Goal: Information Seeking & Learning: Learn about a topic

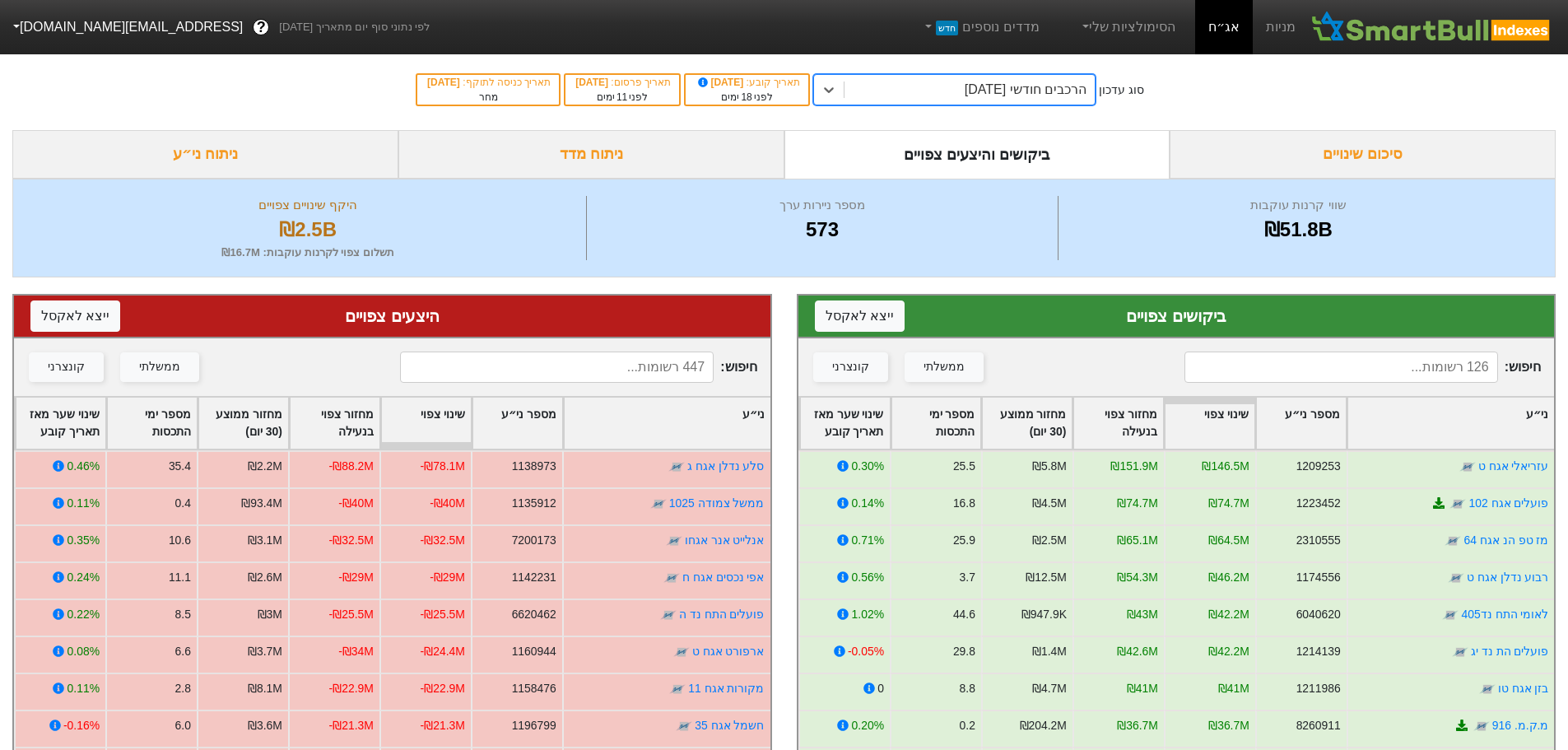
click at [1351, 365] on input at bounding box center [1341, 367] width 314 height 31
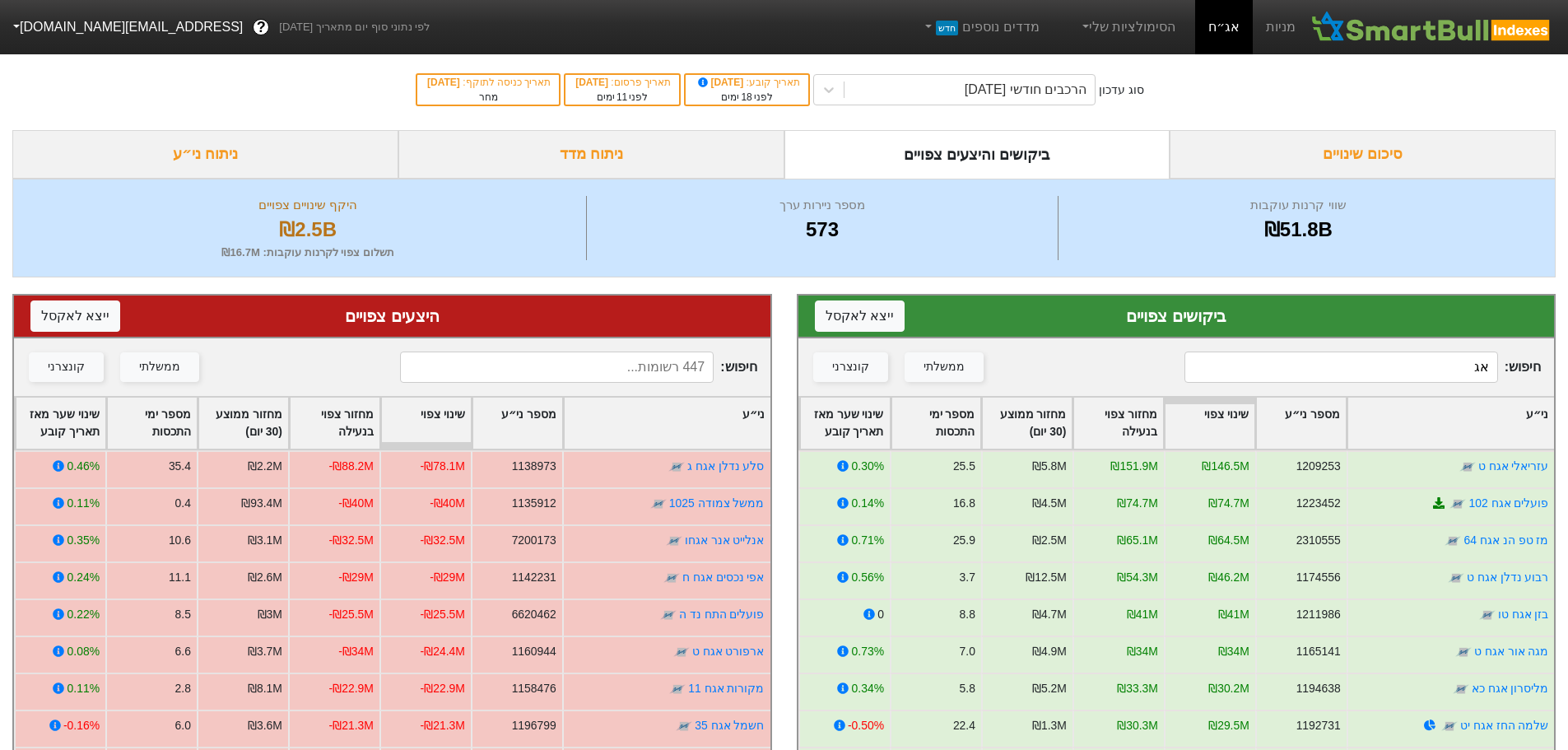
type input "אג'"
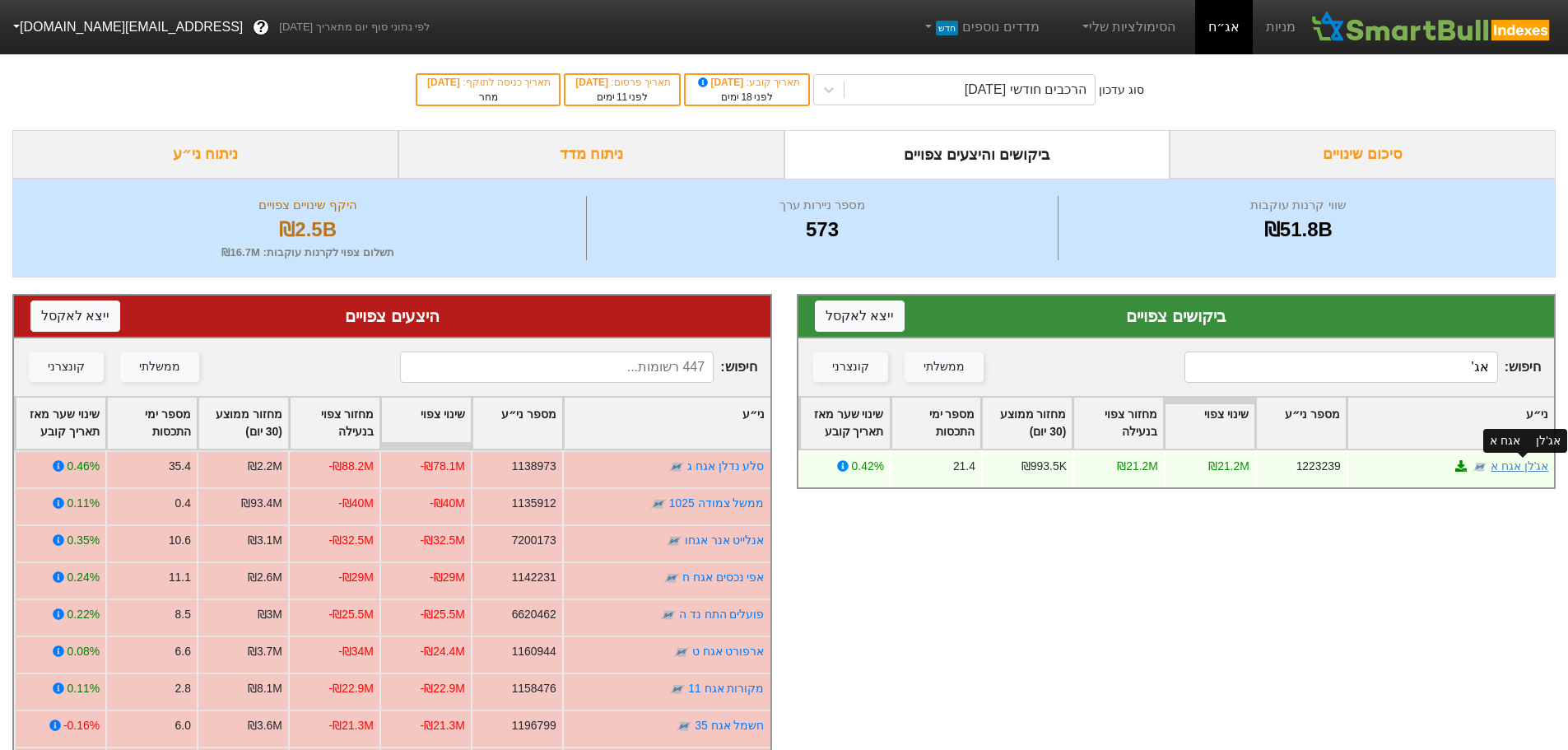
click at [1525, 467] on link "אג'לן אגח א" at bounding box center [1519, 466] width 57 height 13
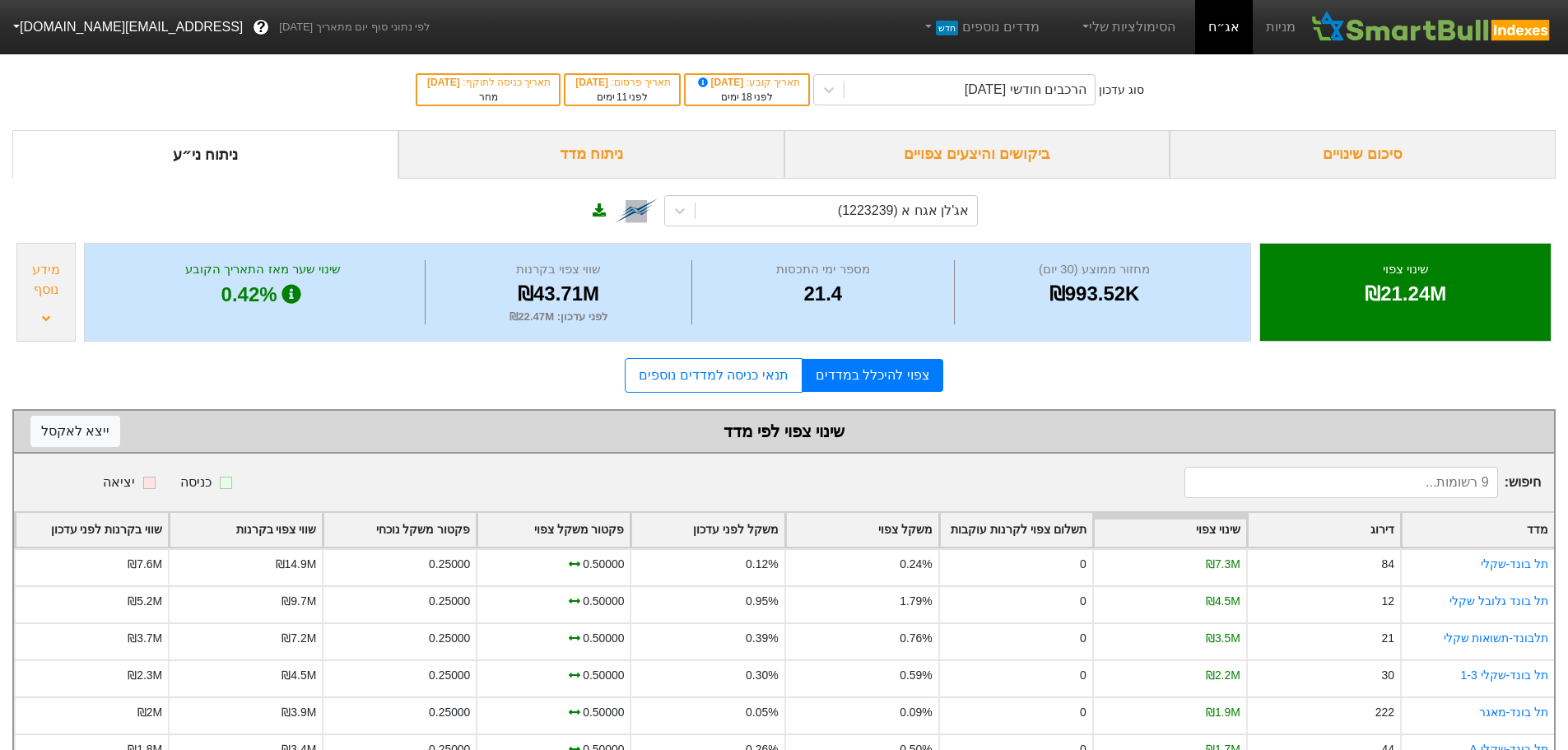
click at [1015, 163] on div "ביקושים והיצעים צפויים" at bounding box center [978, 154] width 386 height 49
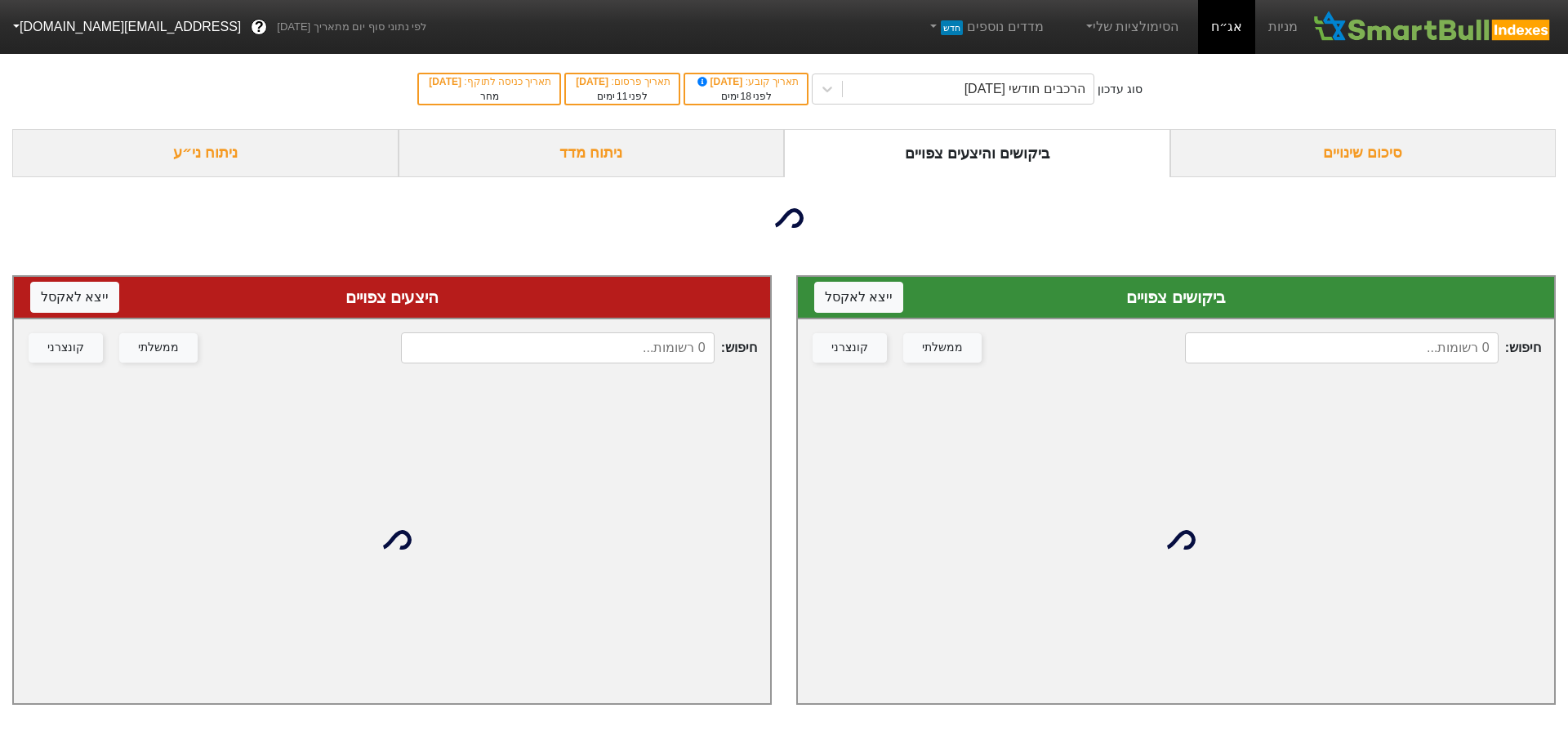
click at [1331, 350] on input at bounding box center [1341, 348] width 314 height 31
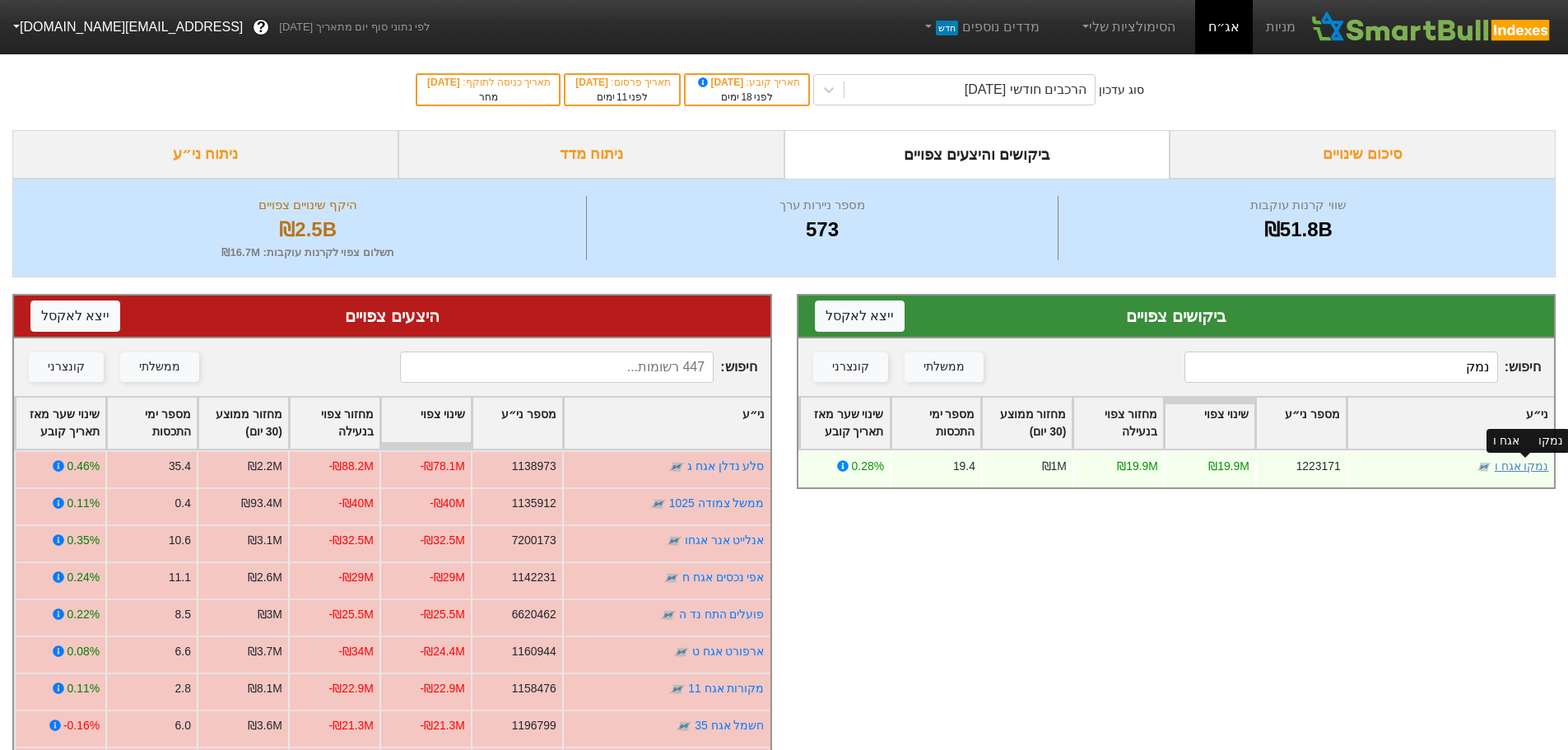
type input "נמק"
click at [1540, 470] on link "נמקו אגח ו" at bounding box center [1521, 466] width 54 height 13
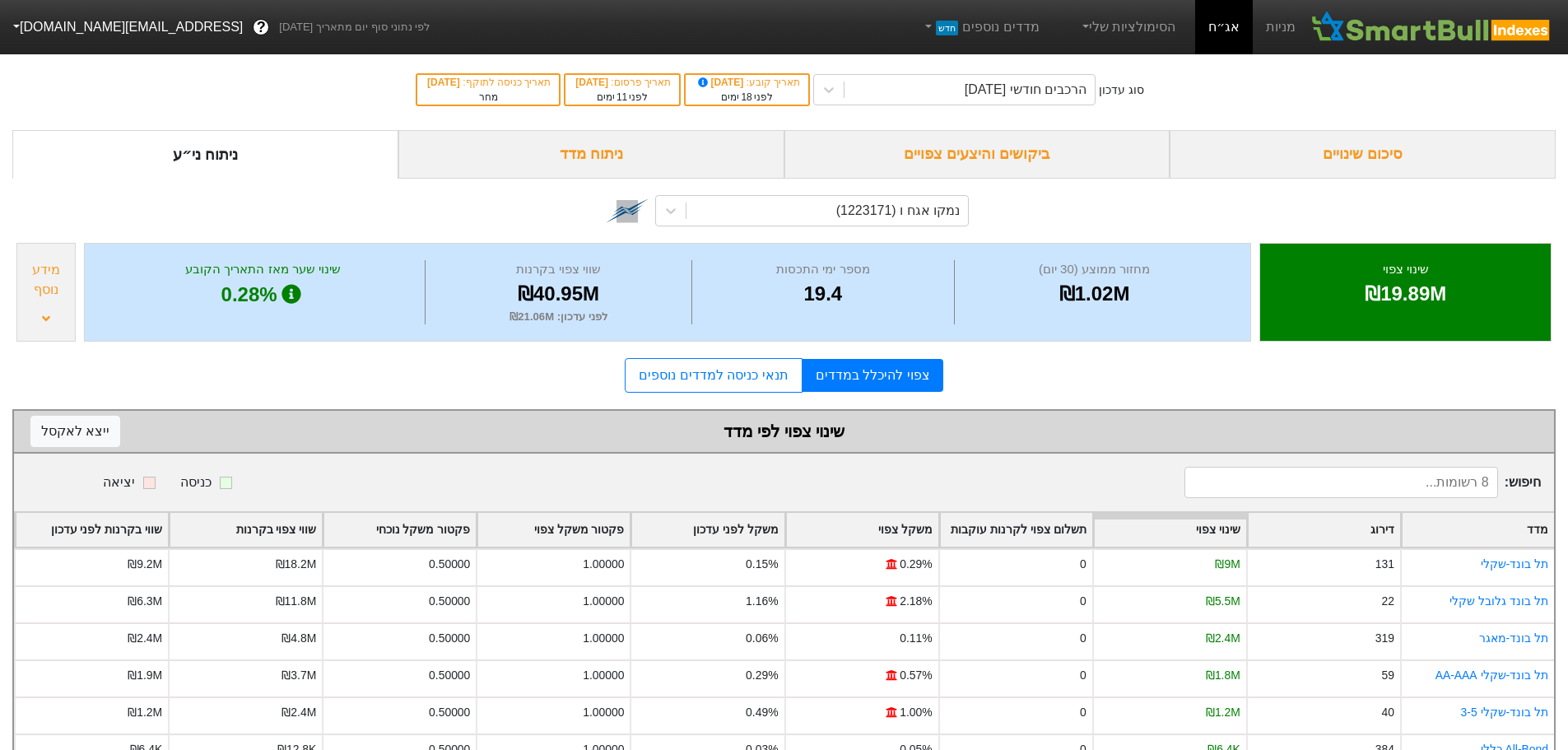
scroll to position [125, 0]
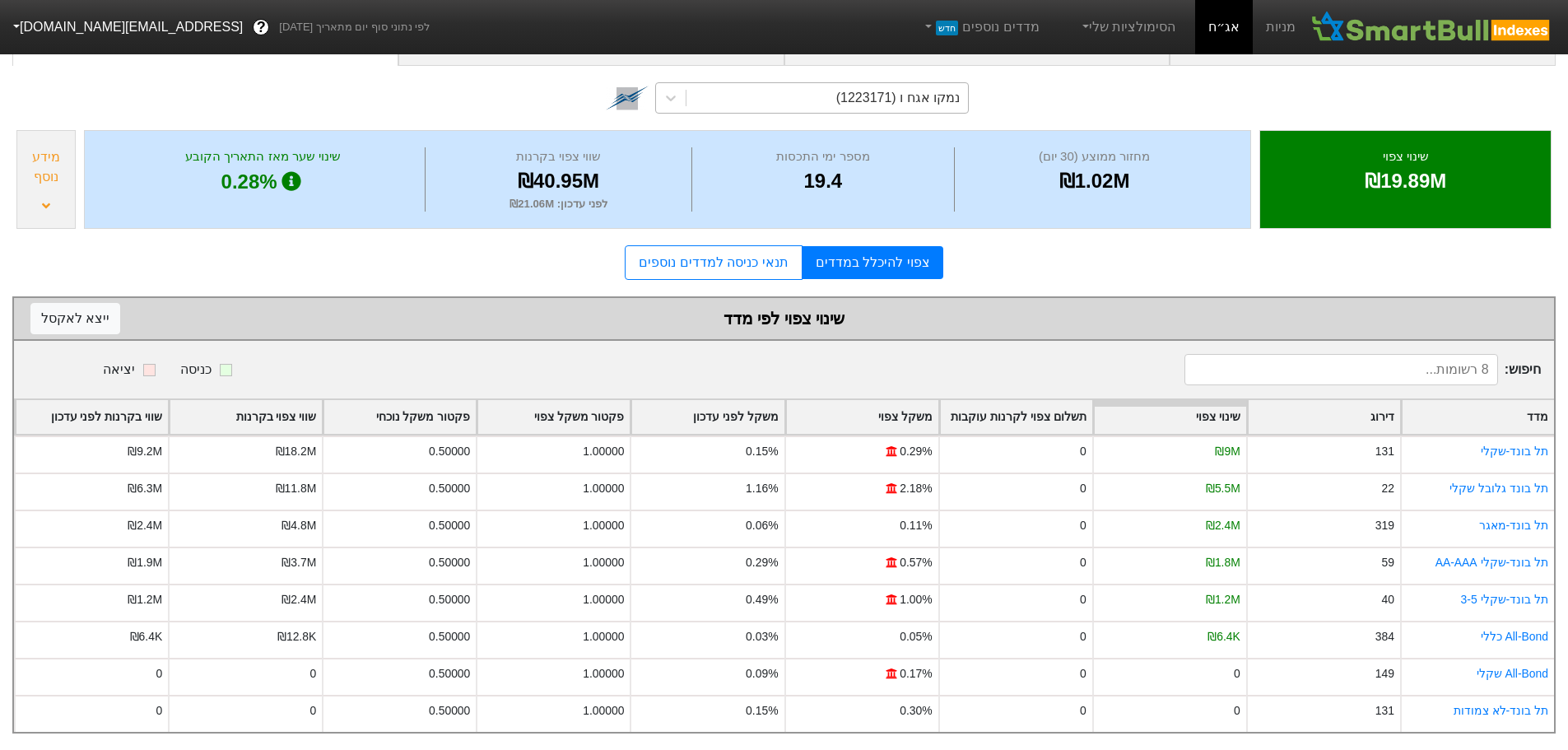
click at [934, 89] on div "נמקו אגח ו (1223171)" at bounding box center [898, 97] width 124 height 19
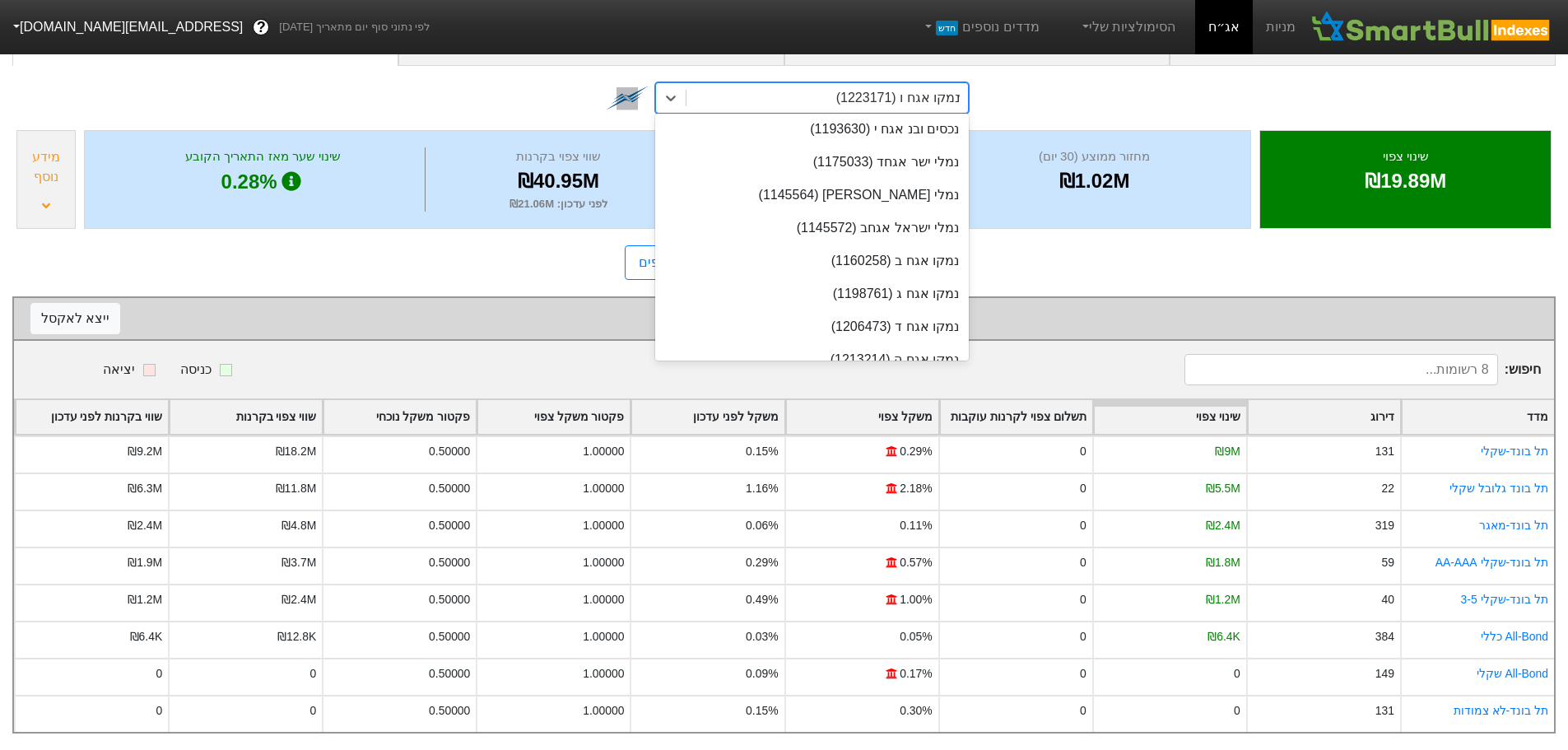
scroll to position [4444, 0]
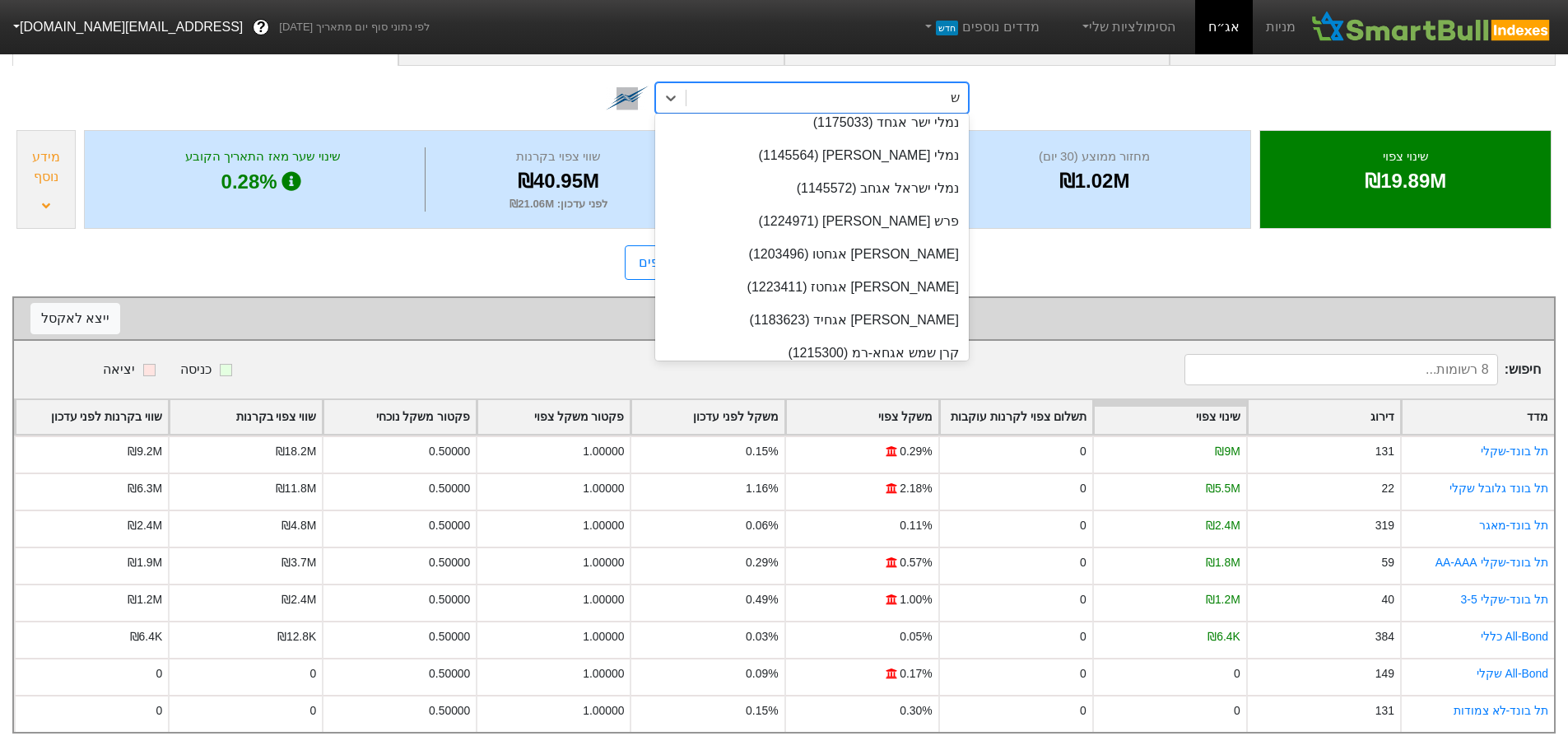
type input "שכ"
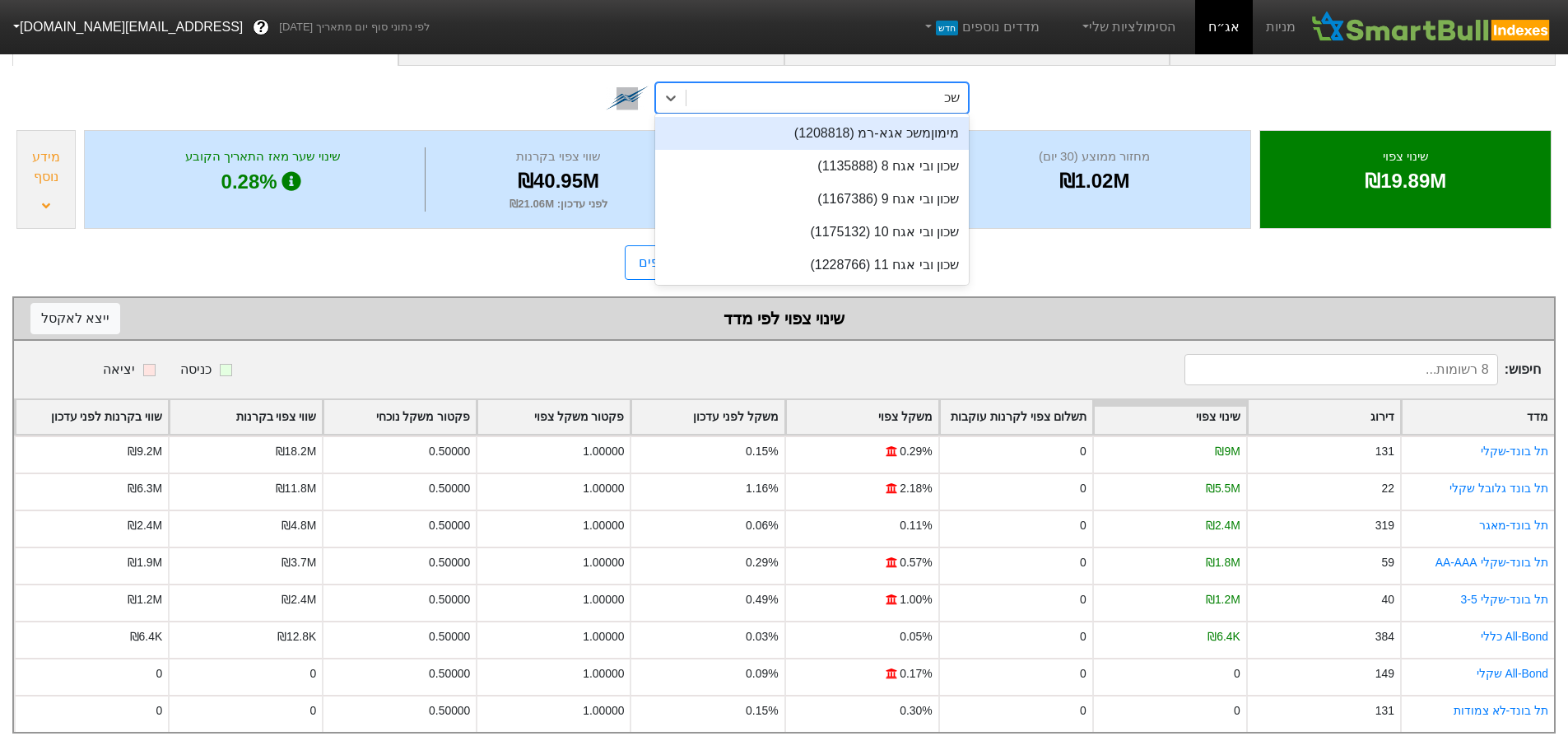
scroll to position [0, 0]
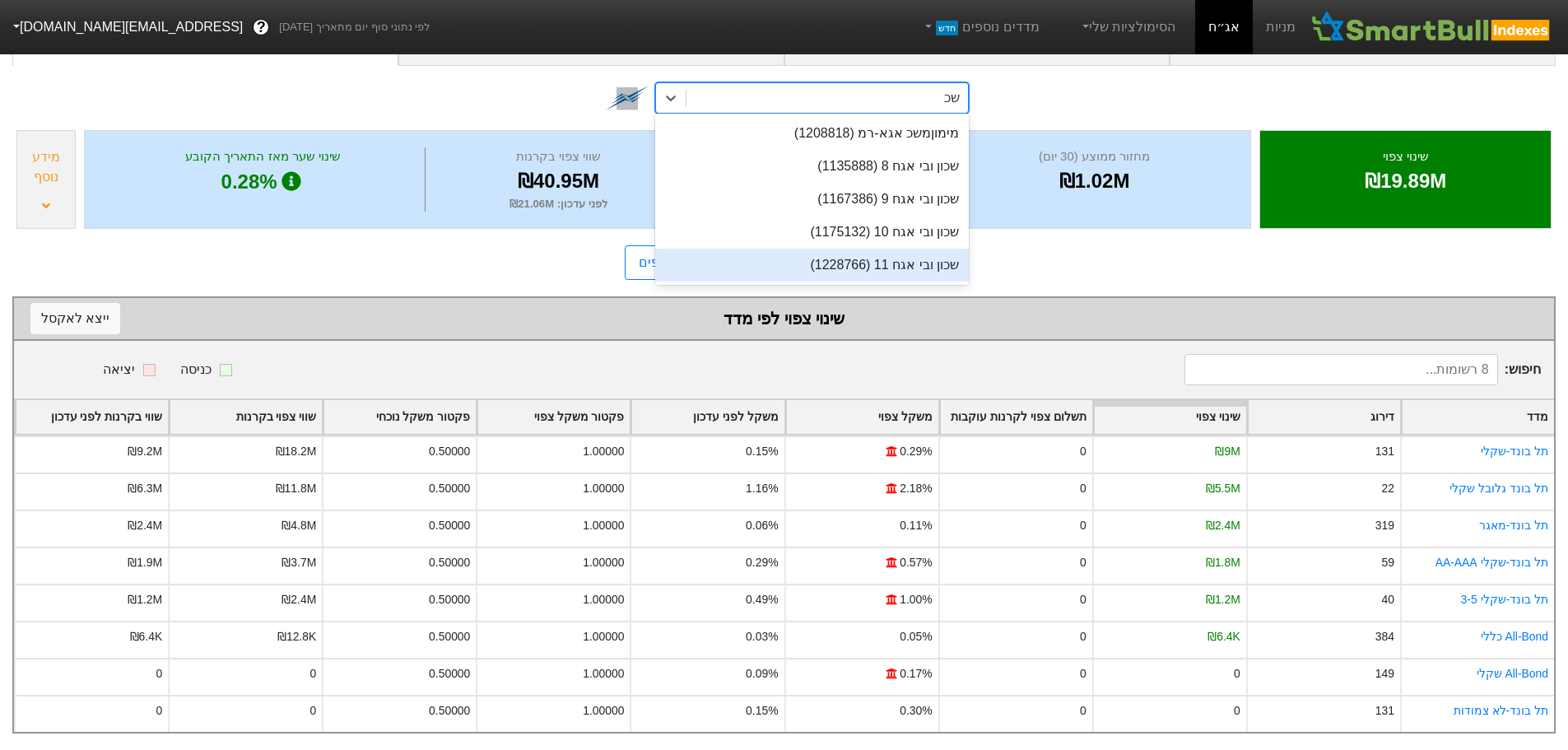
click at [910, 254] on div "שכון ובי אגח 11 (1228766)" at bounding box center [812, 266] width 314 height 33
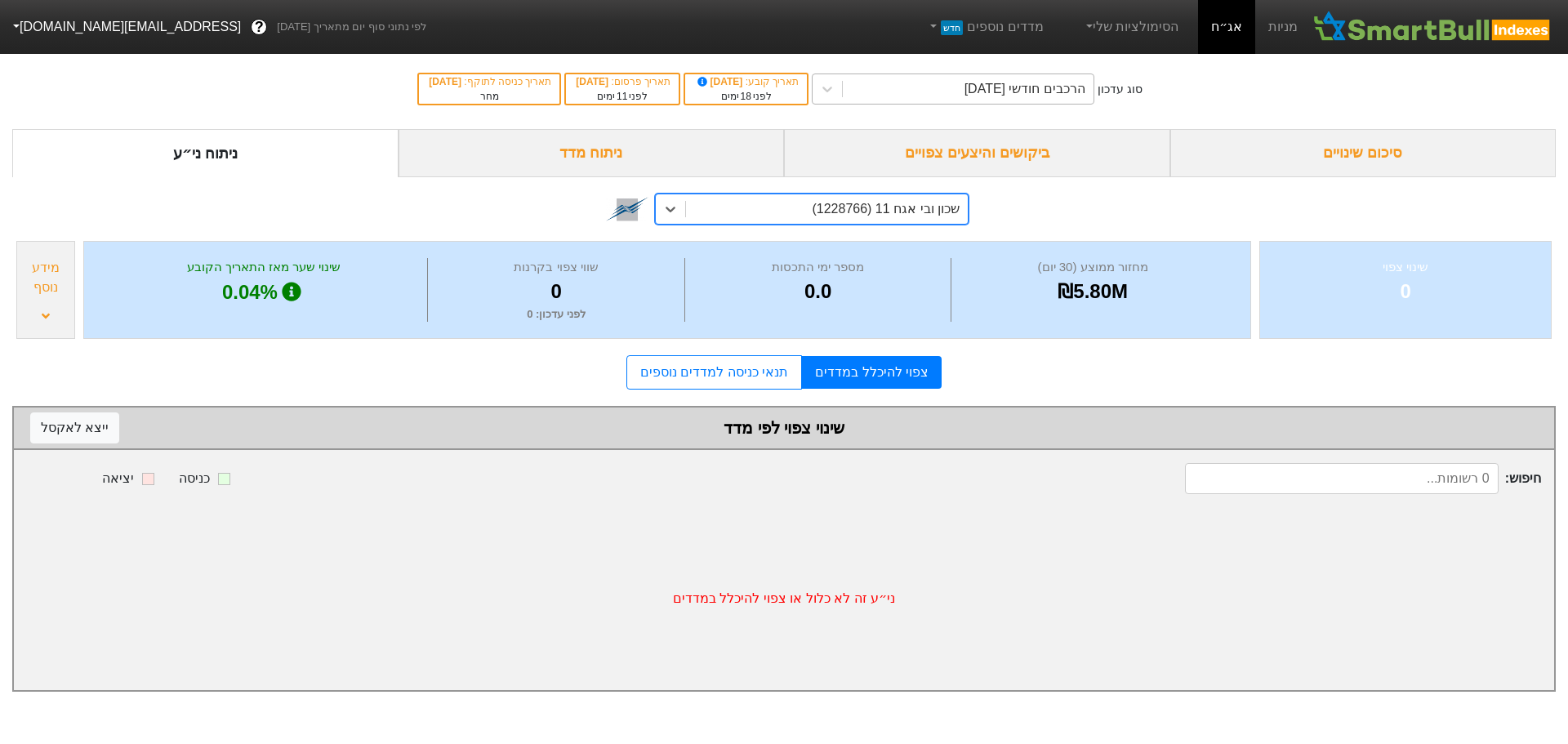
click at [1008, 92] on div "הרכבים חודשי [DATE]" at bounding box center [1025, 89] width 121 height 19
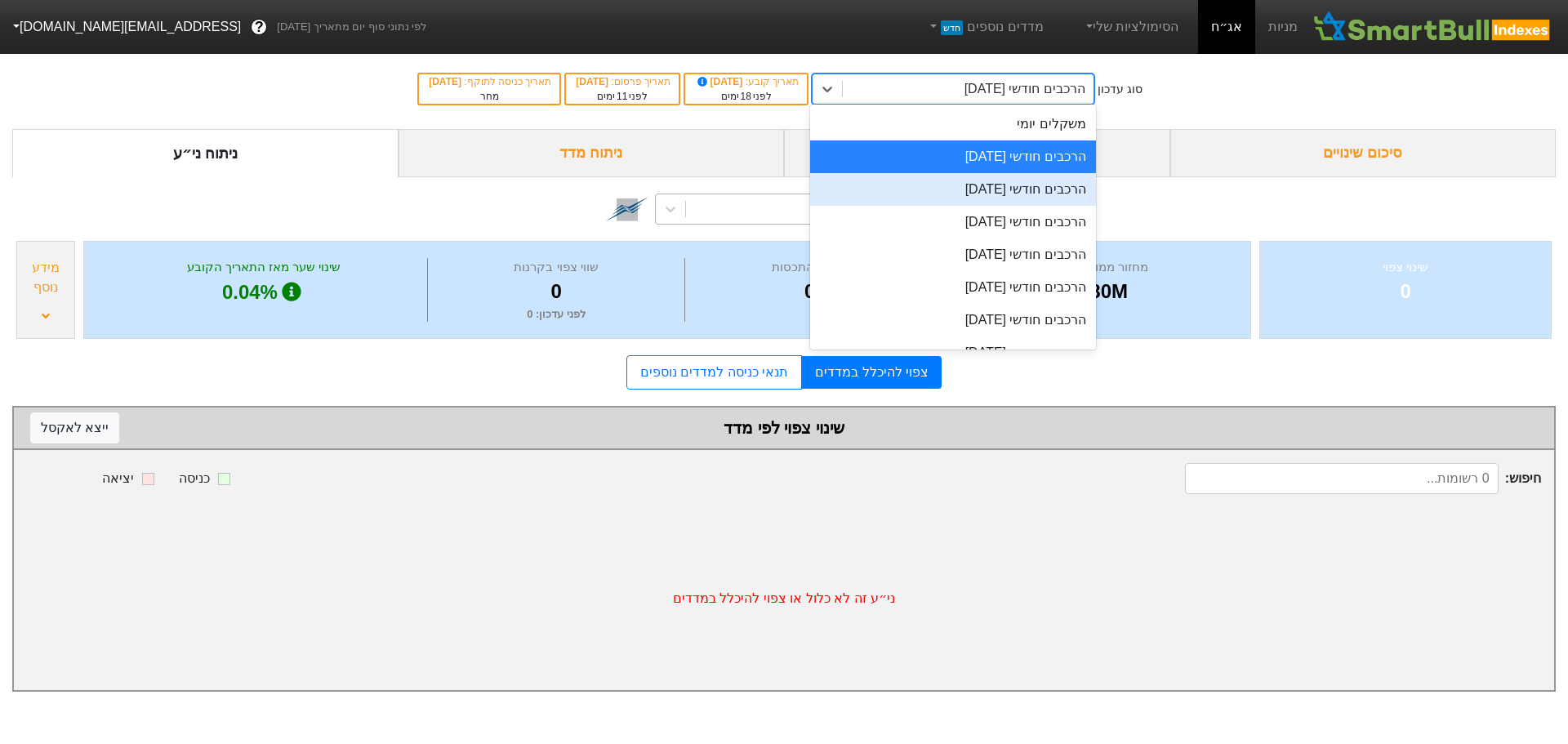
click at [999, 188] on div "הרכבים חודשי [DATE]" at bounding box center [952, 189] width 285 height 33
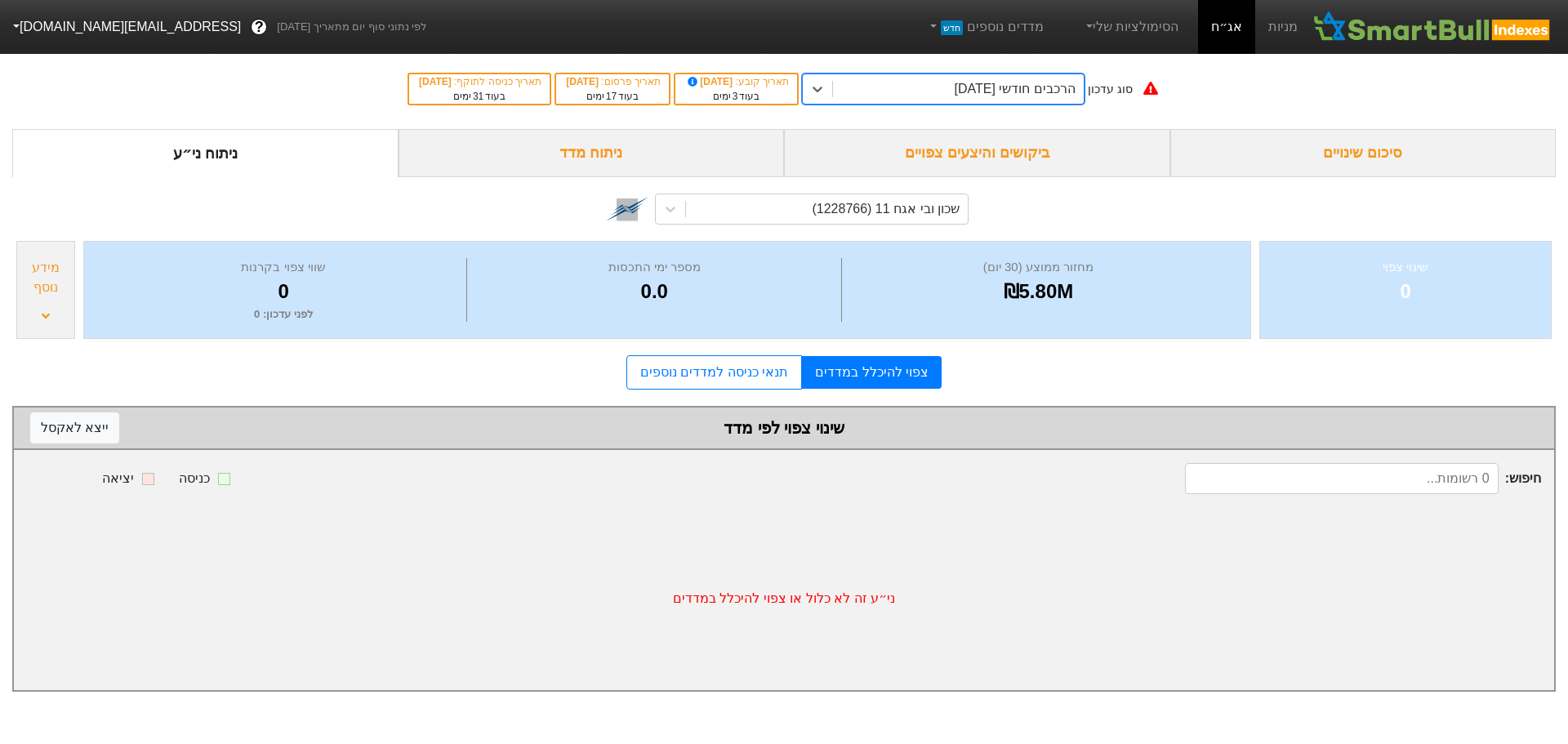
click at [993, 89] on div "הרכבים חודשי [DATE]" at bounding box center [1014, 89] width 121 height 19
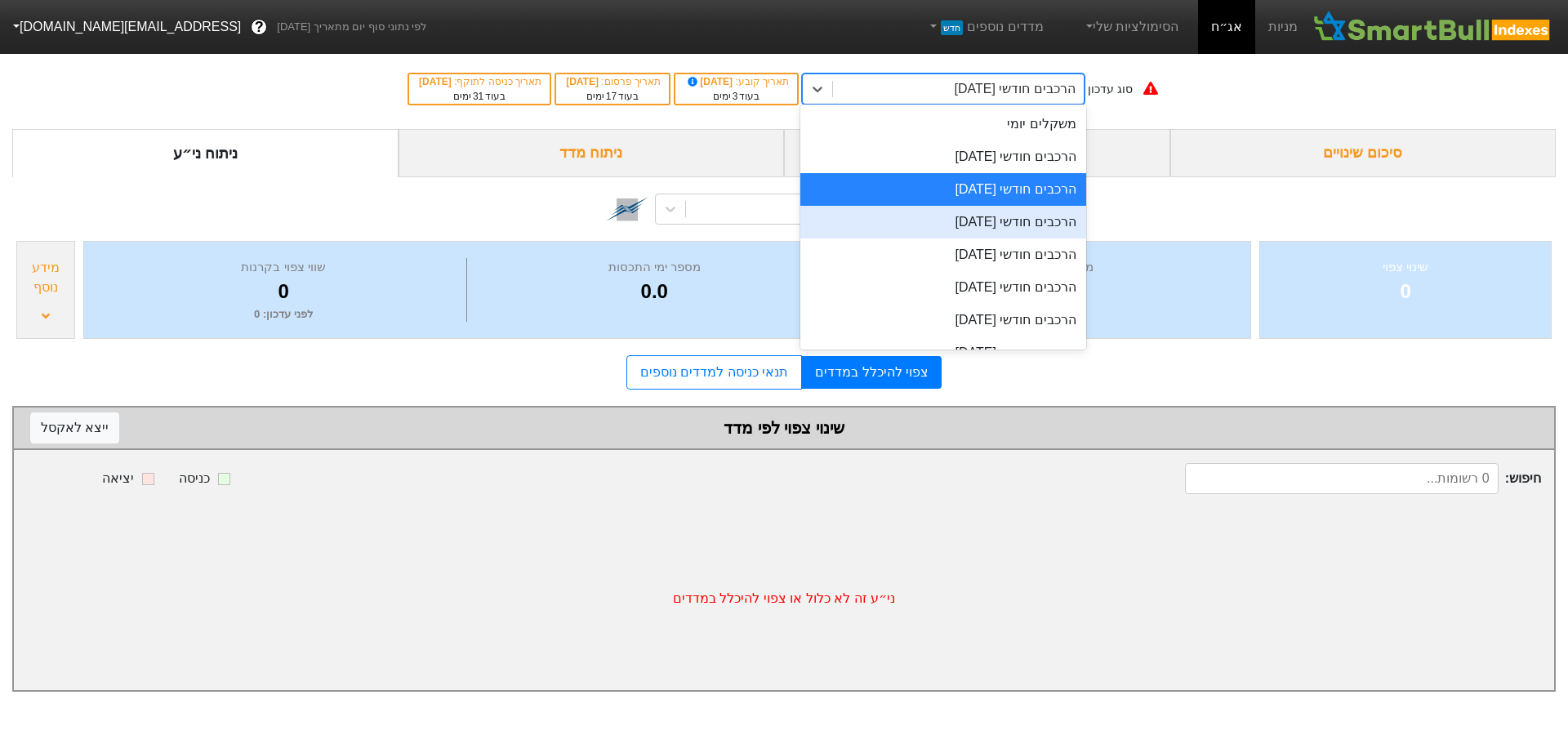
click at [976, 221] on div "הרכבים חודשי [DATE]" at bounding box center [943, 222] width 285 height 33
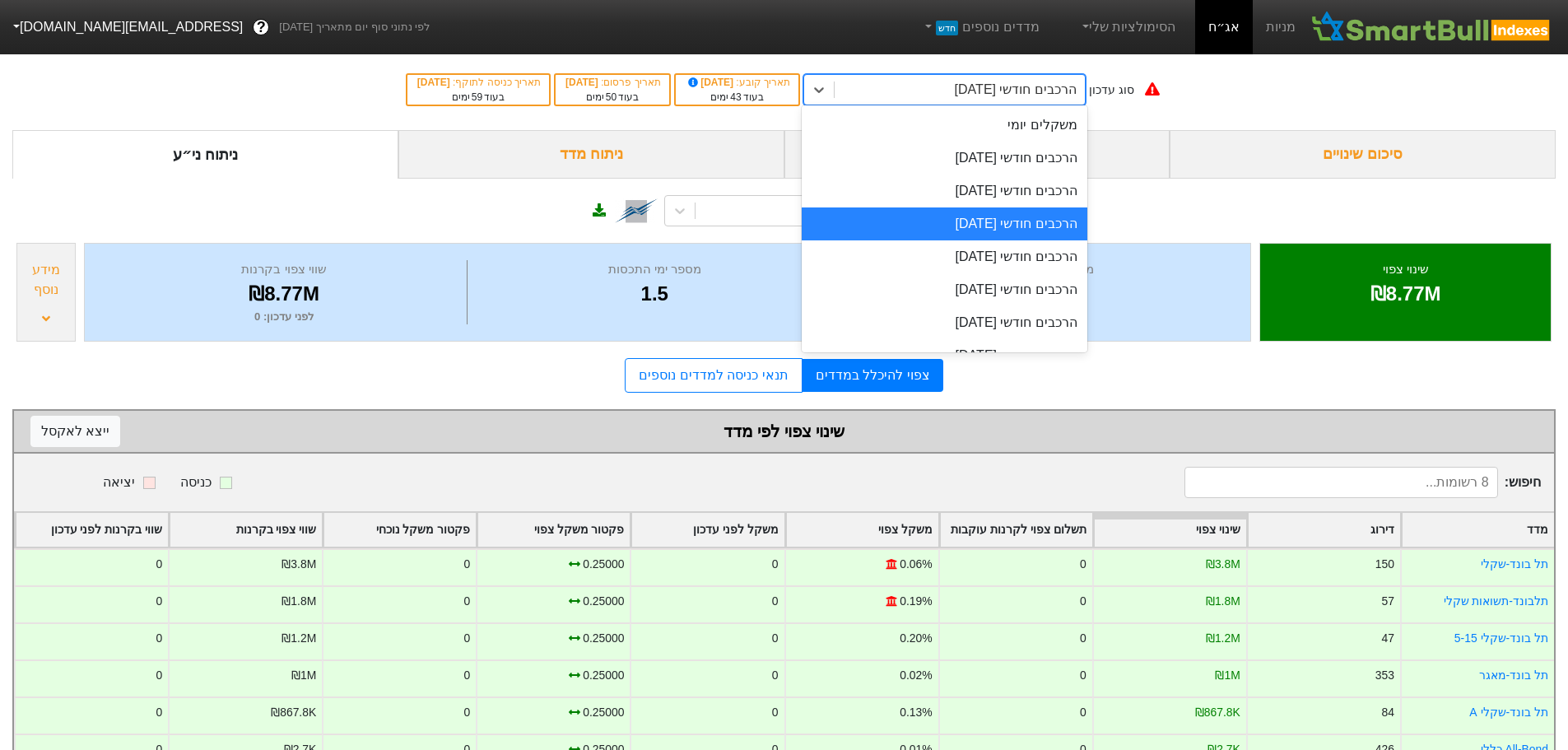
click at [1015, 91] on div "הרכבים חודשי [DATE]" at bounding box center [1016, 89] width 122 height 19
click at [1025, 157] on div "הרכבים חודשי [DATE]" at bounding box center [944, 159] width 286 height 33
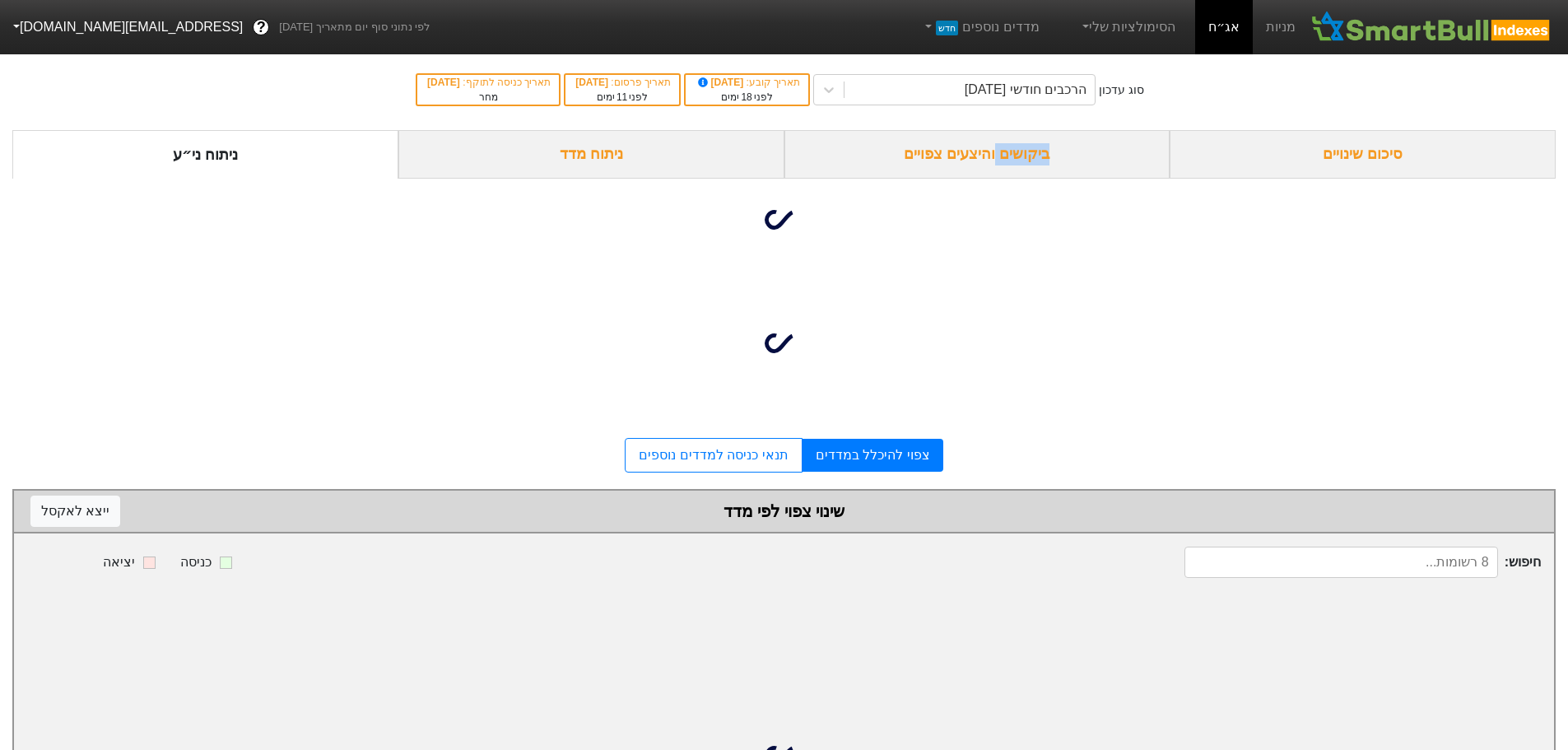
click at [1025, 157] on div "ביקושים והיצעים צפויים" at bounding box center [978, 154] width 386 height 49
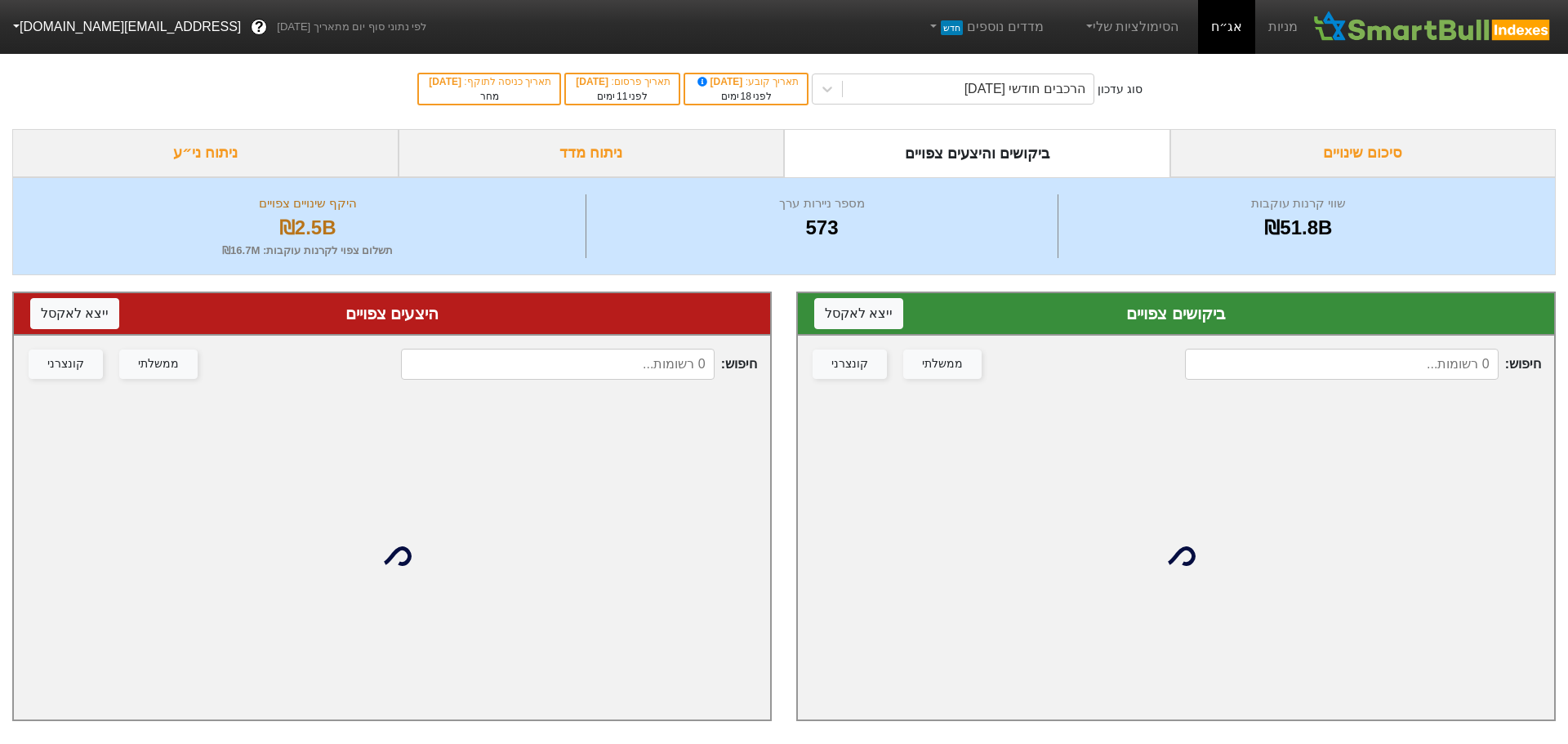
click at [1294, 363] on input at bounding box center [1341, 364] width 314 height 31
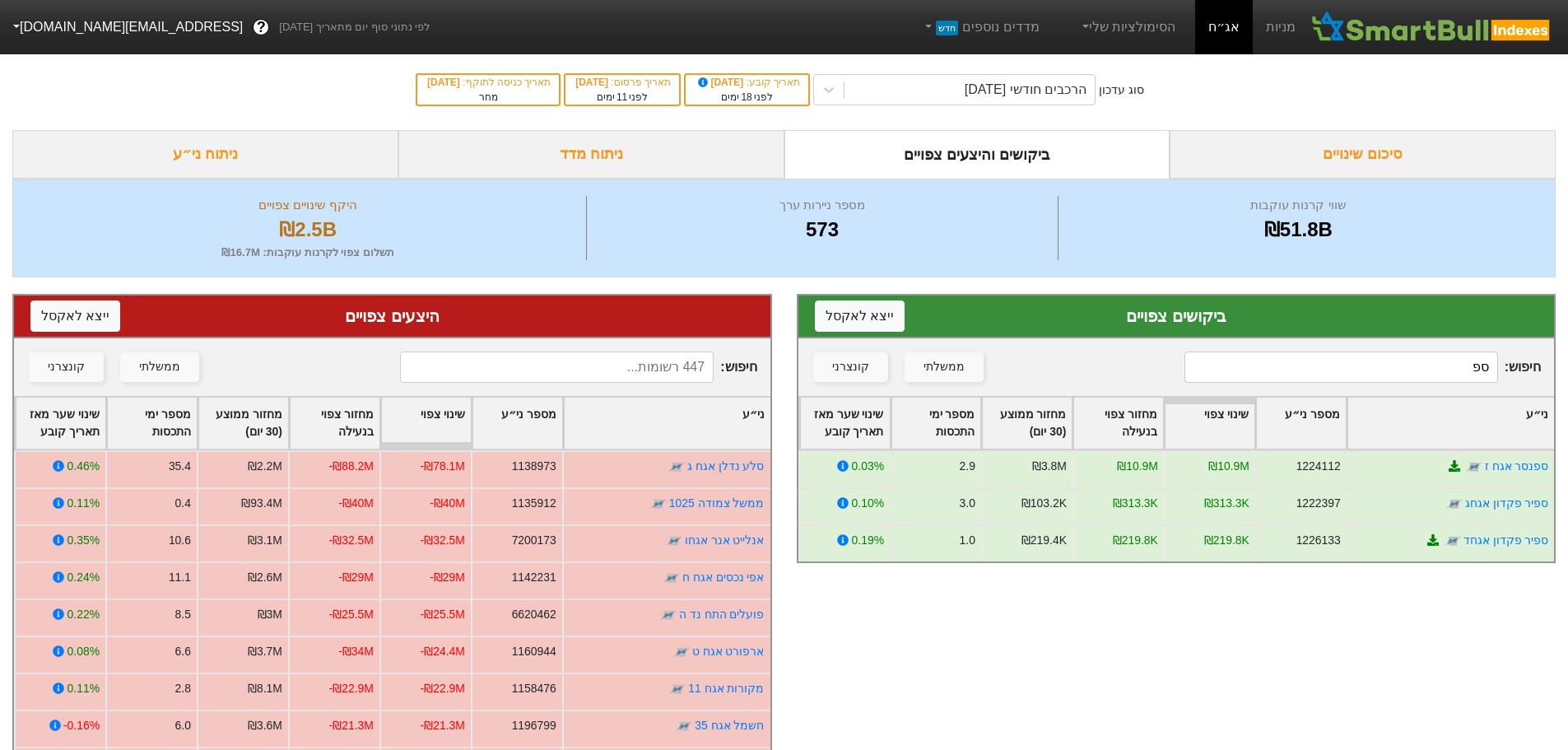
type input "ספנ"
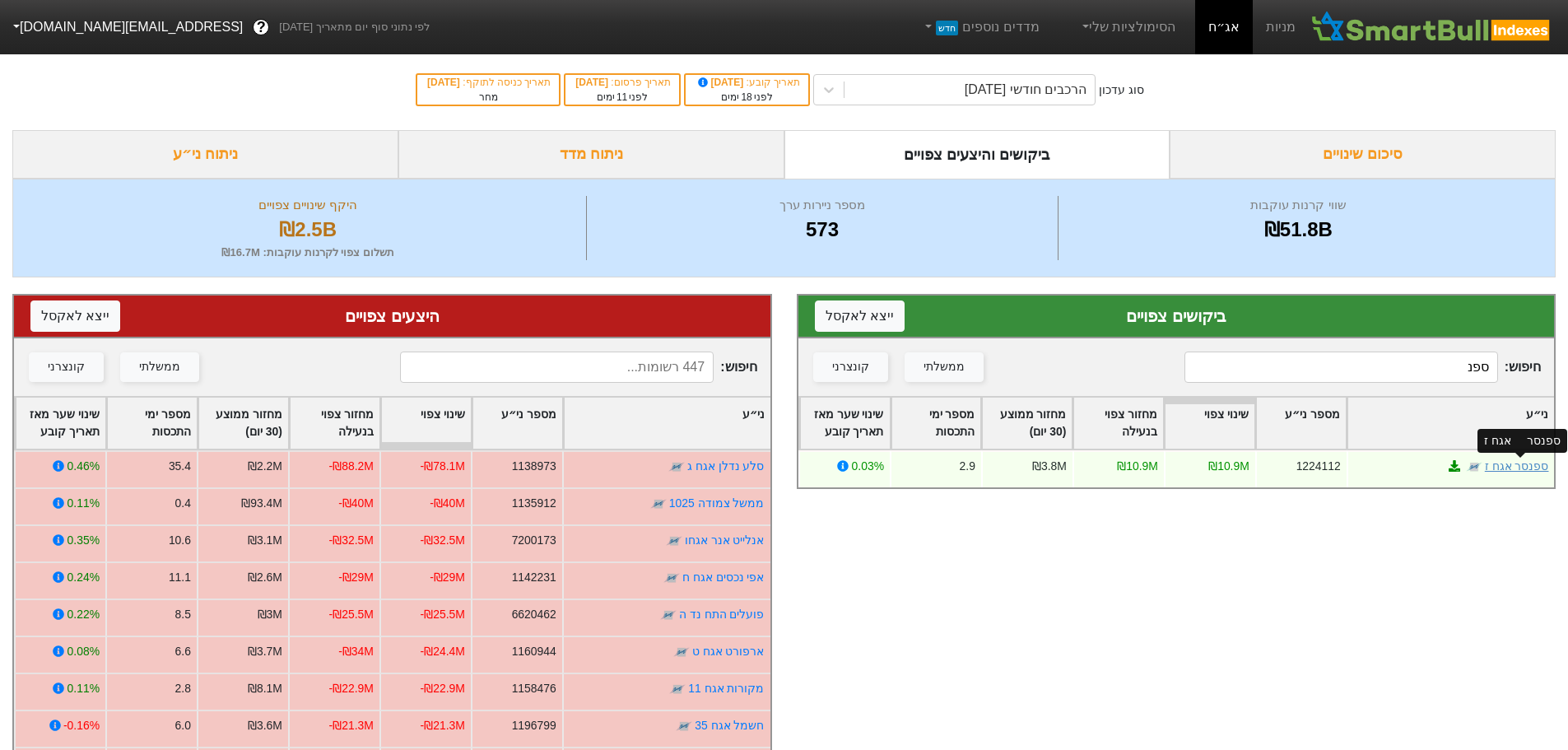
click at [1526, 468] on link "ספנסר אגח ז" at bounding box center [1516, 466] width 65 height 13
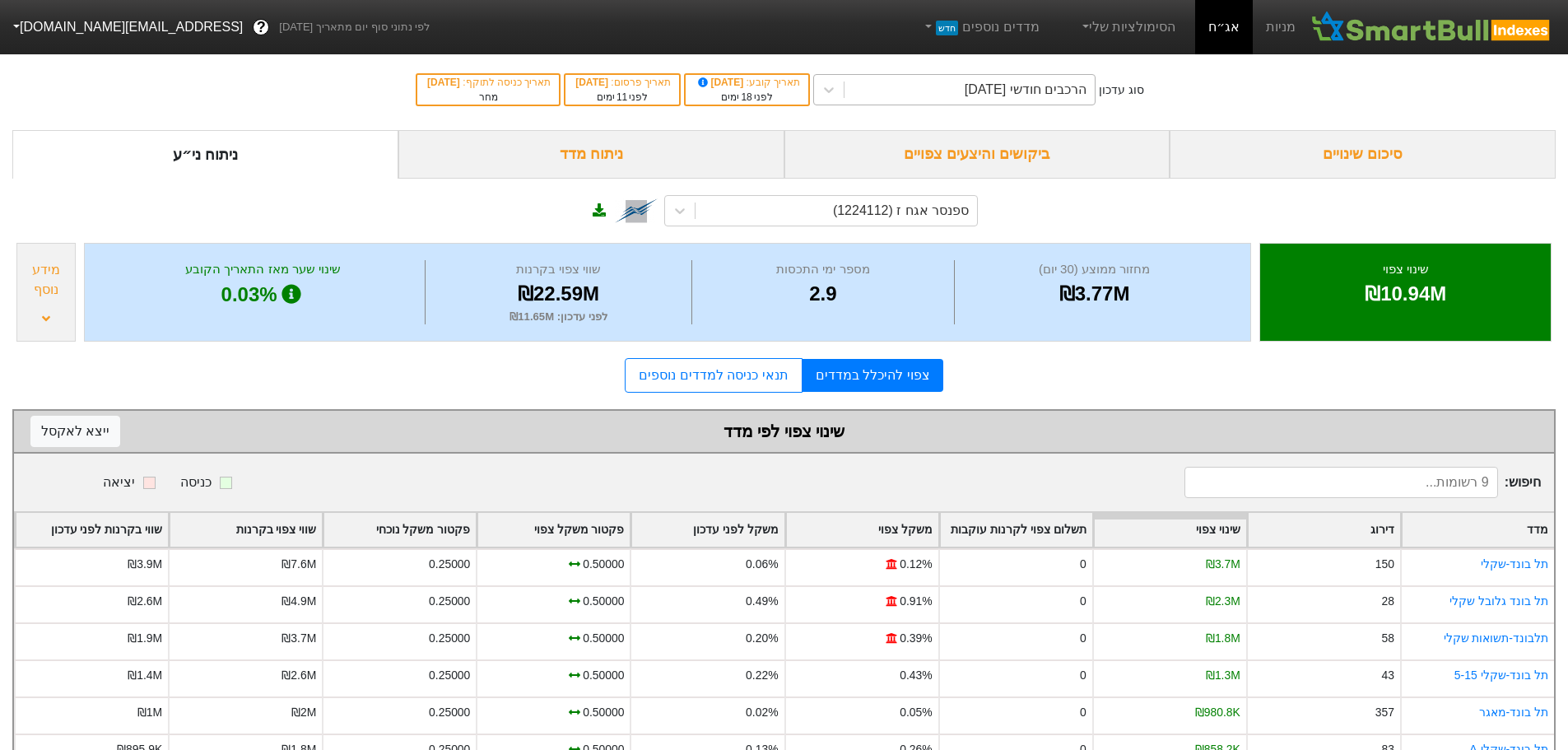
click at [992, 91] on div "הרכבים חודשי [DATE]" at bounding box center [1026, 89] width 122 height 19
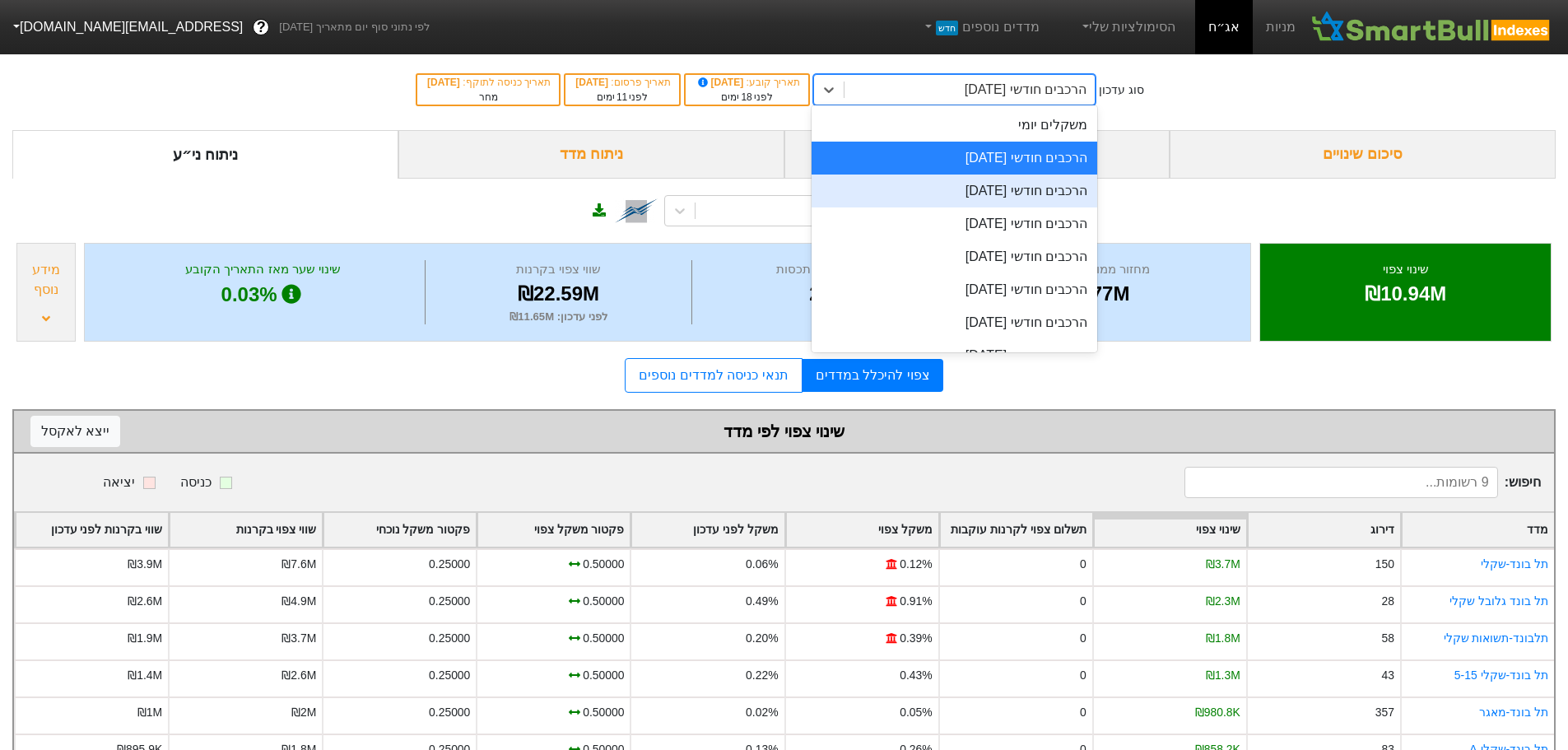
click at [977, 188] on div "הרכבים חודשי [DATE]" at bounding box center [955, 191] width 286 height 33
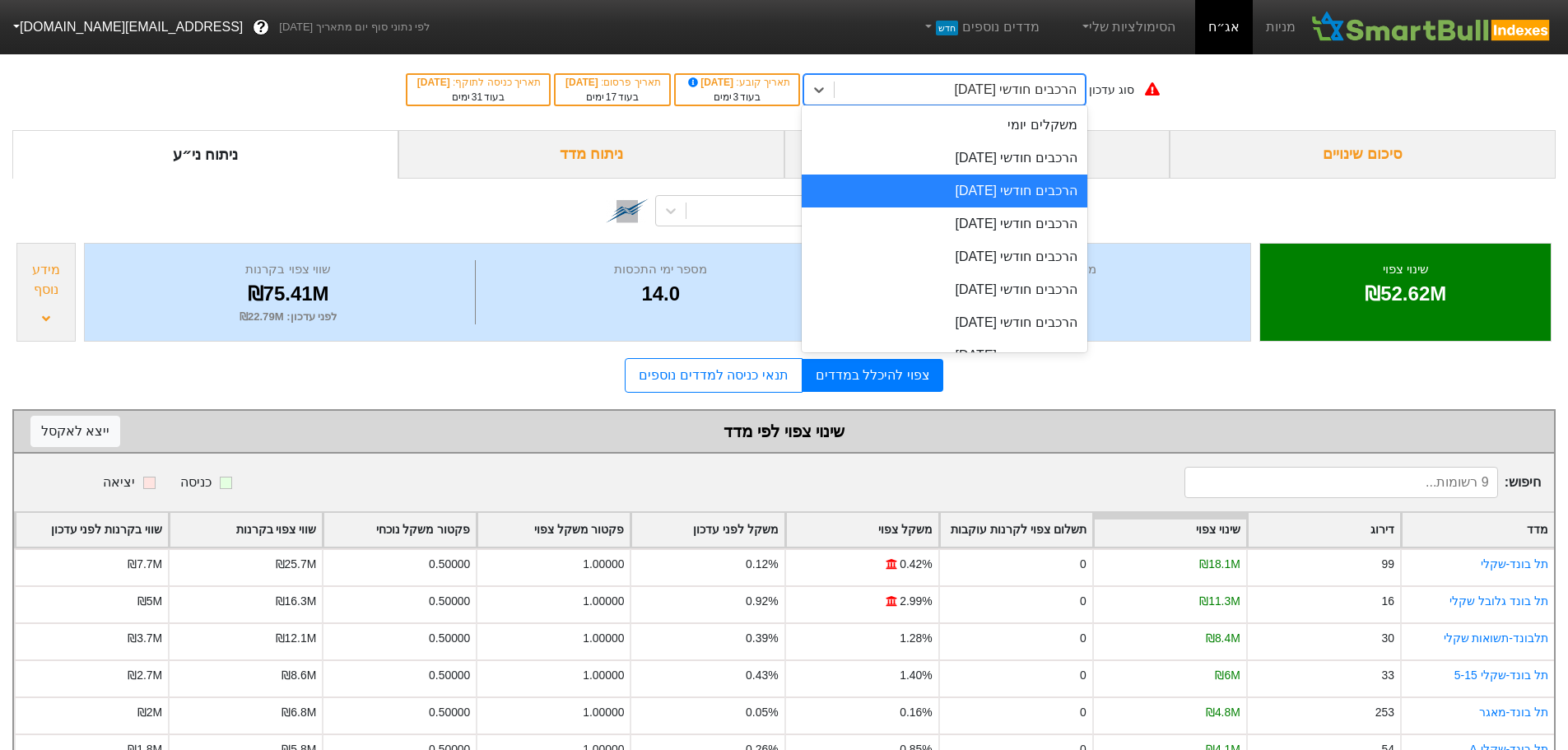
click at [1028, 99] on div "הרכבים חודשי [DATE]" at bounding box center [959, 89] width 250 height 30
click at [1010, 163] on div "הרכבים חודשי [DATE]" at bounding box center [944, 159] width 286 height 33
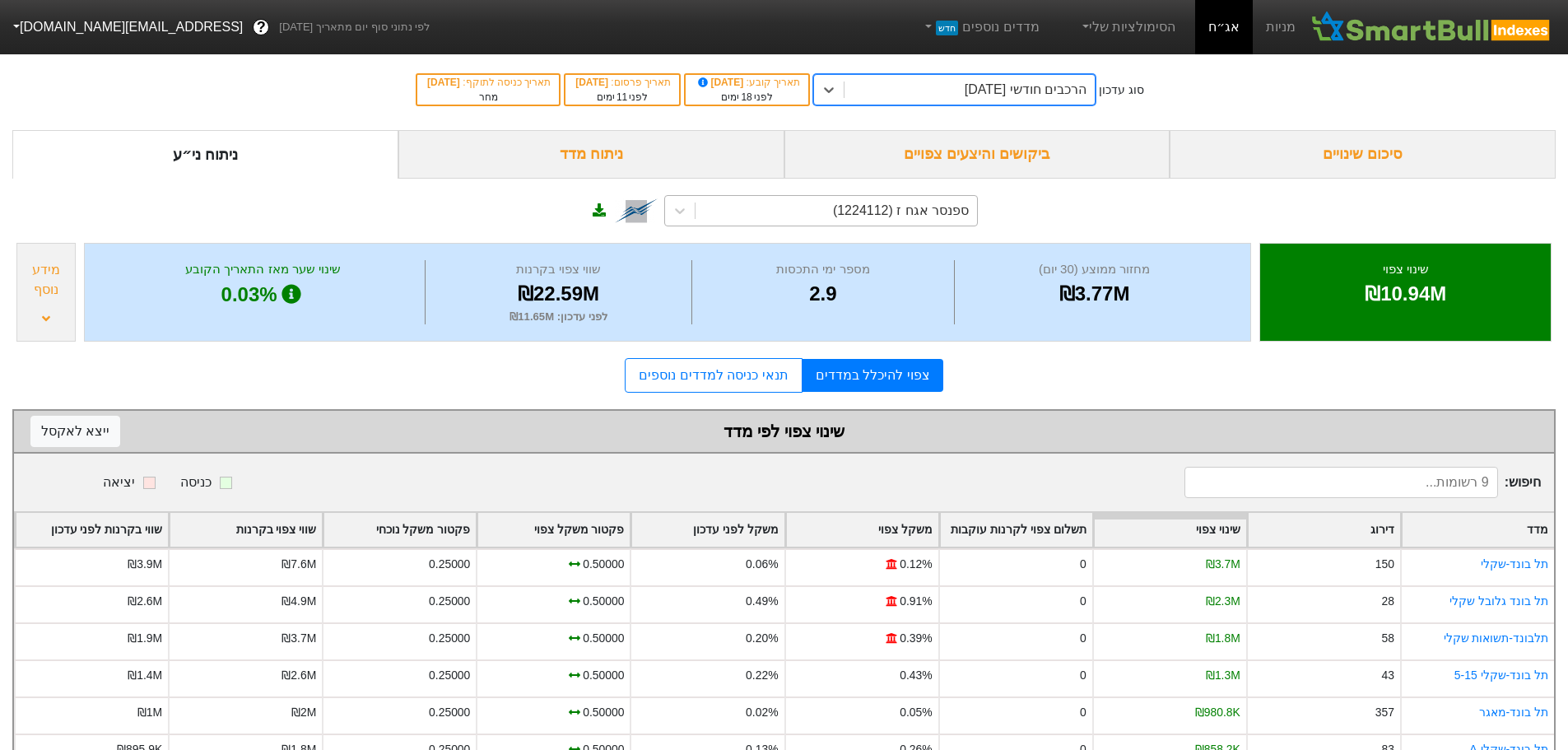
click at [956, 212] on div "ספנסר אגח ז (1224112)" at bounding box center [900, 210] width 136 height 19
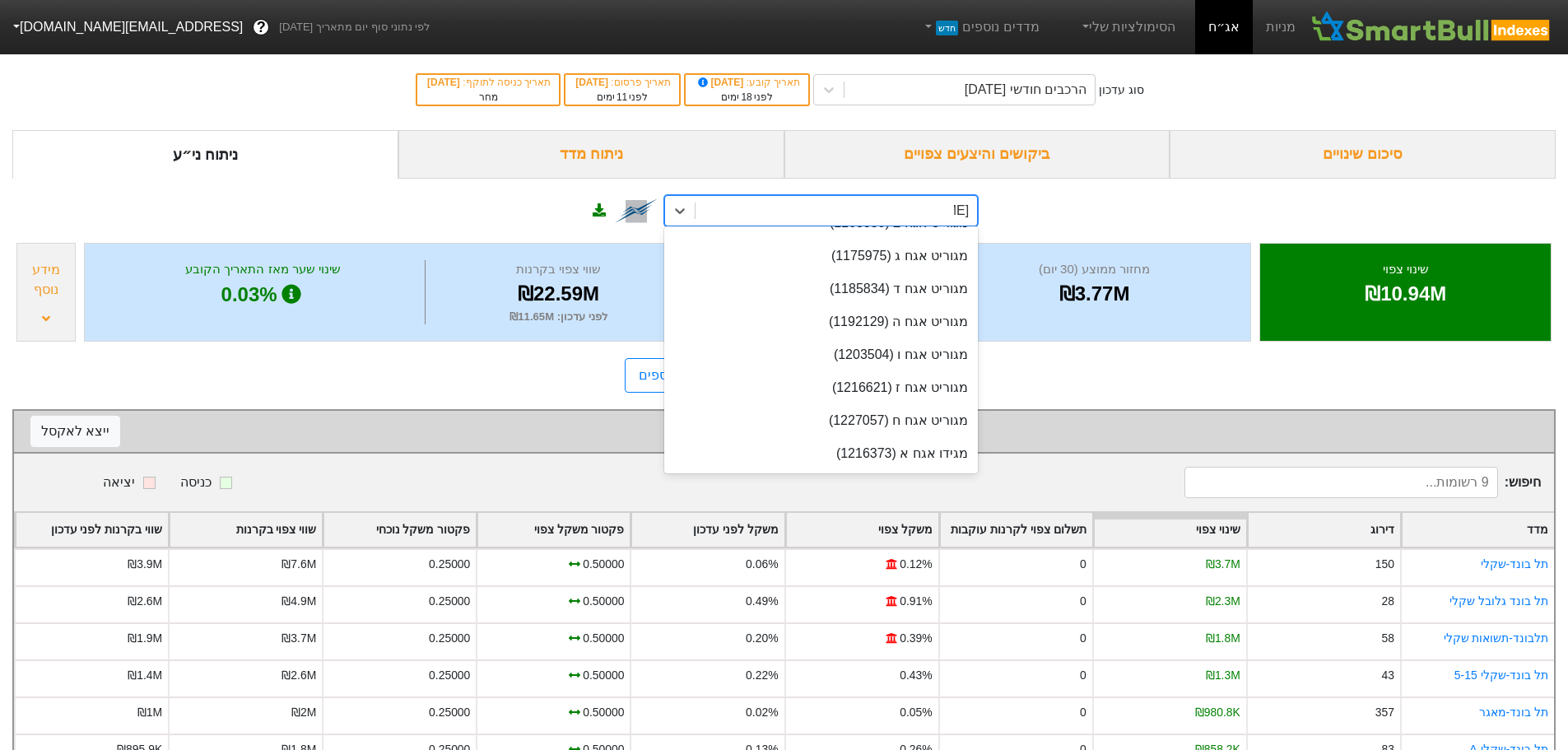
scroll to position [220, 0]
type input "מגדל ה"
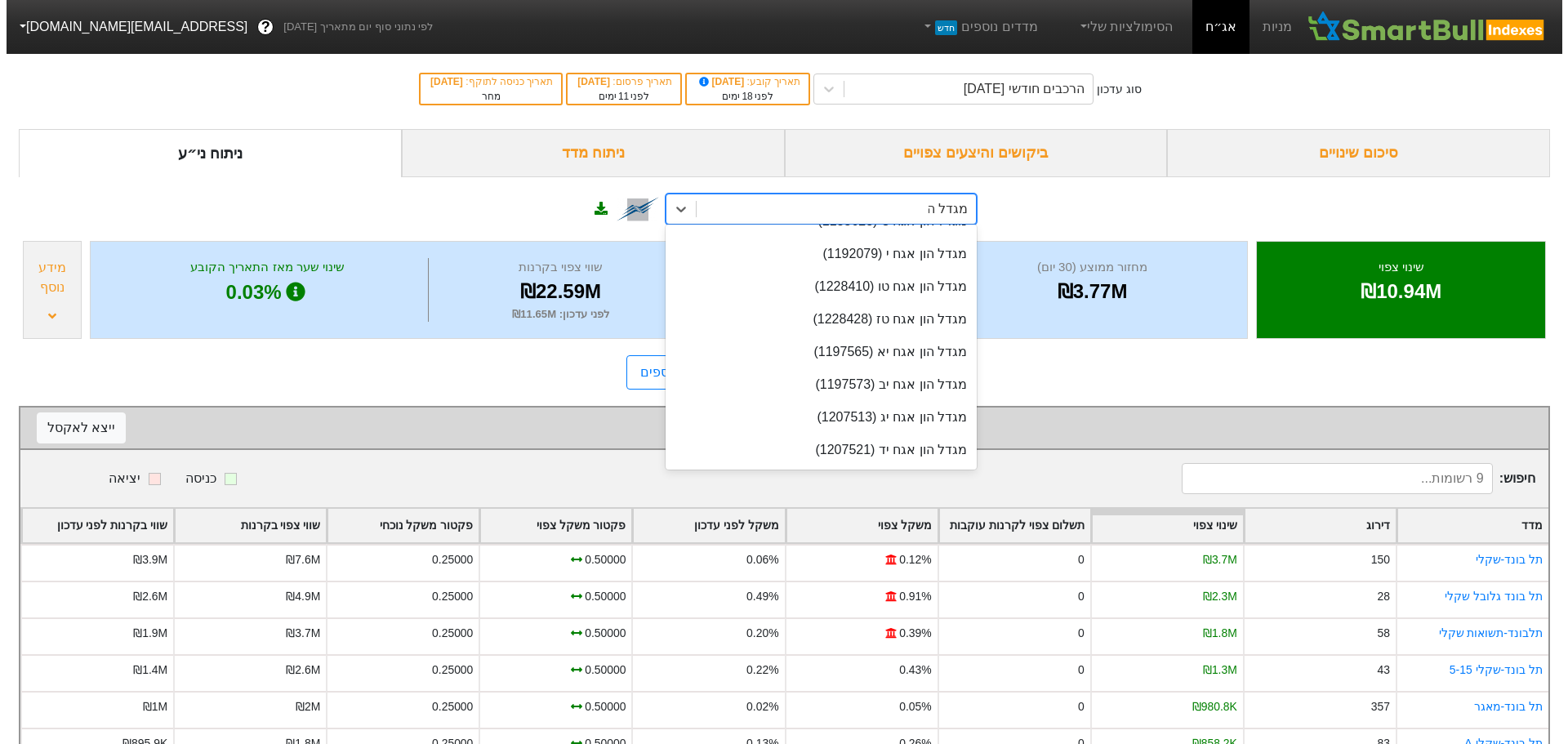
scroll to position [121, 0]
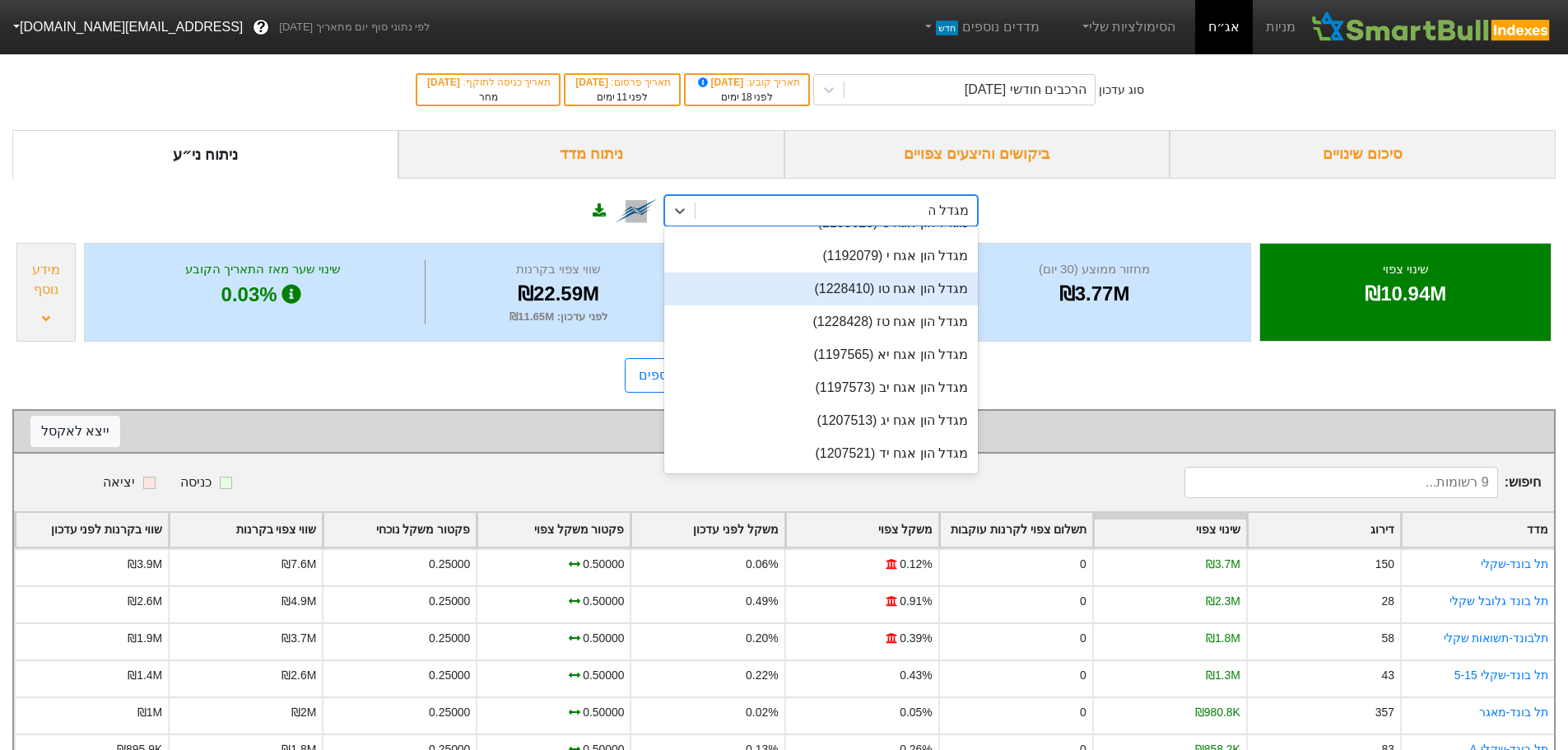
click at [880, 293] on div "מגדל הון אגח טו (1228410)" at bounding box center [821, 289] width 314 height 33
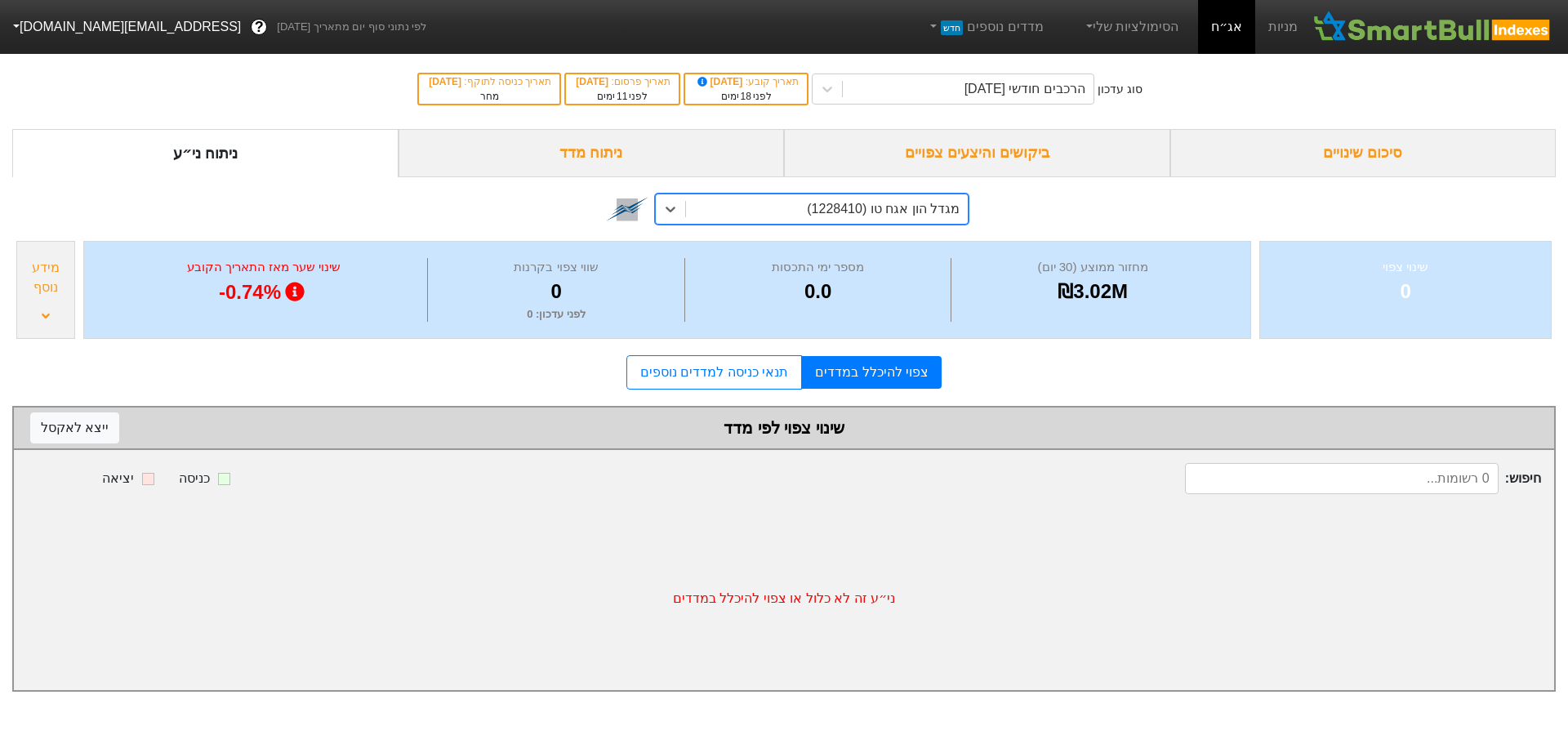
click at [892, 203] on div "מגדל הון אגח טו (1228410)" at bounding box center [883, 209] width 153 height 19
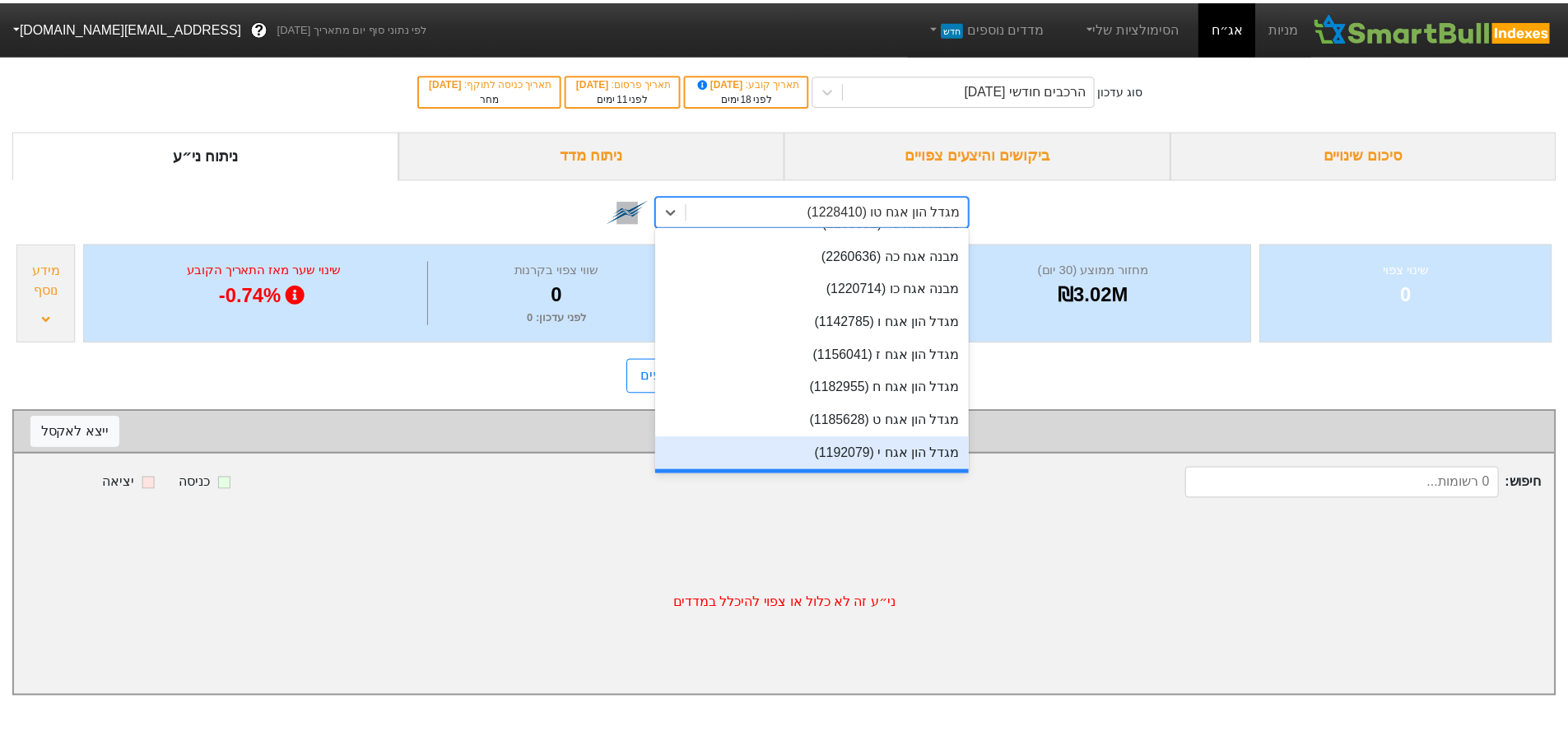
scroll to position [16579, 0]
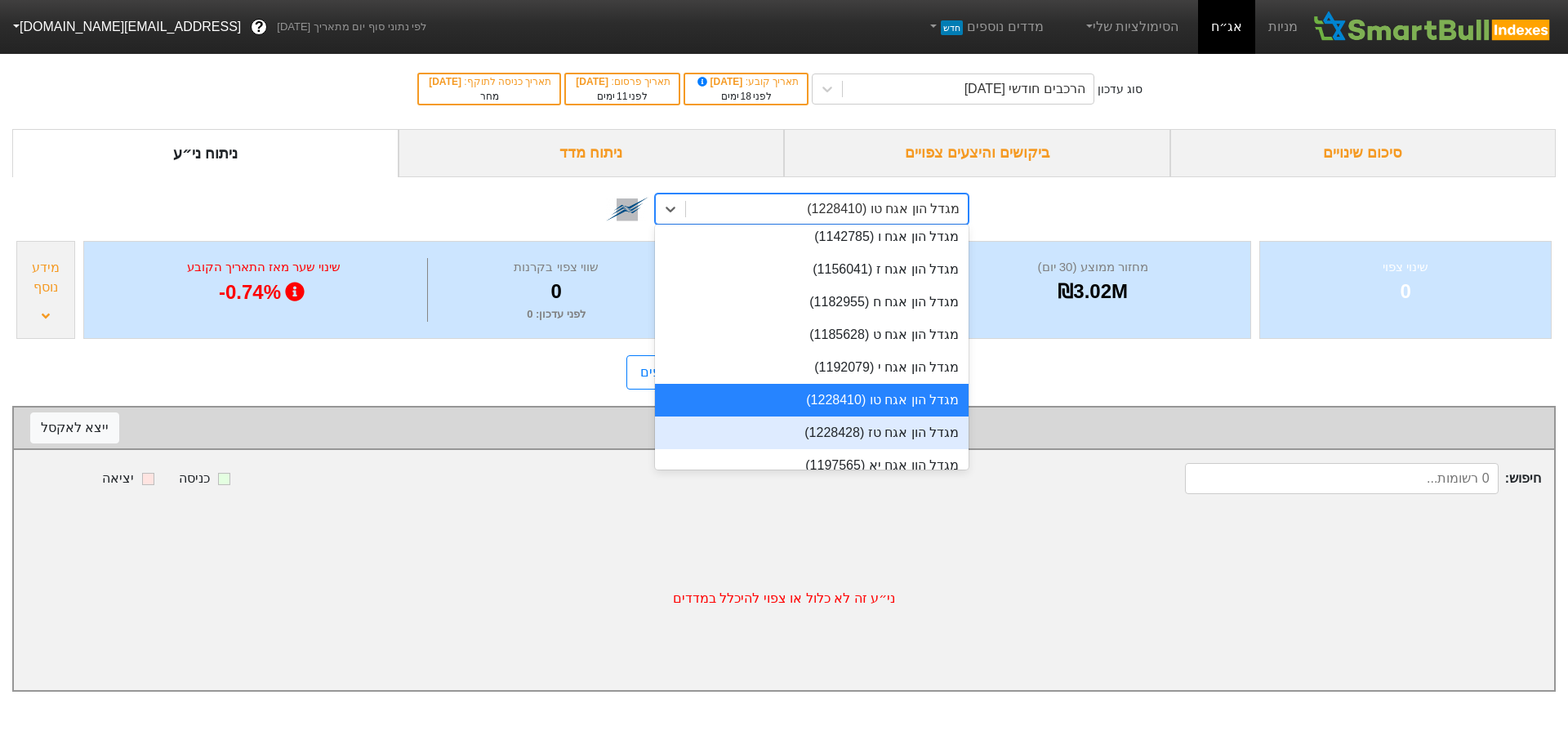
click at [867, 416] on div "מגדל הון אגח טז (1228428)" at bounding box center [811, 433] width 314 height 33
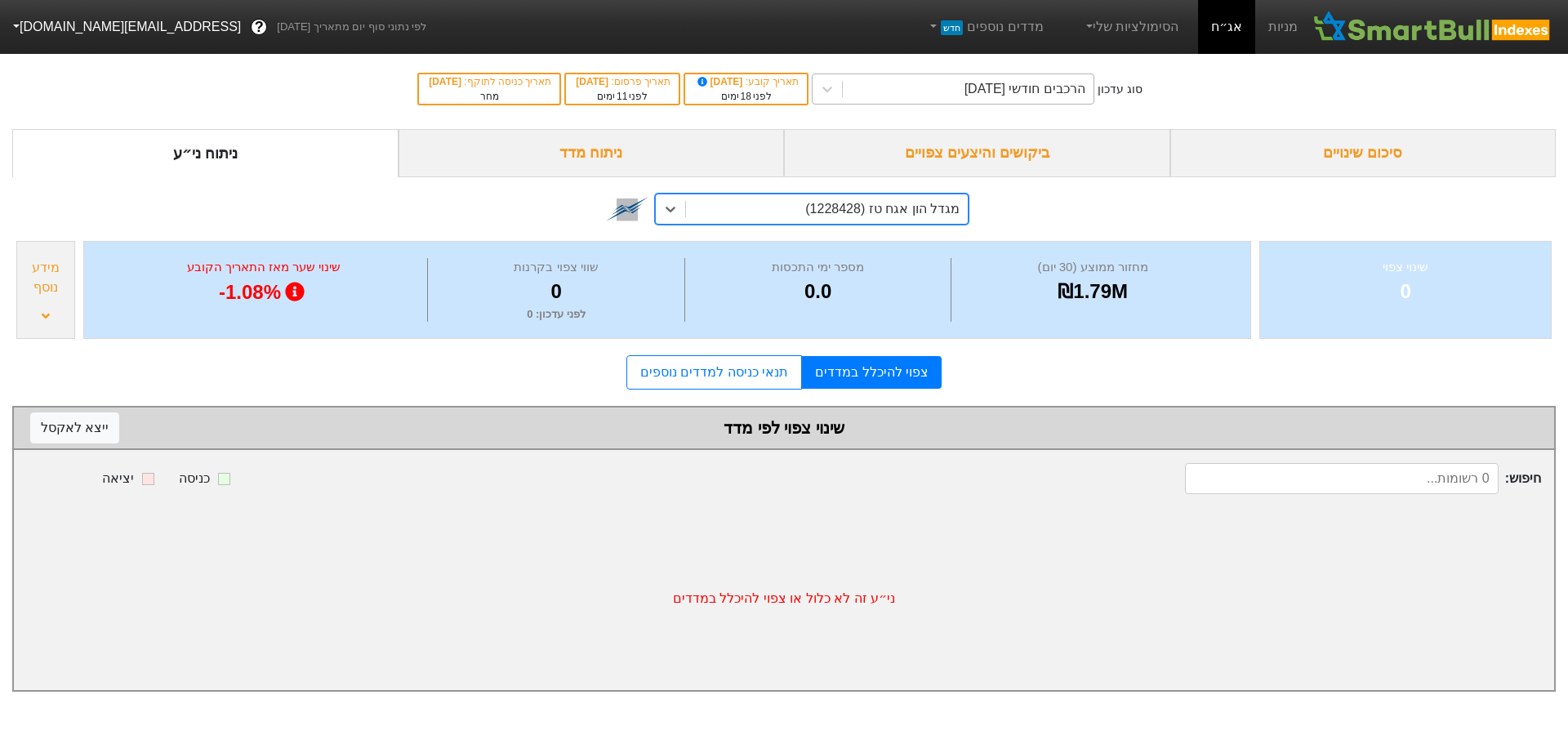
click at [1017, 84] on div "הרכבים חודשי [DATE]" at bounding box center [1025, 89] width 121 height 19
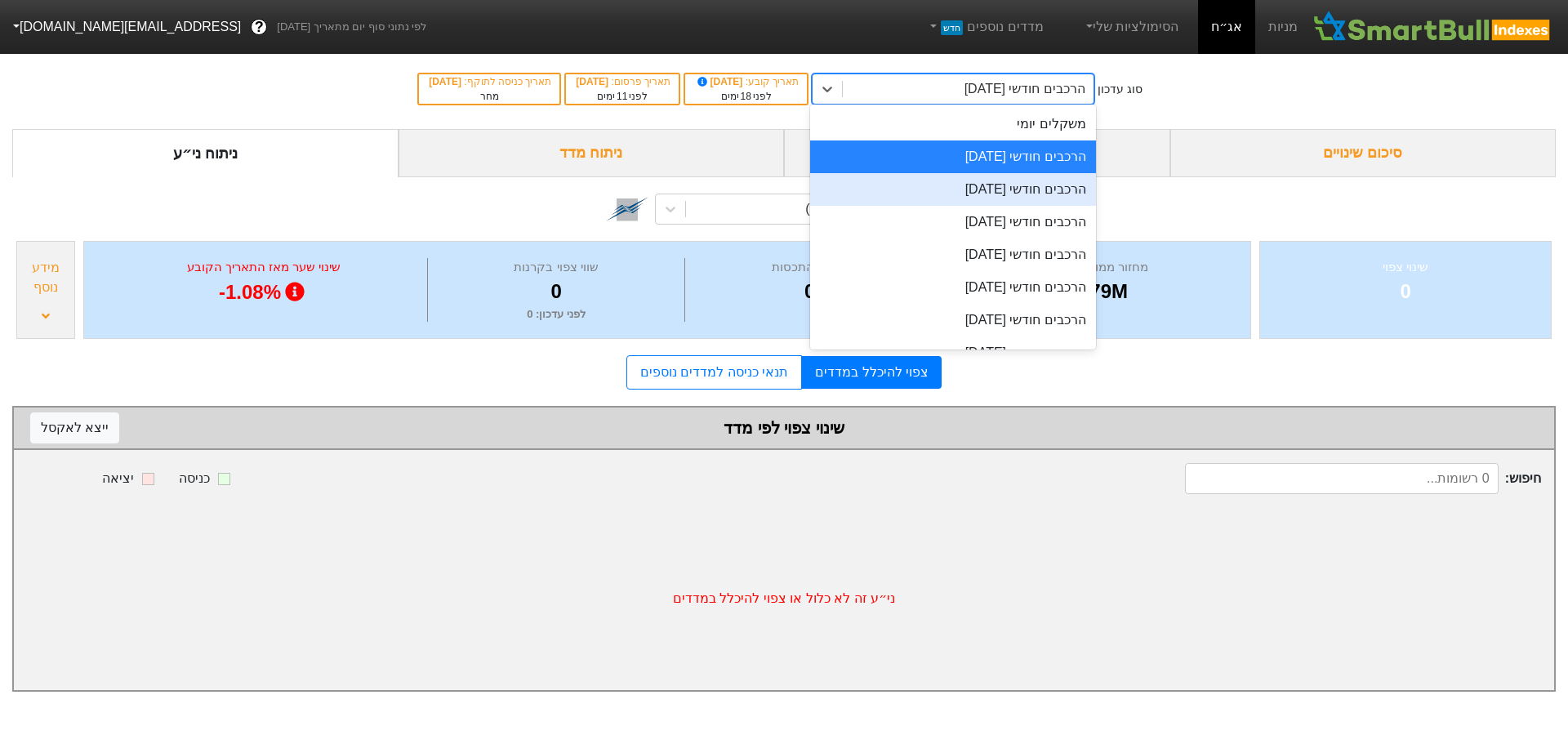
click at [993, 194] on div "הרכבים חודשי [DATE]" at bounding box center [952, 189] width 285 height 33
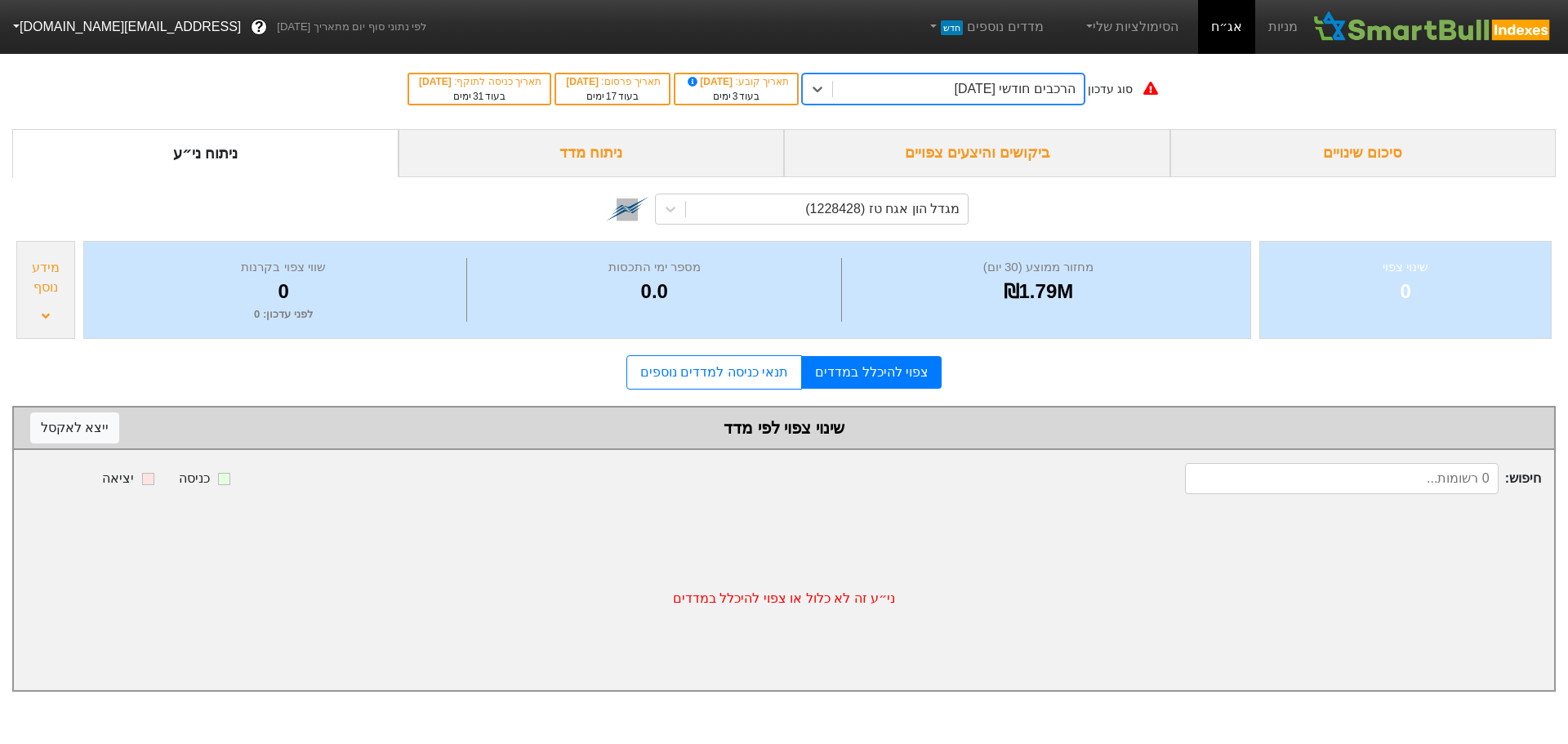
click at [1029, 85] on div "הרכבים חודשי [DATE]" at bounding box center [1014, 89] width 121 height 19
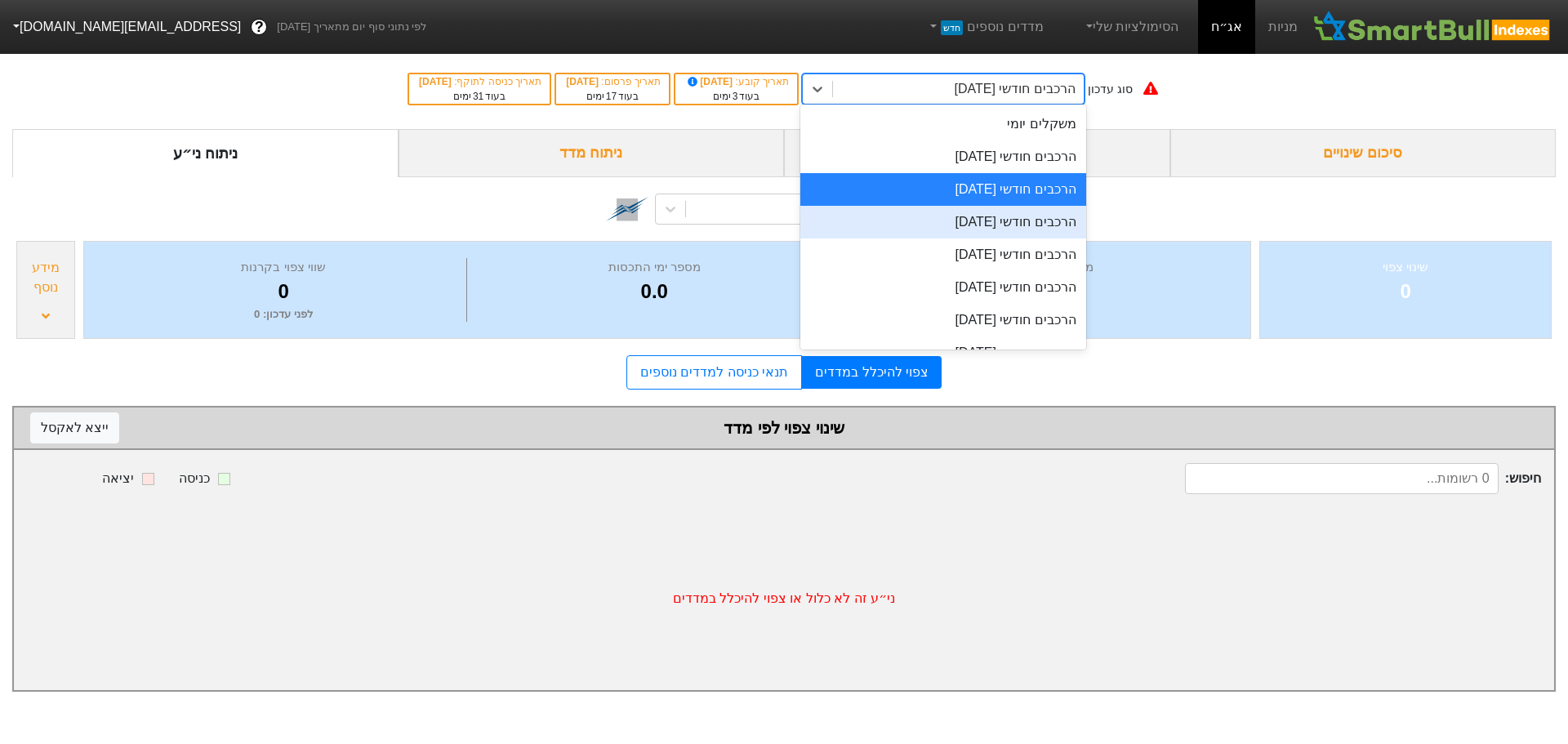
click at [996, 227] on div "הרכבים חודשי [DATE]" at bounding box center [943, 222] width 285 height 33
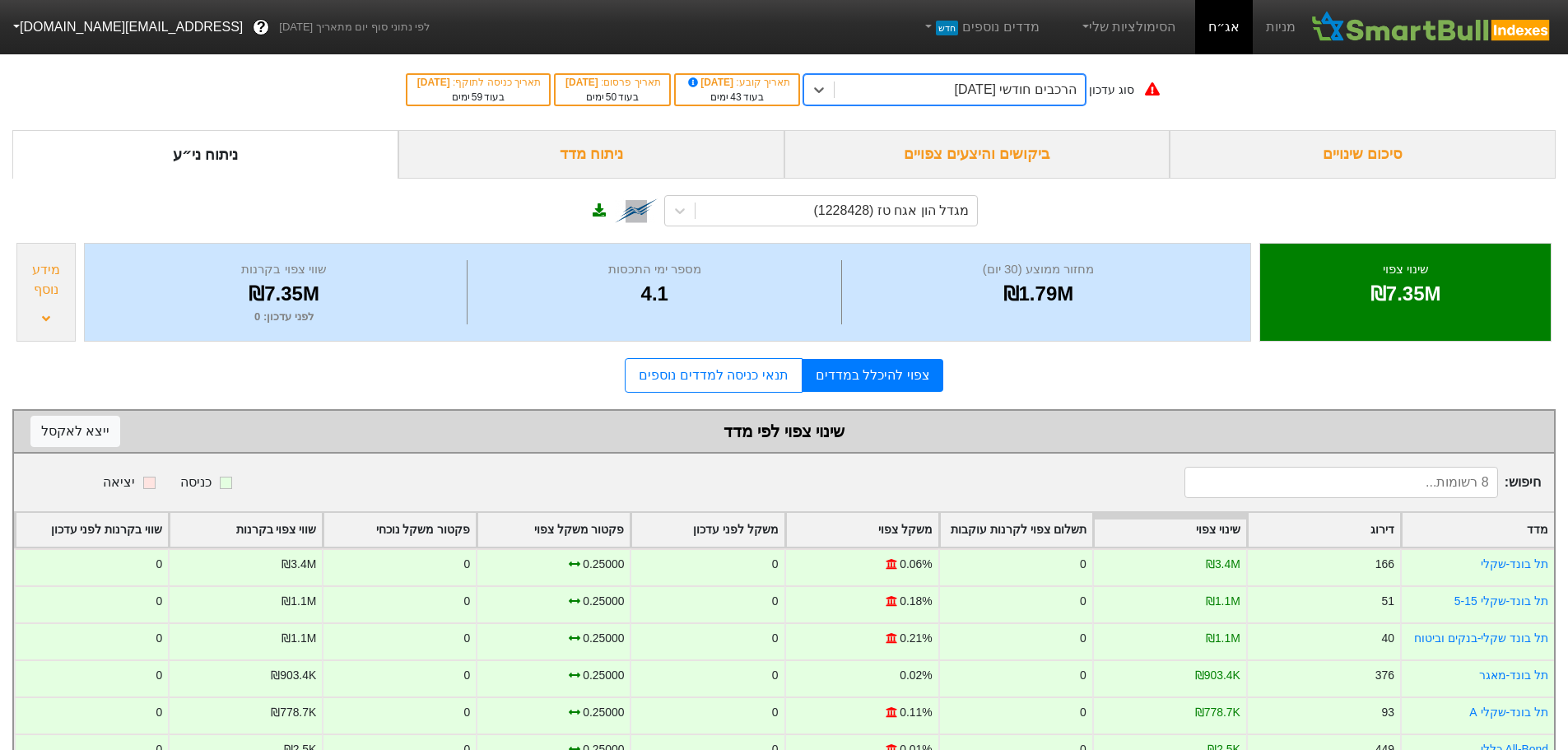
scroll to position [125, 0]
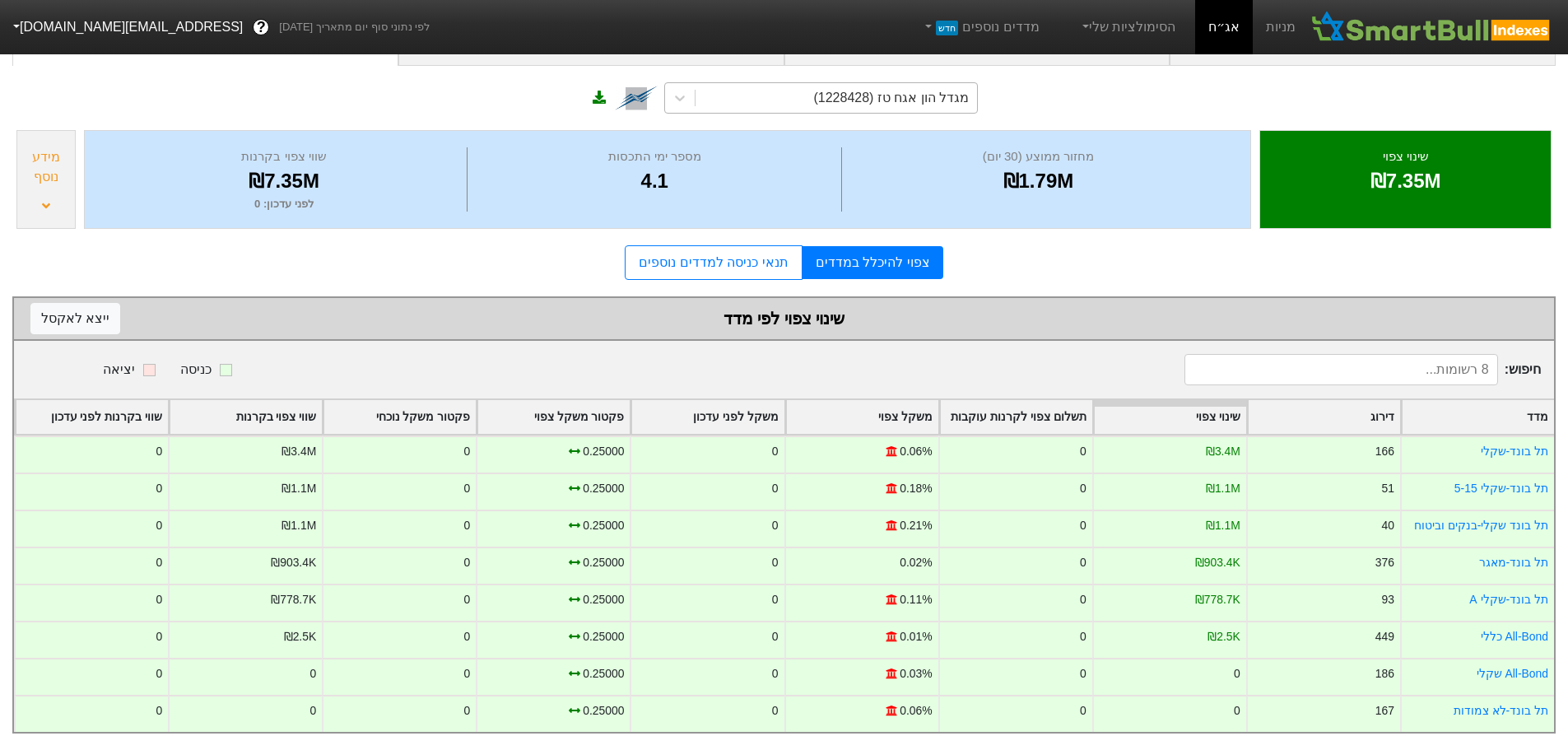
click at [909, 88] on div "מגדל הון אגח טז (1228428)" at bounding box center [891, 97] width 156 height 19
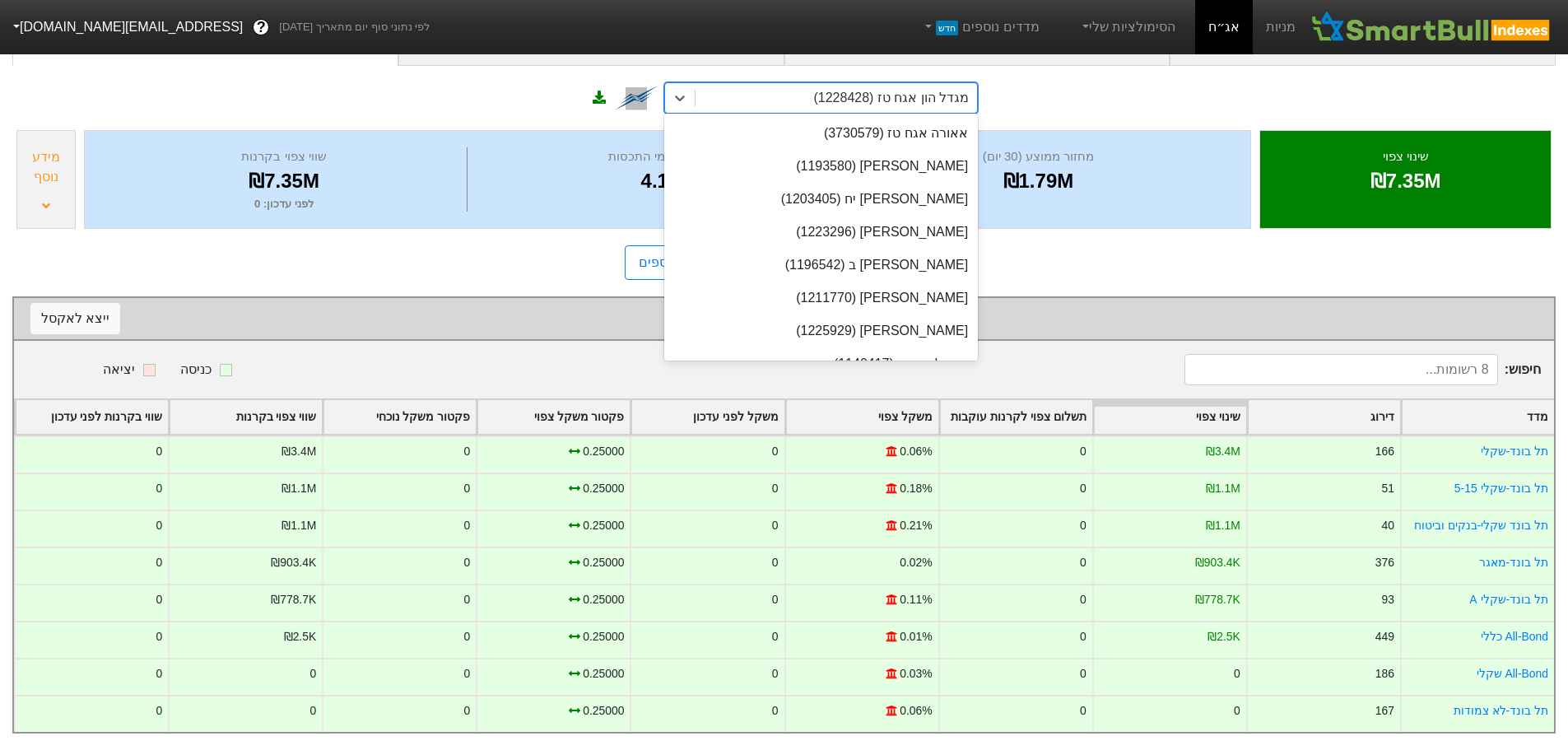
scroll to position [16827, 0]
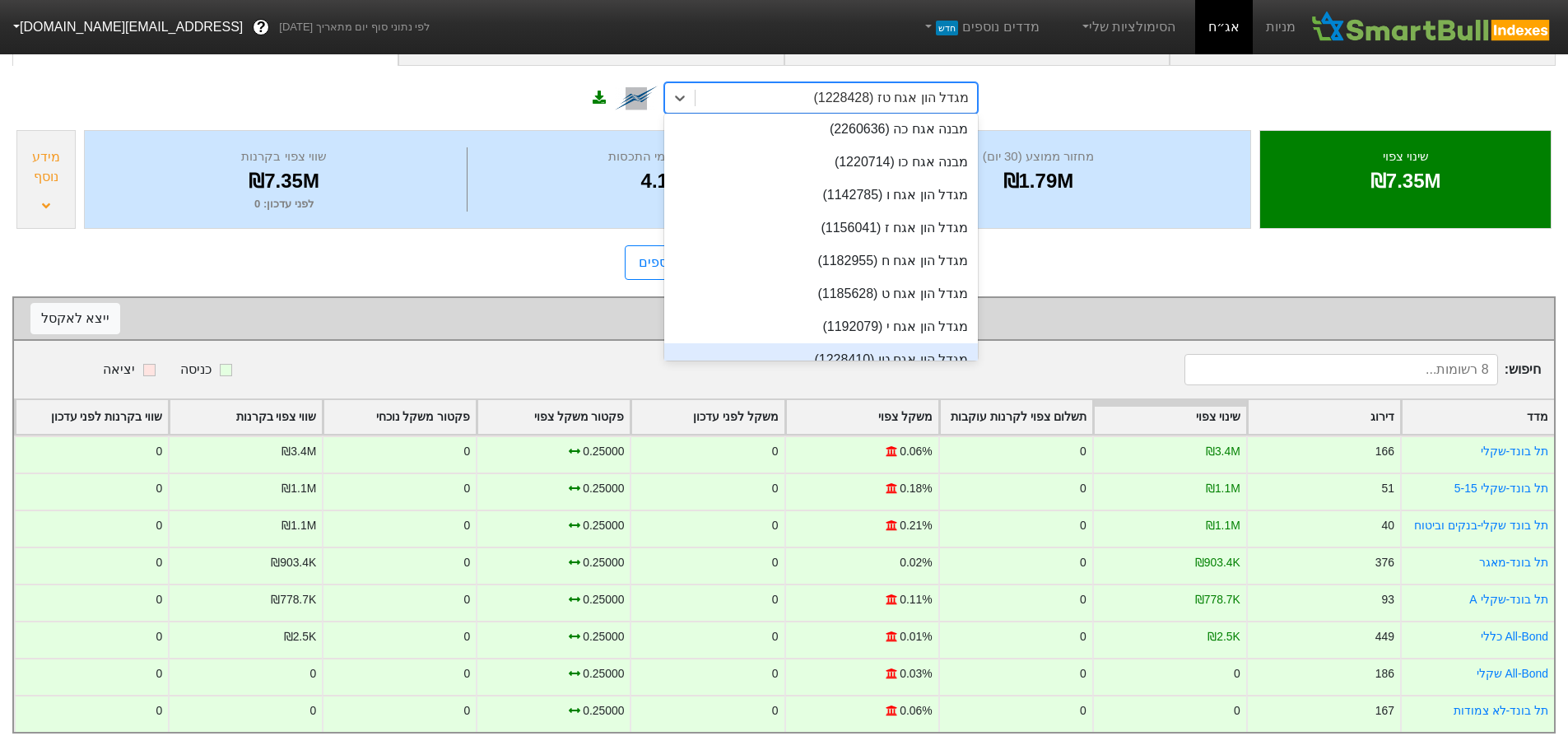
click at [895, 343] on div "מגדל הון אגח טו (1228410)" at bounding box center [821, 360] width 314 height 33
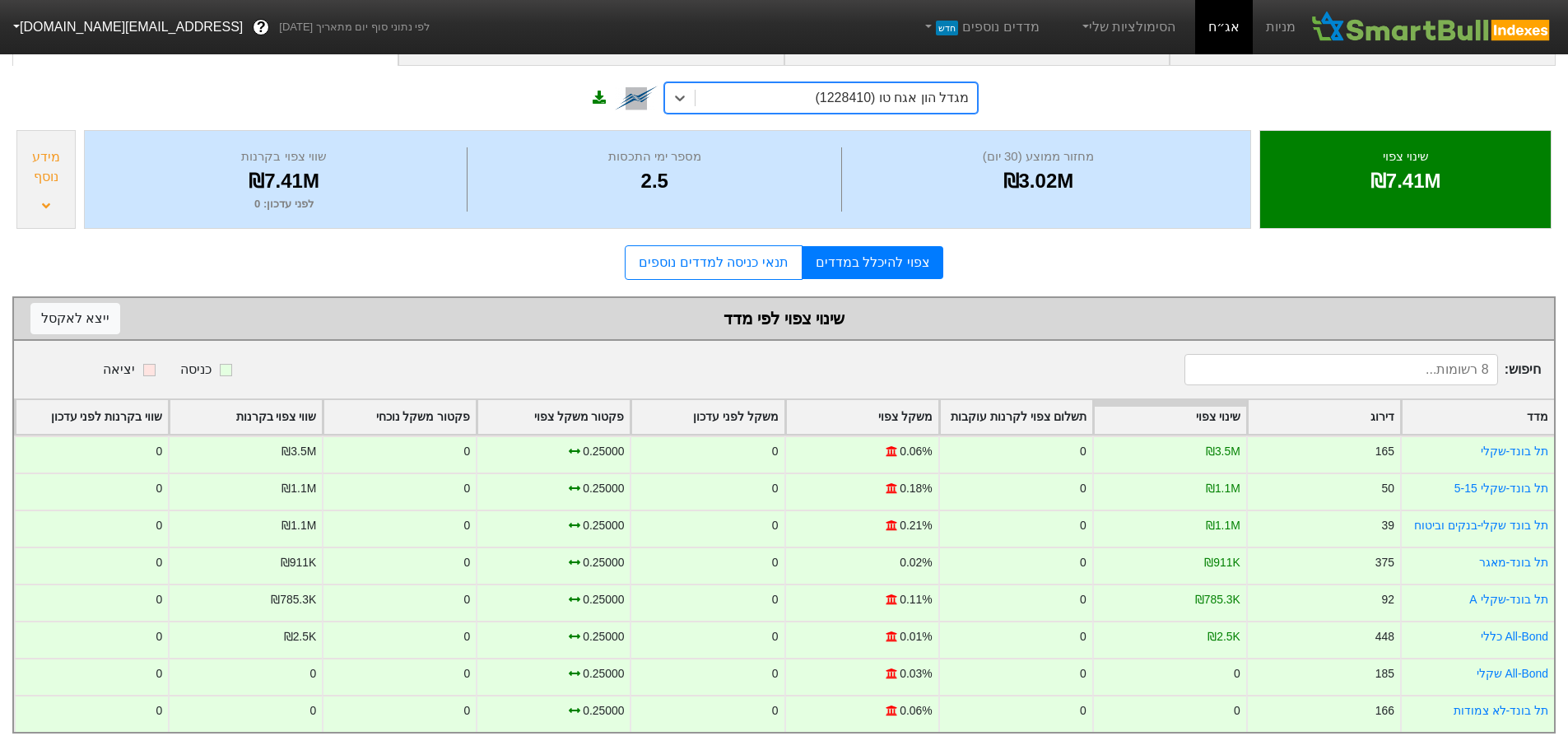
click at [956, 88] on div "מגדל הון אגח טו (1228410)" at bounding box center [892, 97] width 154 height 19
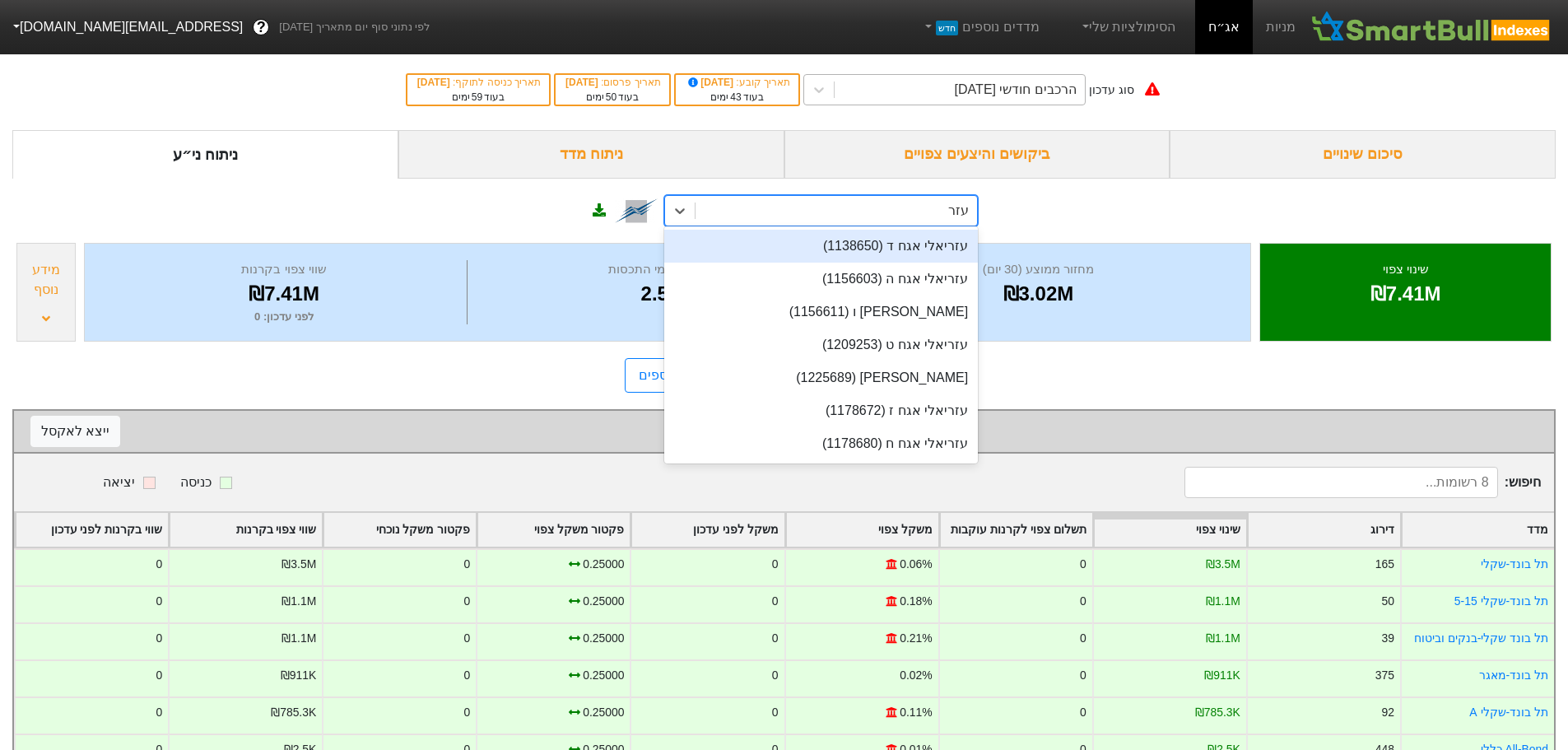
type input "עזר"
click at [1025, 80] on div "הרכבים חודשי [DATE]" at bounding box center [1016, 89] width 122 height 19
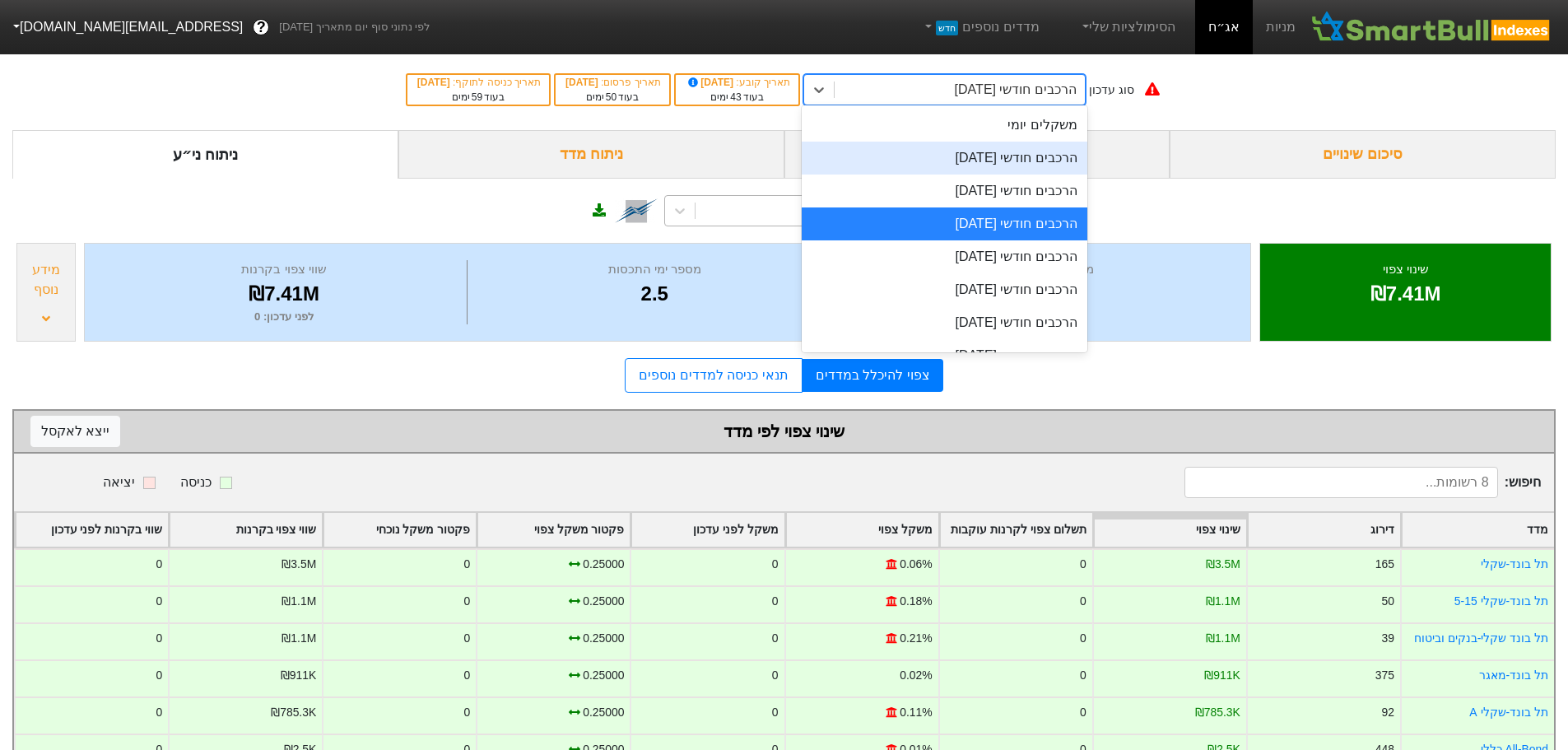
click at [1003, 159] on div "הרכבים חודשי [DATE]" at bounding box center [944, 159] width 286 height 33
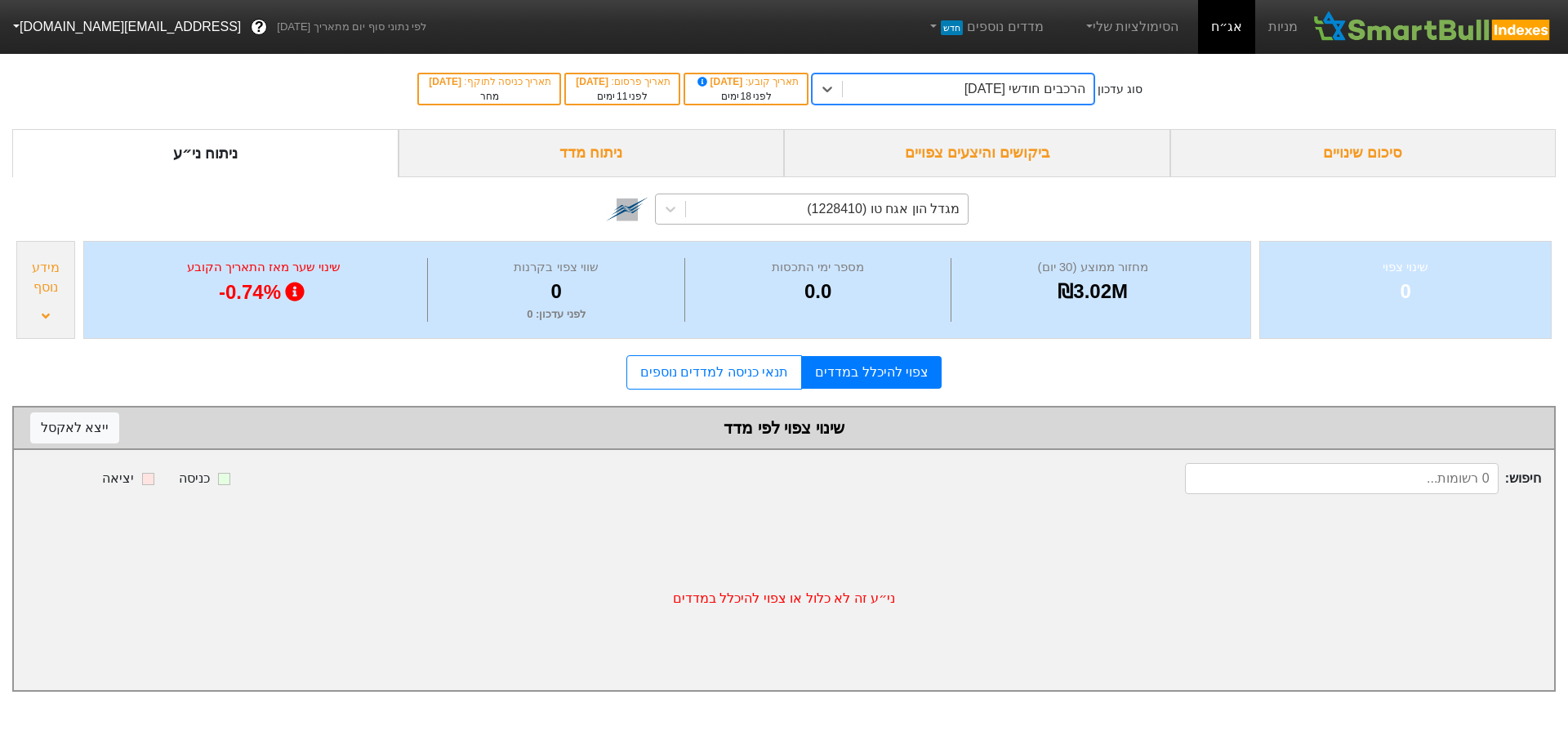
click at [900, 210] on div "מגדל הון אגח טו (1228410)" at bounding box center [883, 209] width 153 height 19
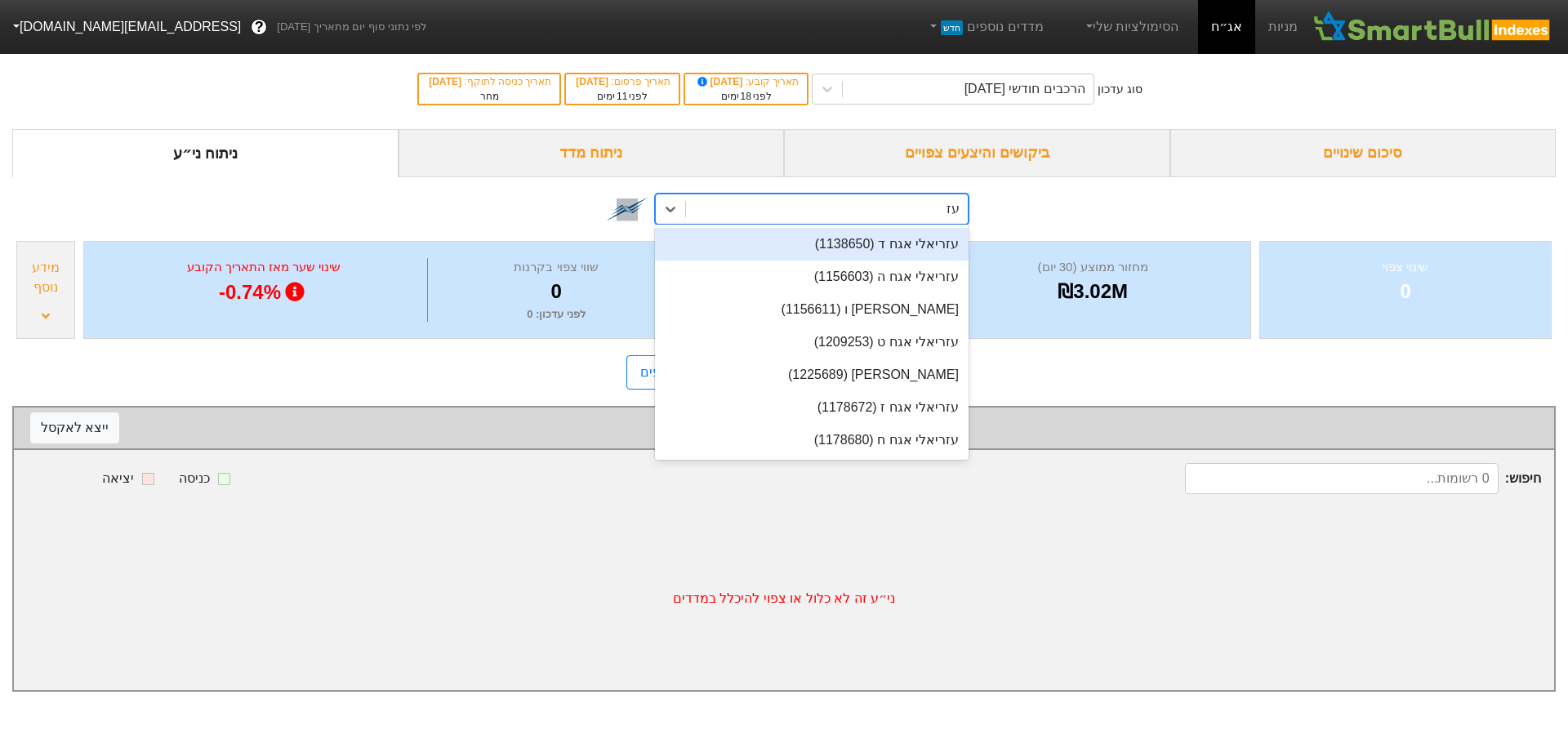
type input "עזר"
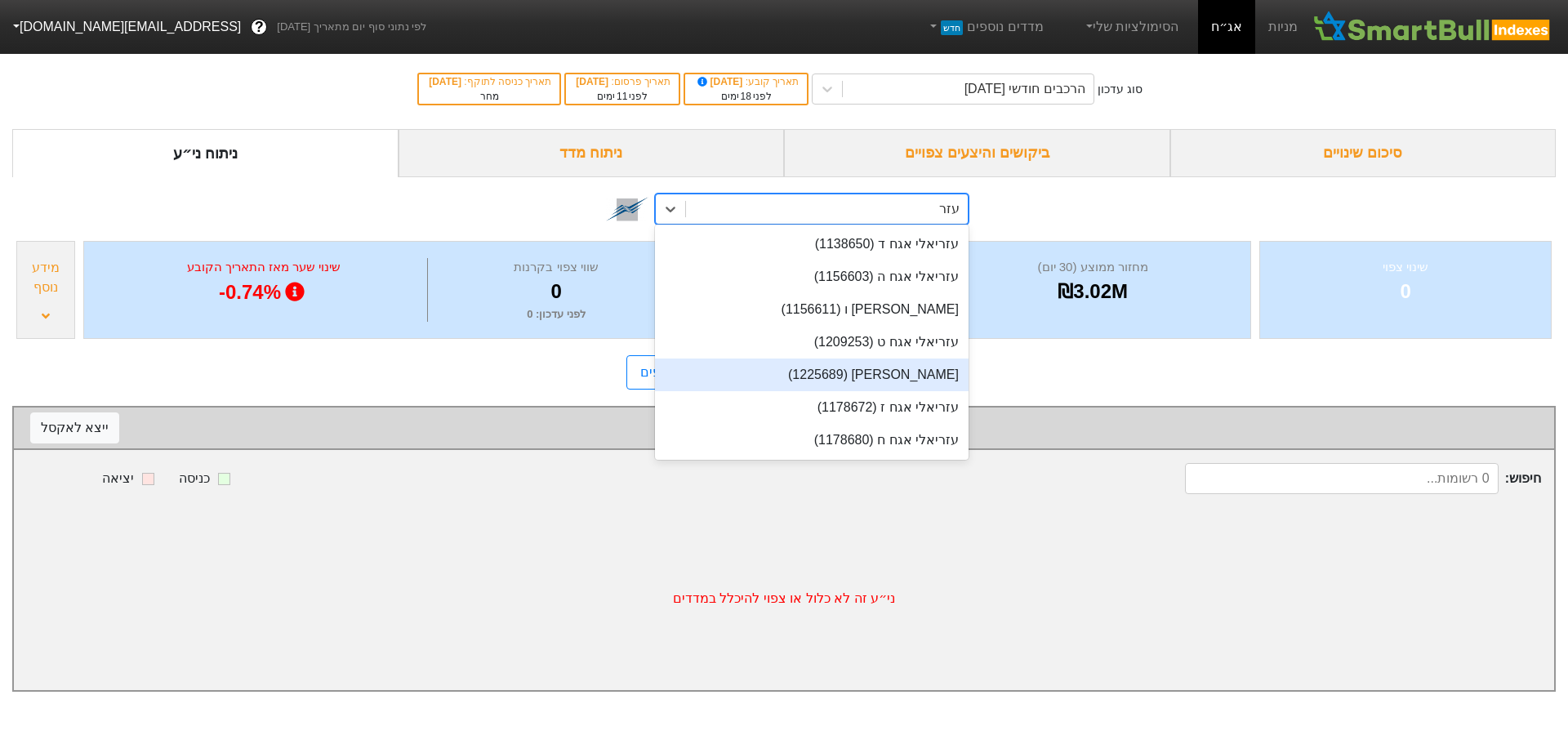
click at [895, 377] on div "[PERSON_NAME] (1225689)" at bounding box center [811, 375] width 314 height 33
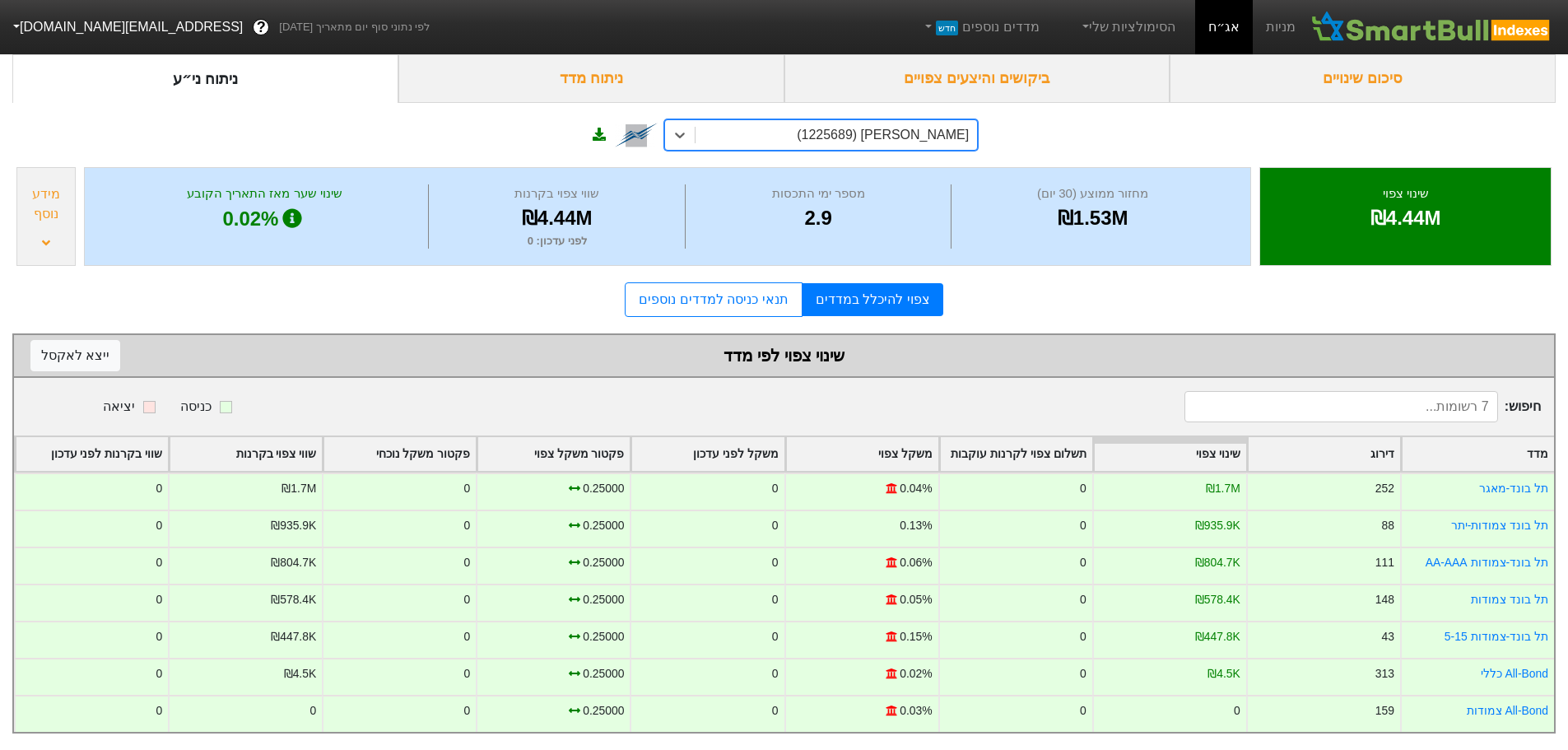
scroll to position [88, 0]
click at [826, 129] on div "[PERSON_NAME] (1225689)" at bounding box center [836, 135] width 281 height 30
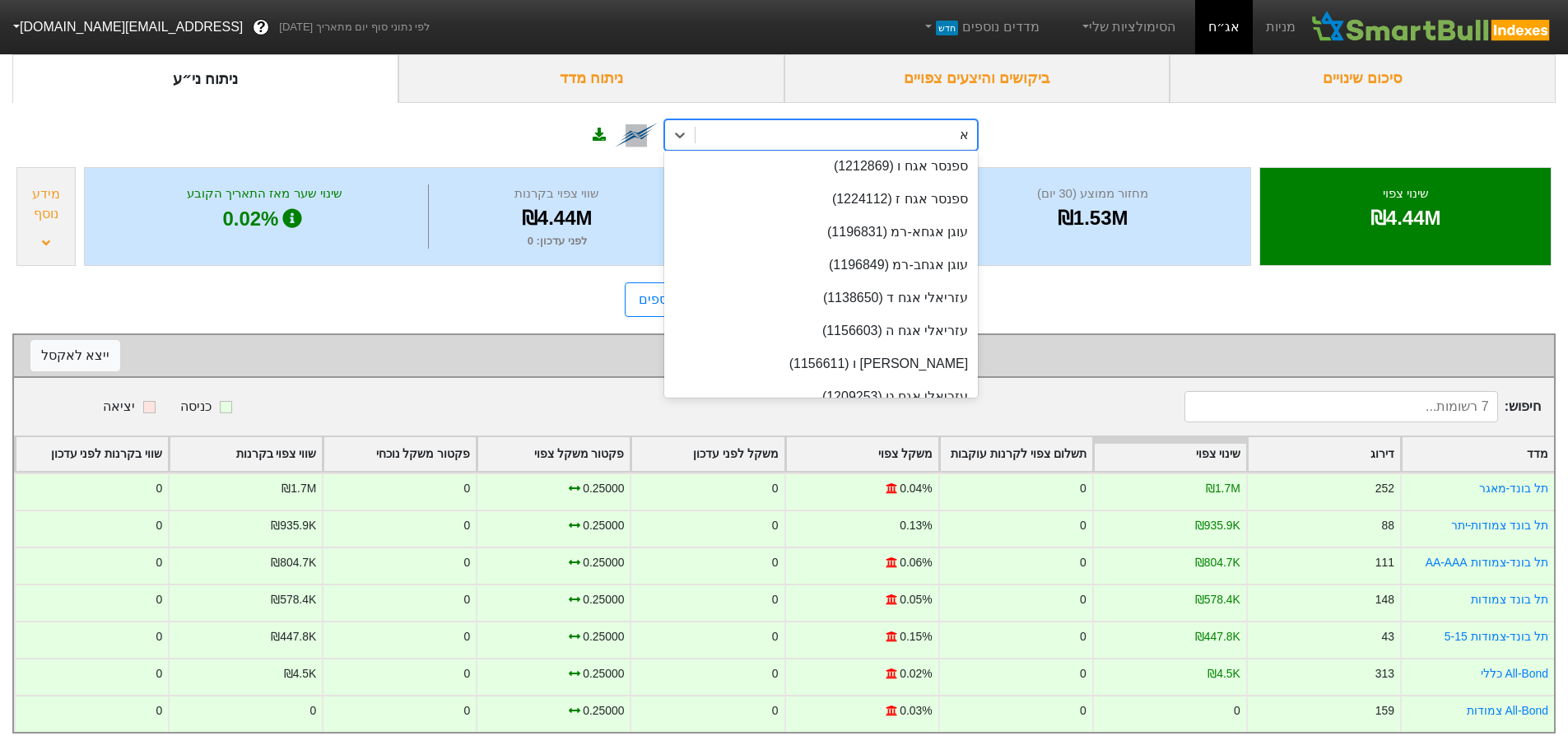
scroll to position [3389, 0]
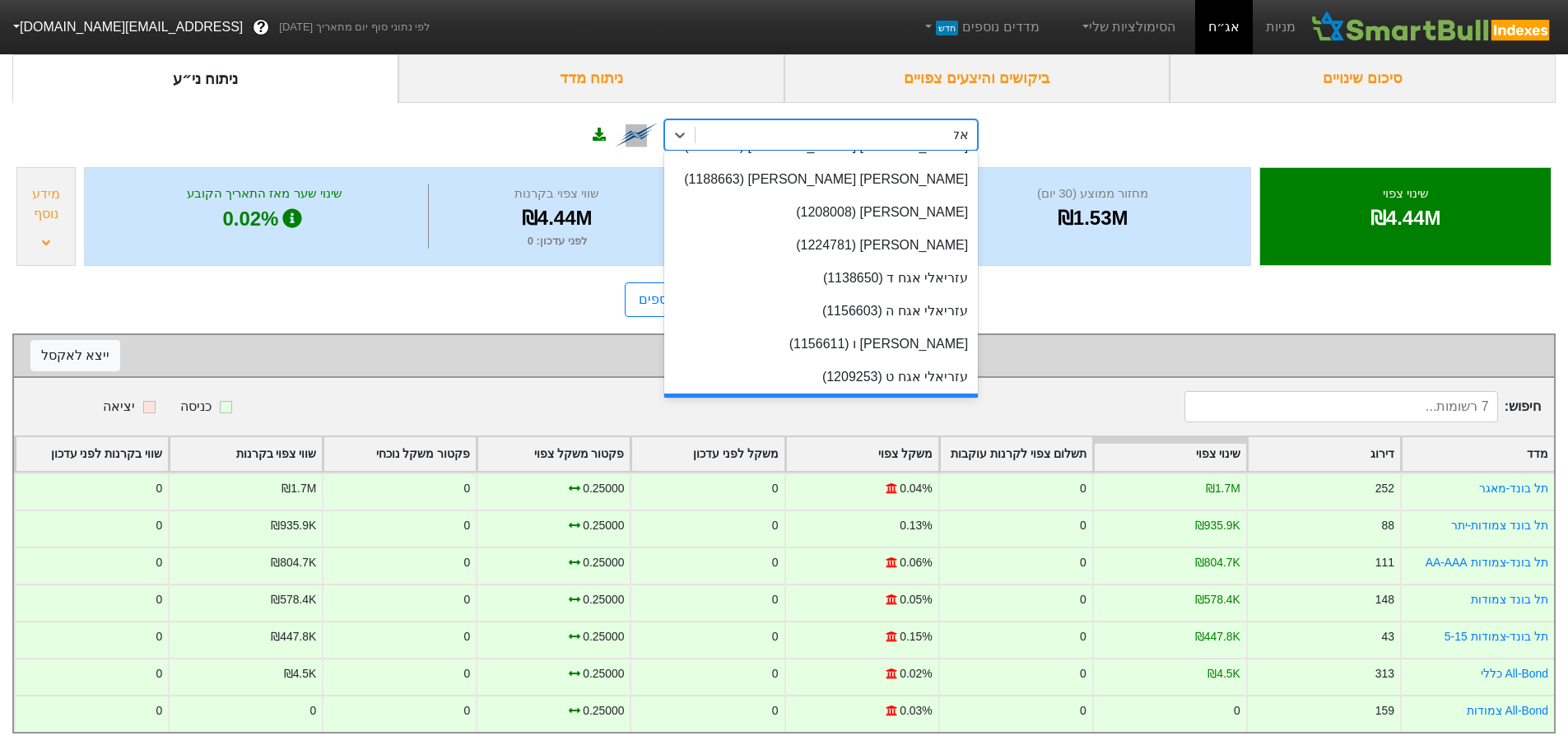
type input "אלד"
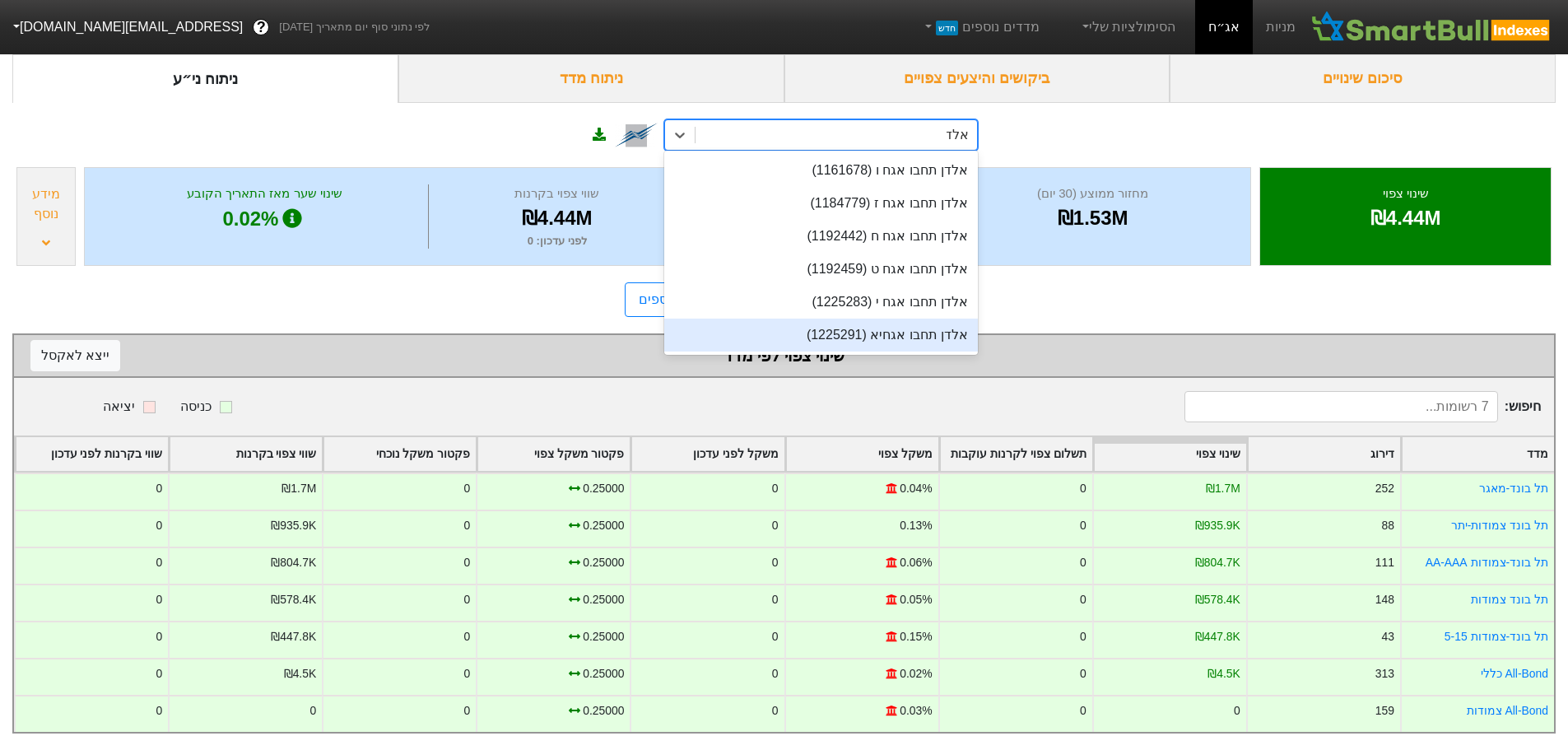
click at [898, 327] on div "אלדן תחבו אגחיא (1225291)" at bounding box center [821, 335] width 314 height 33
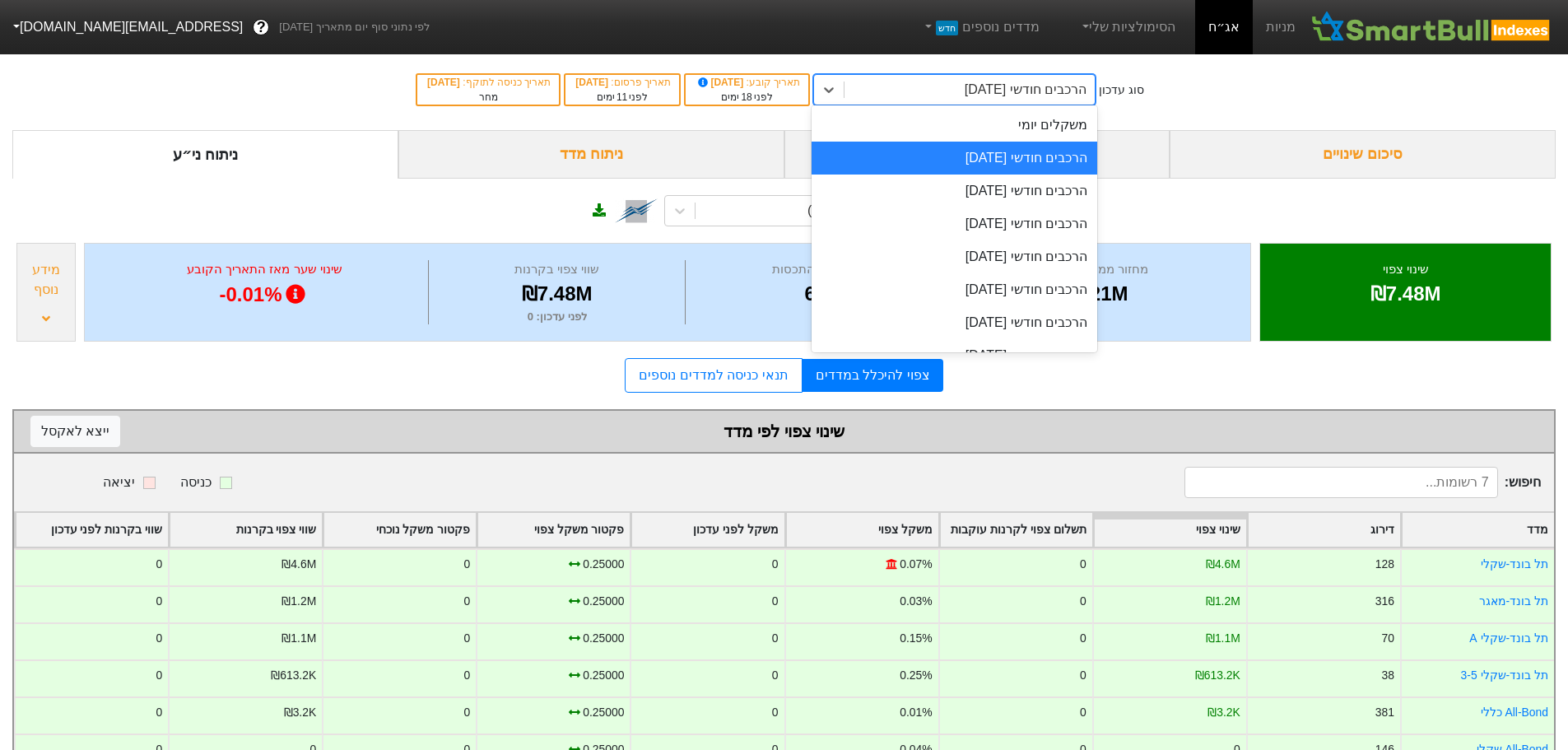
click at [1016, 82] on div "הרכבים חודשי [DATE]" at bounding box center [1026, 89] width 122 height 19
click at [1019, 164] on div "הרכבים חודשי [DATE]" at bounding box center [955, 159] width 286 height 33
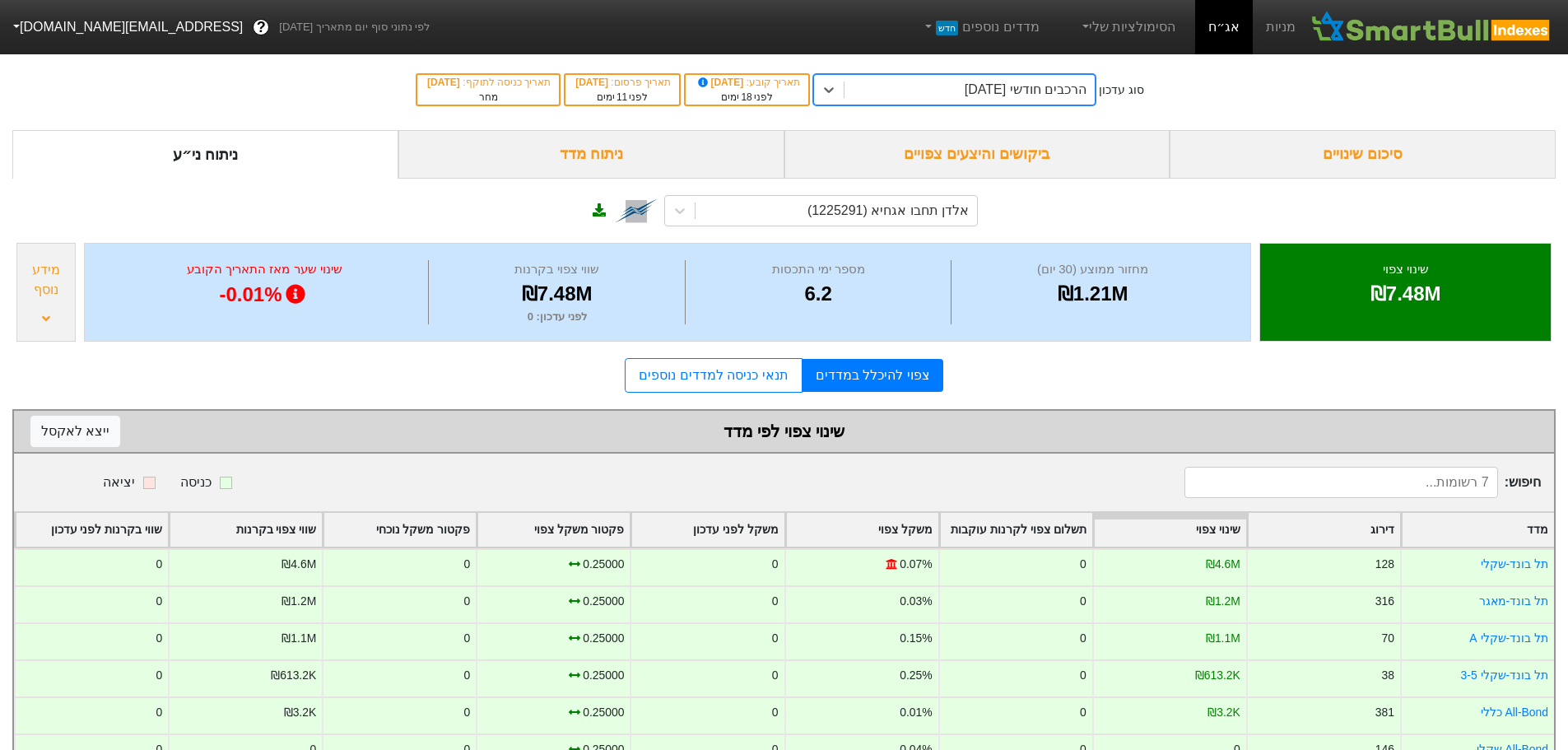
click at [1016, 150] on div "ביקושים והיצעים צפויים" at bounding box center [978, 154] width 386 height 49
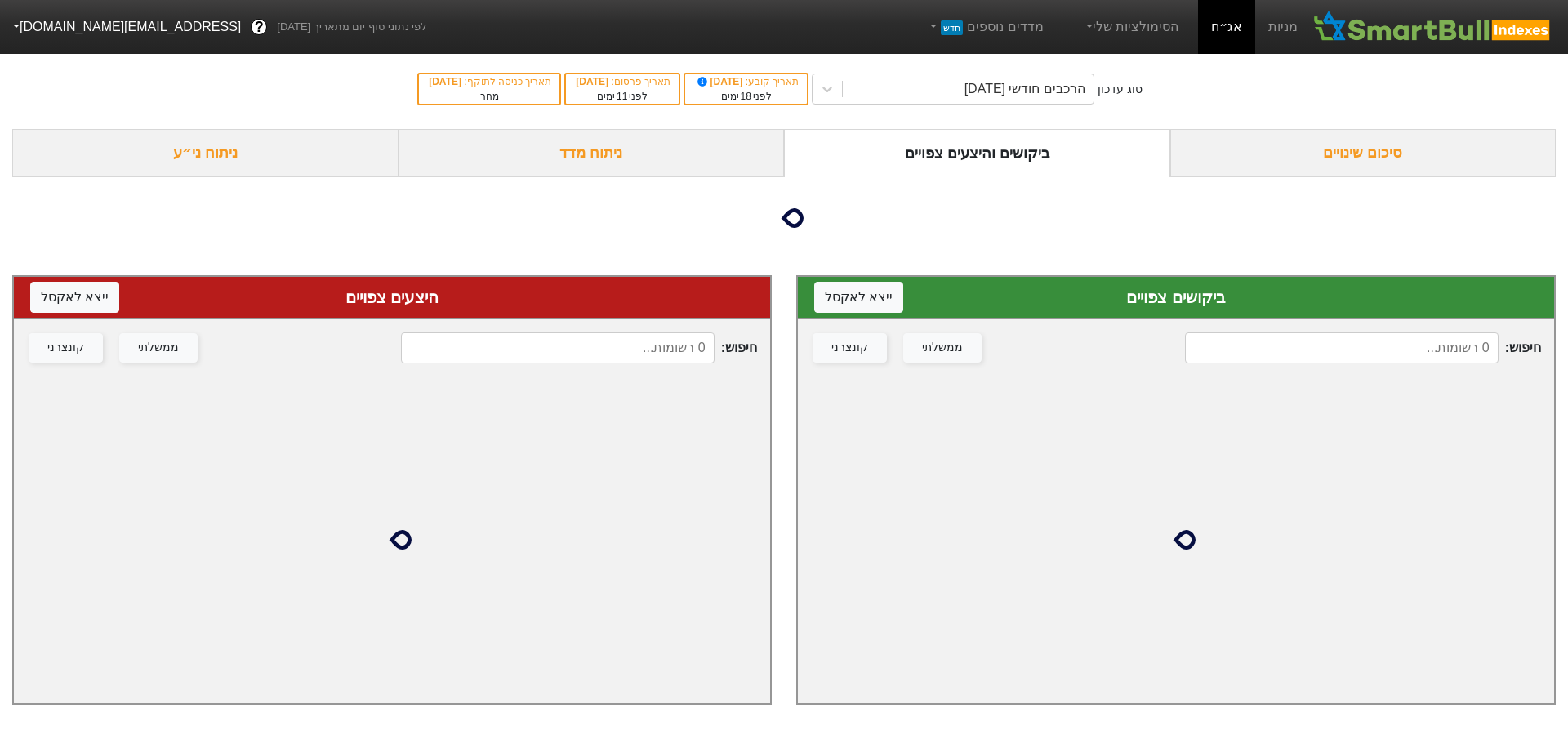
click at [1352, 353] on input at bounding box center [1341, 348] width 314 height 31
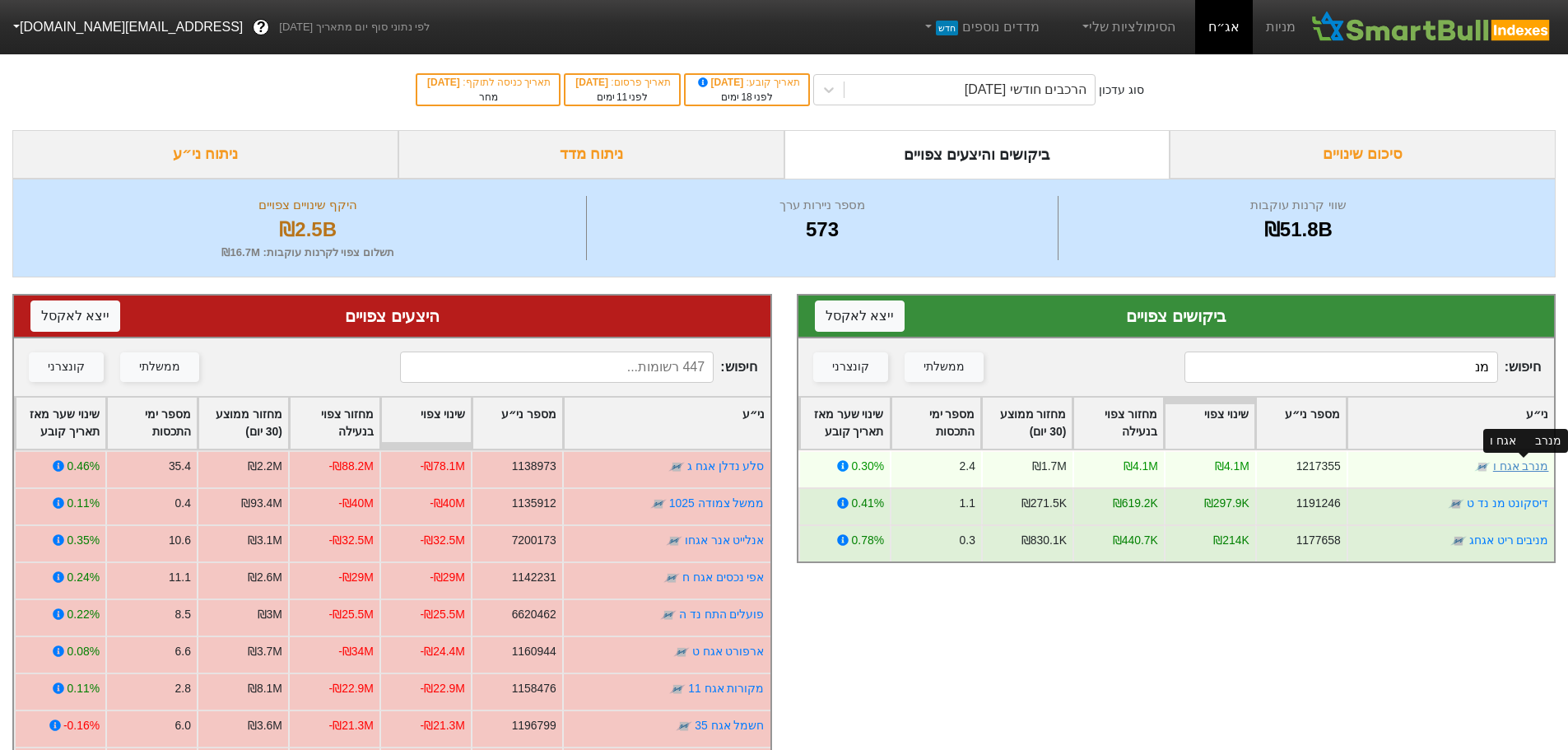
type input "מנ"
click at [1512, 470] on link "מנרב אגח ו" at bounding box center [1520, 466] width 56 height 13
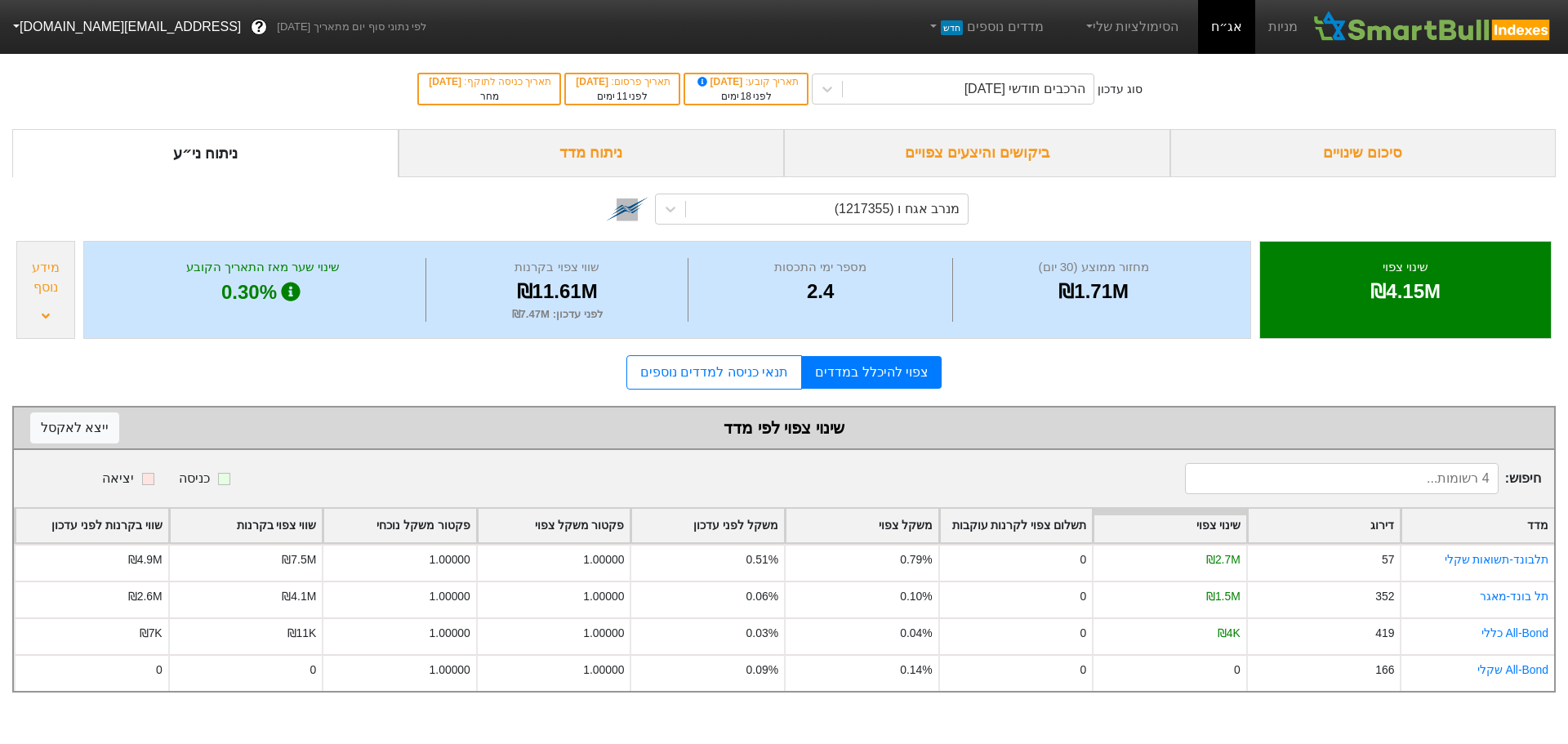
click at [992, 152] on div "ביקושים והיצעים צפויים" at bounding box center [977, 153] width 386 height 49
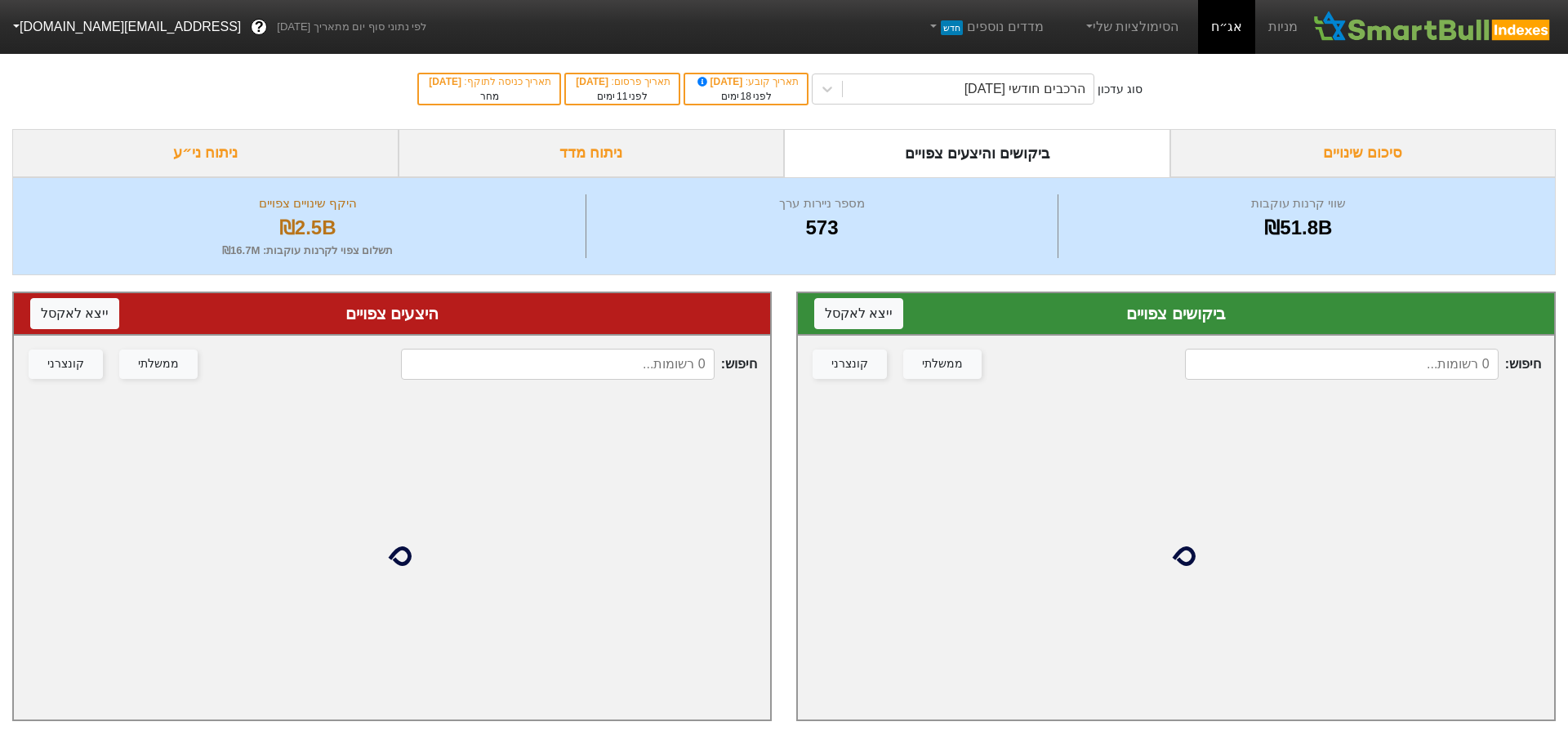
click at [1352, 358] on input at bounding box center [1341, 364] width 314 height 31
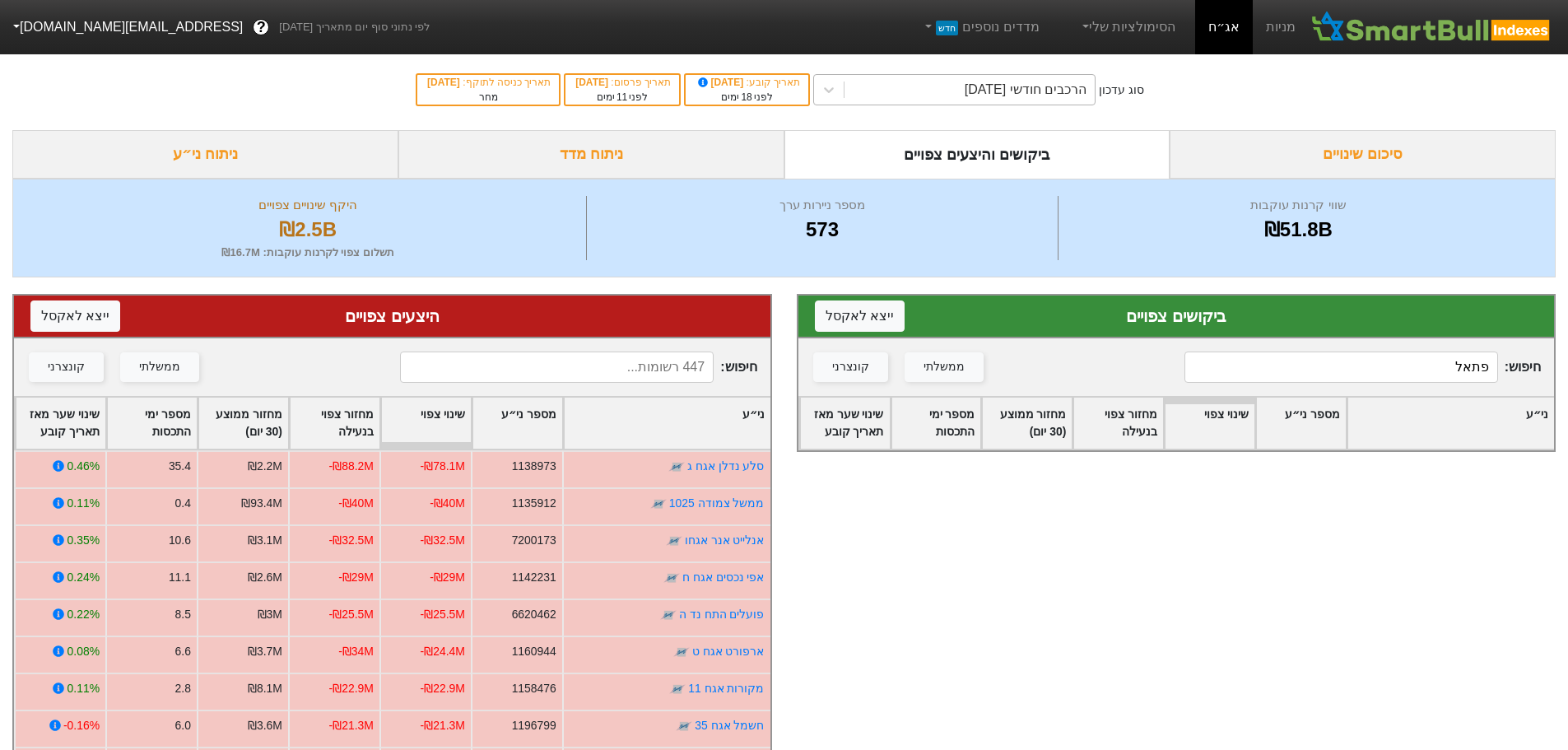
click at [949, 90] on div "הרכבים חודשי [DATE]" at bounding box center [969, 89] width 250 height 30
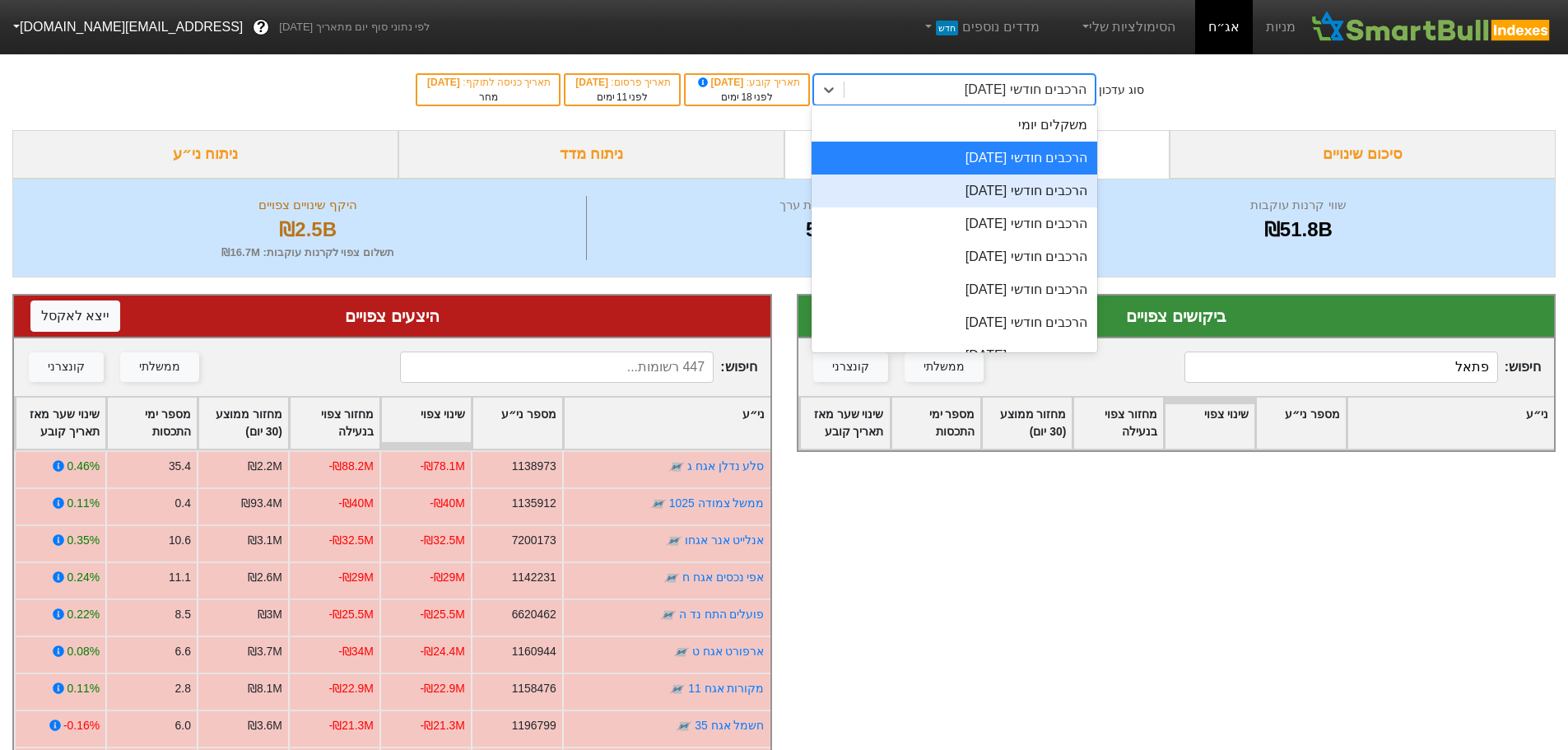
click at [956, 189] on div "הרכבים חודשי [DATE]" at bounding box center [955, 191] width 286 height 33
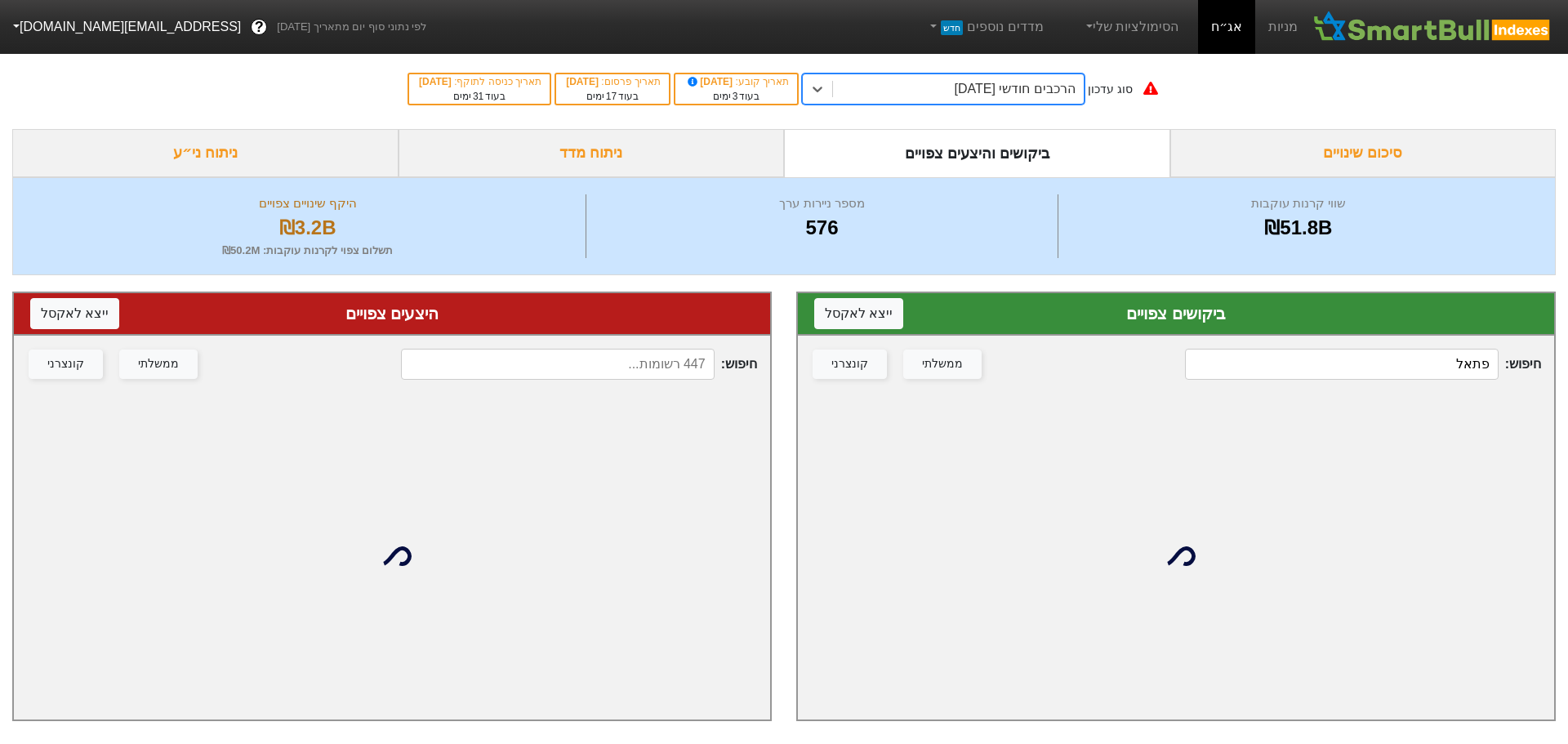
click at [1360, 356] on input "פתאל" at bounding box center [1341, 364] width 314 height 31
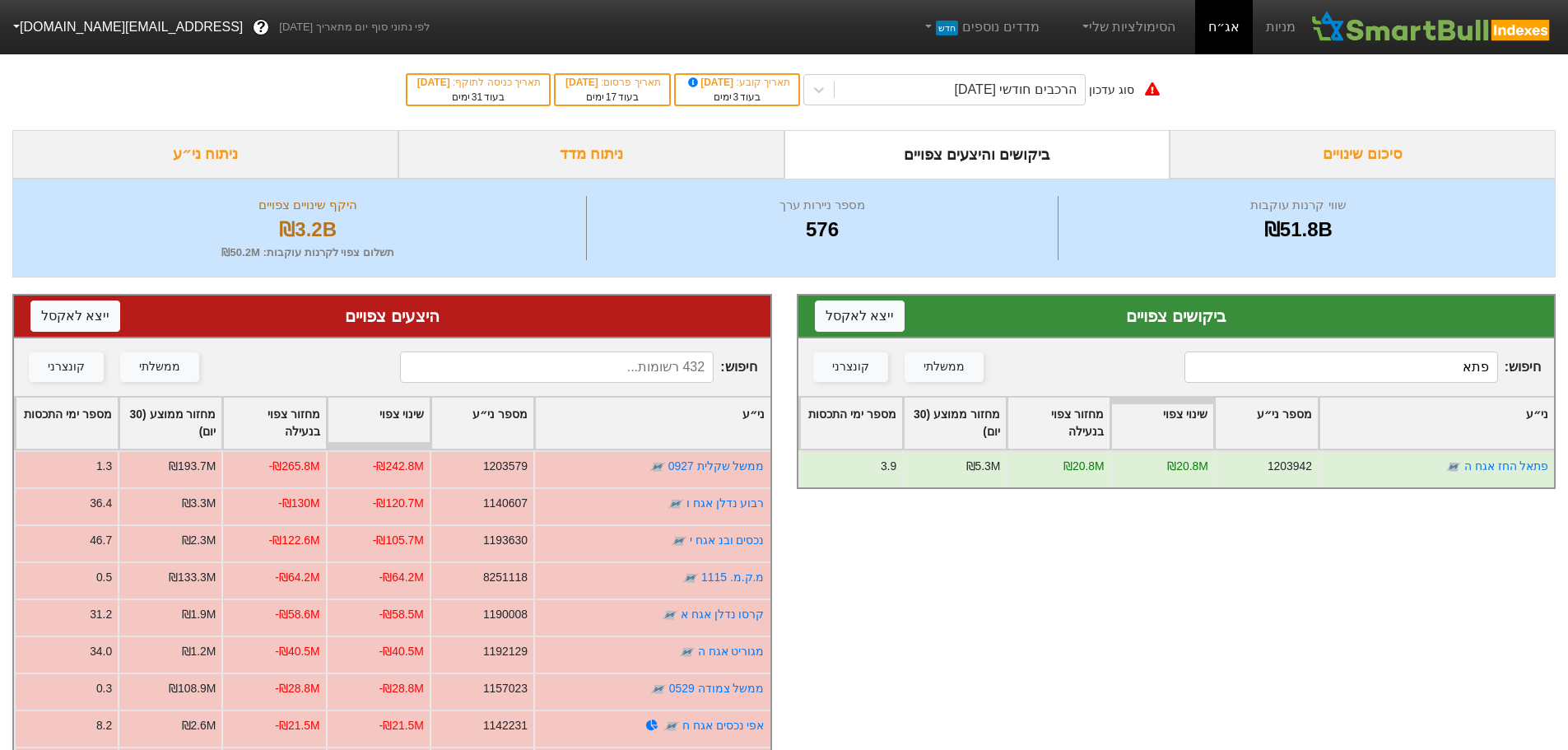
type input "פתאל"
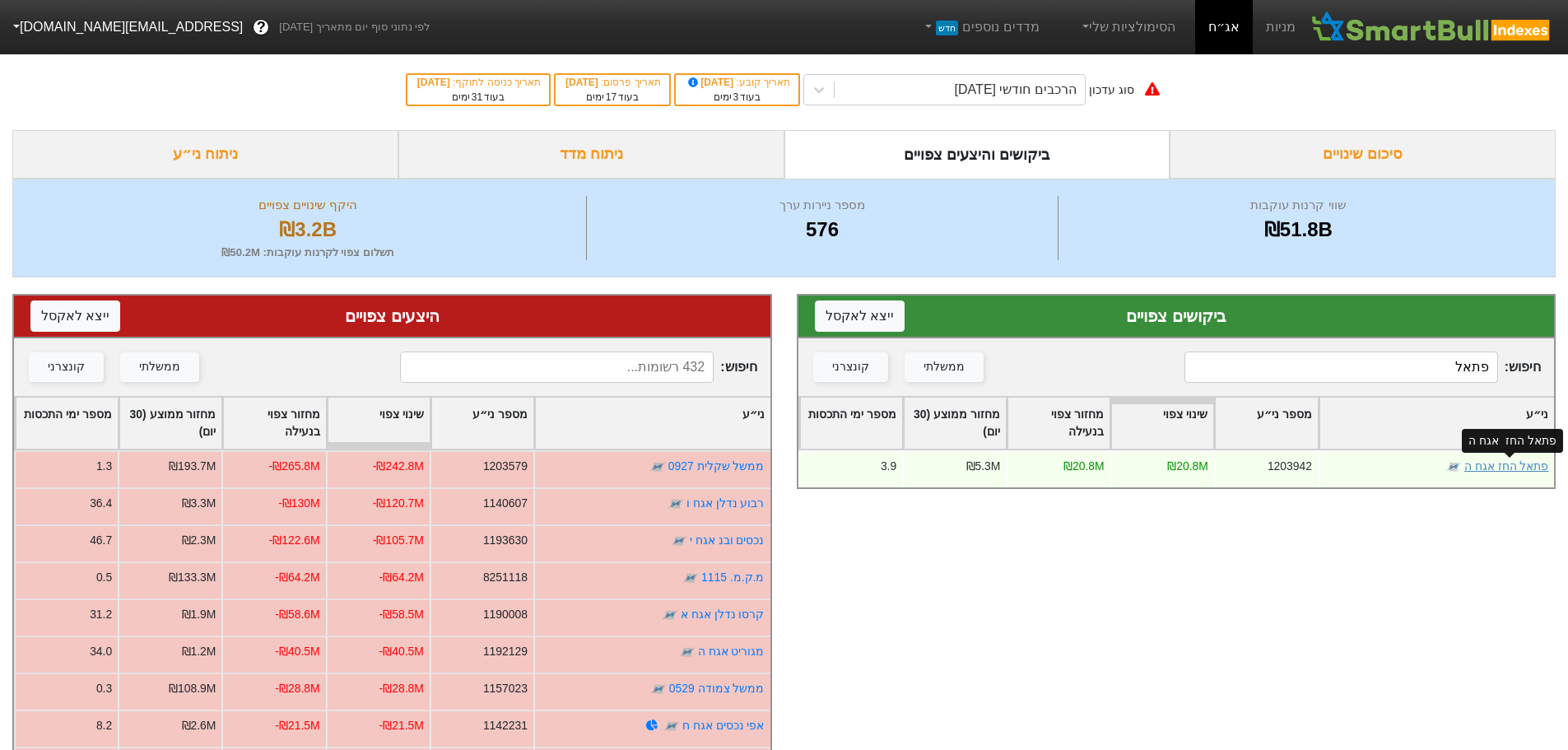
click at [1518, 467] on link "פתאל החז אגח ה" at bounding box center [1506, 466] width 85 height 13
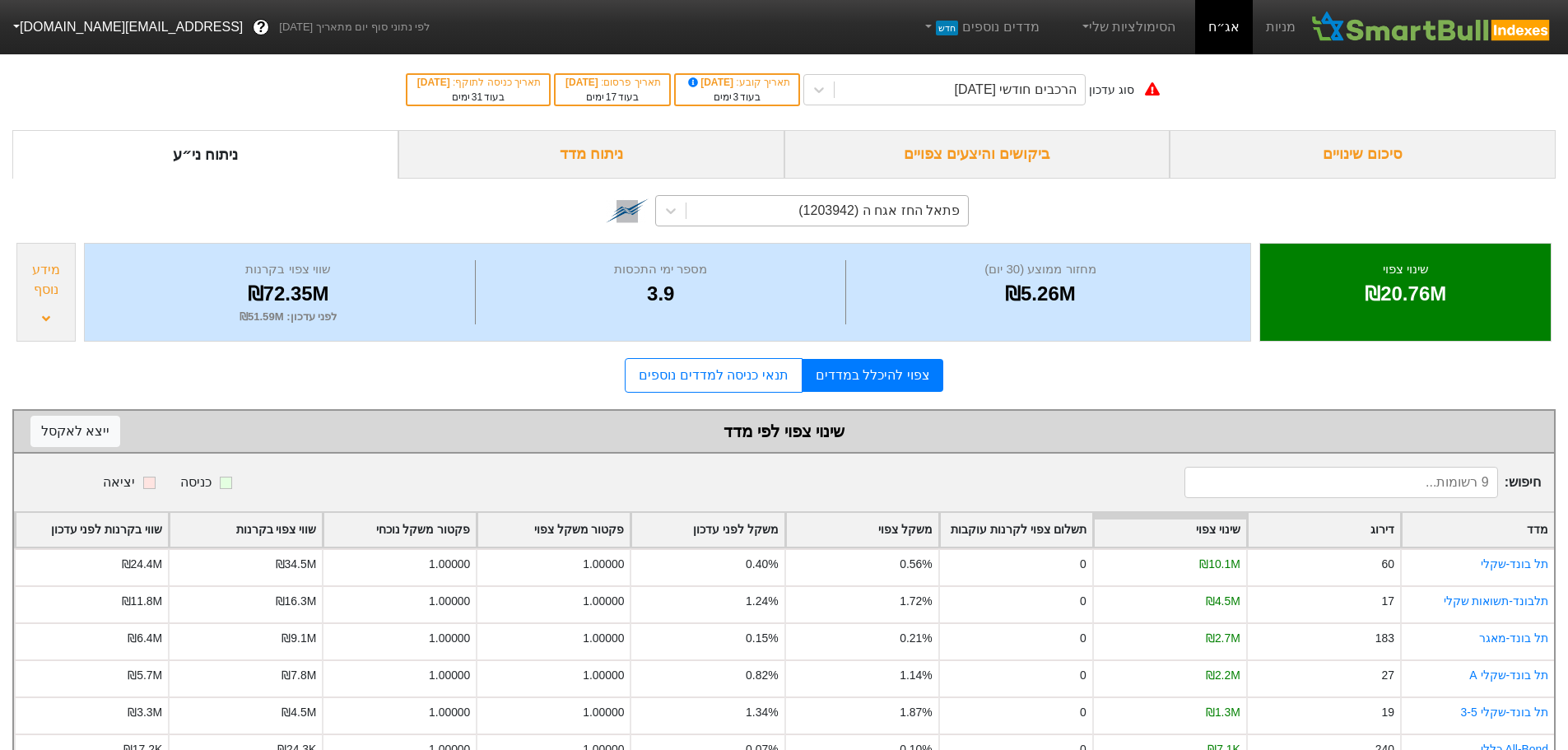
click at [873, 213] on div "פתאל החז אגח ה (1203942)" at bounding box center [879, 210] width 161 height 19
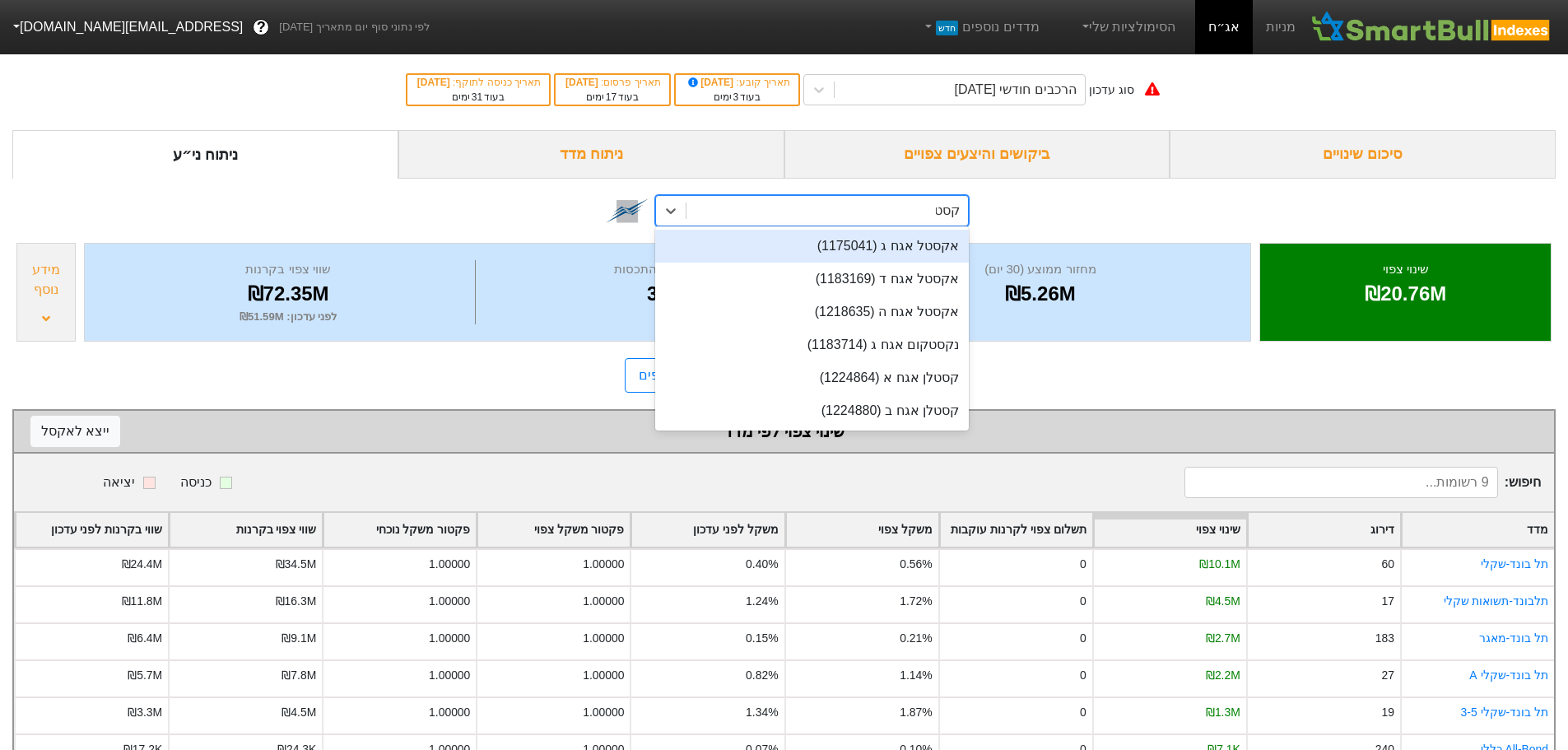
type input "קסטל"
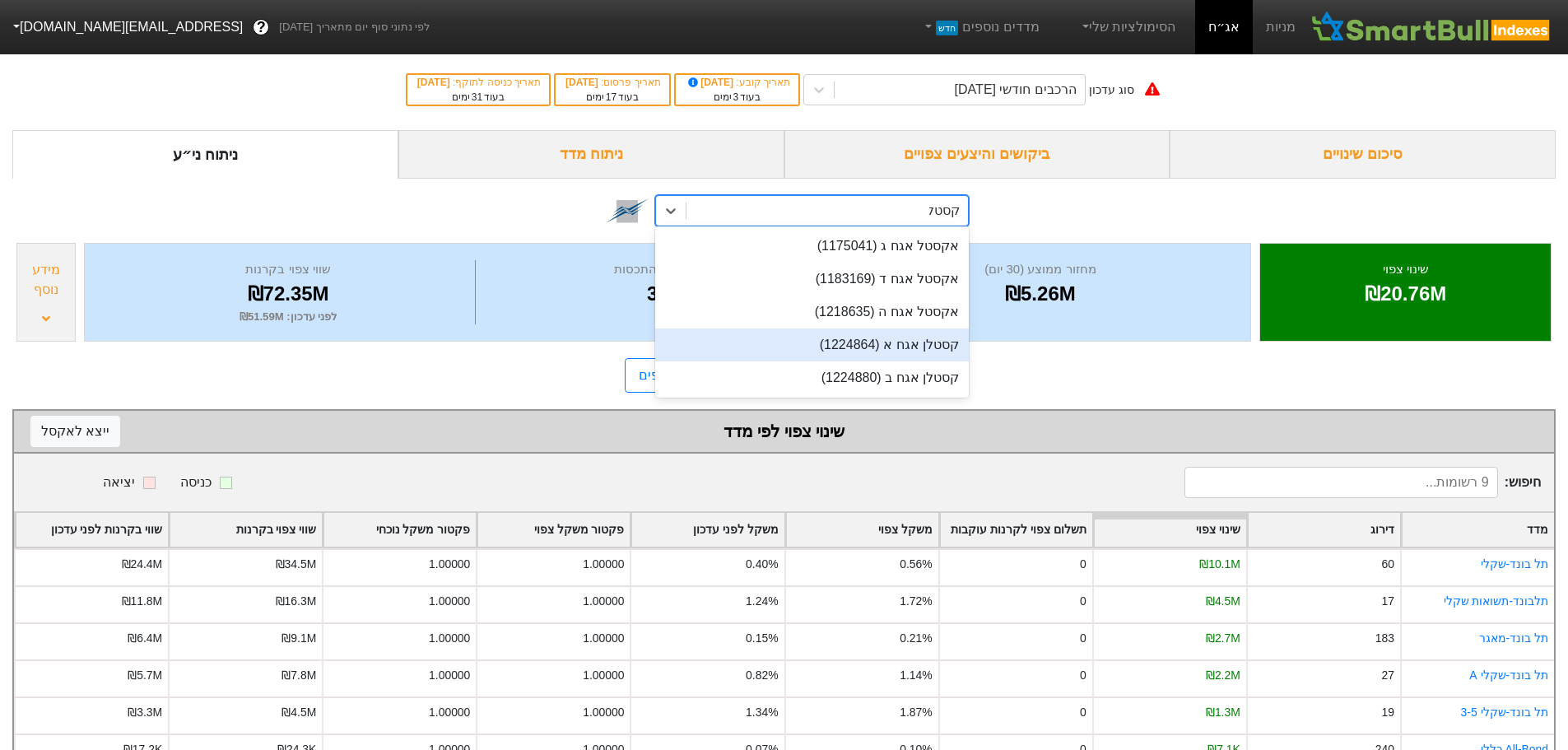
click at [882, 347] on div "קסטלן אגח א (1224864)" at bounding box center [812, 345] width 314 height 33
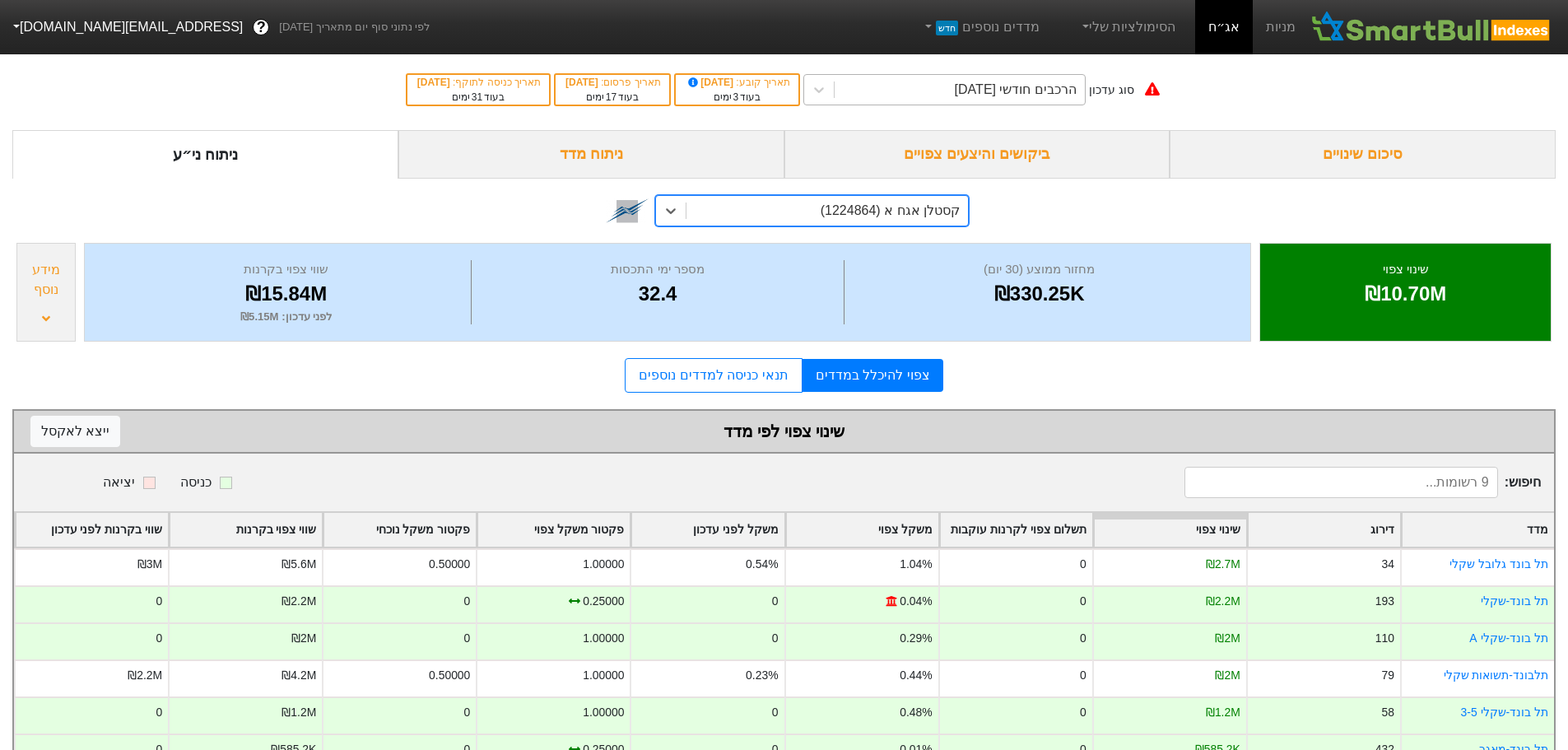
click at [1001, 91] on div "הרכבים חודשי [DATE]" at bounding box center [1016, 89] width 122 height 19
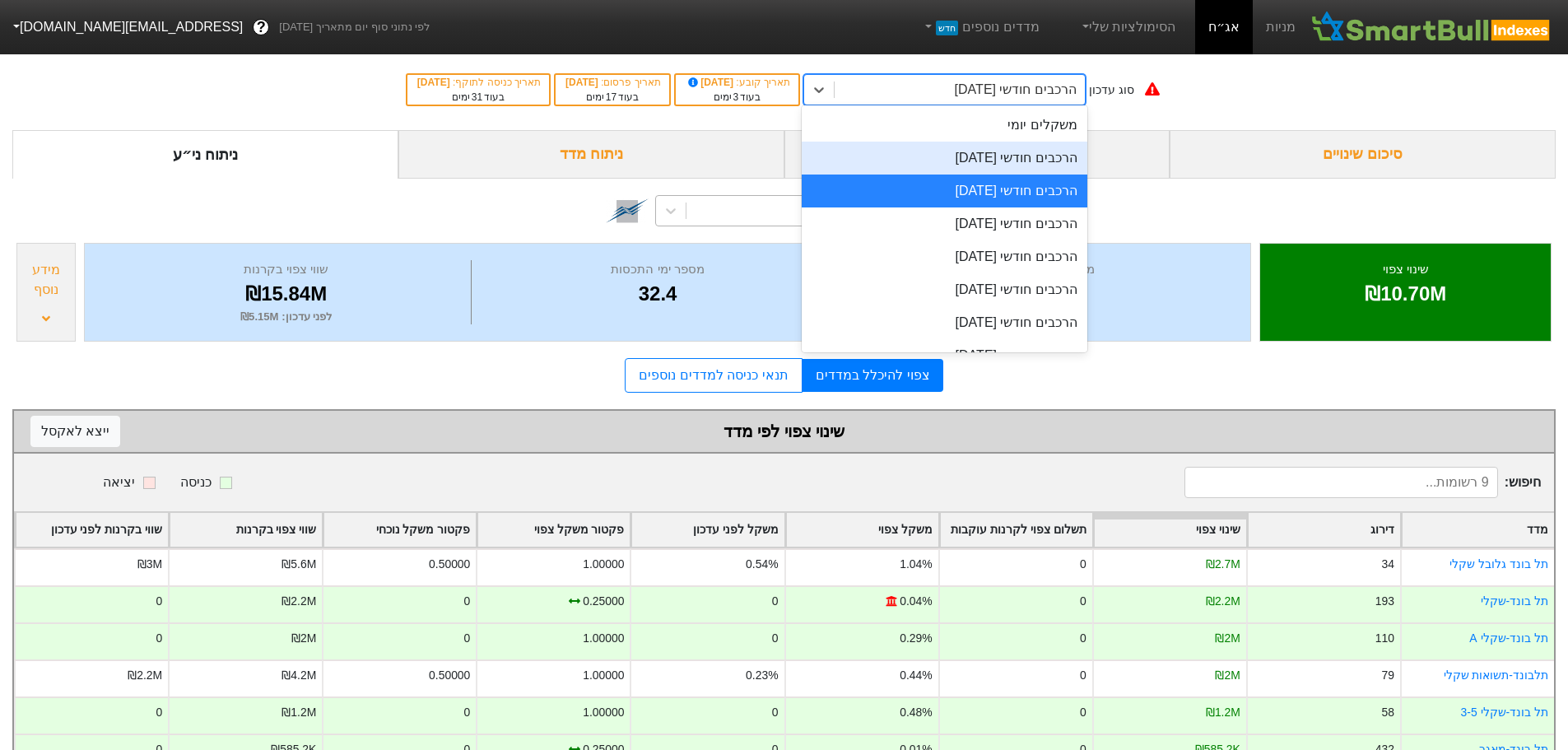
click at [984, 160] on div "הרכבים חודשי [DATE]" at bounding box center [944, 159] width 286 height 33
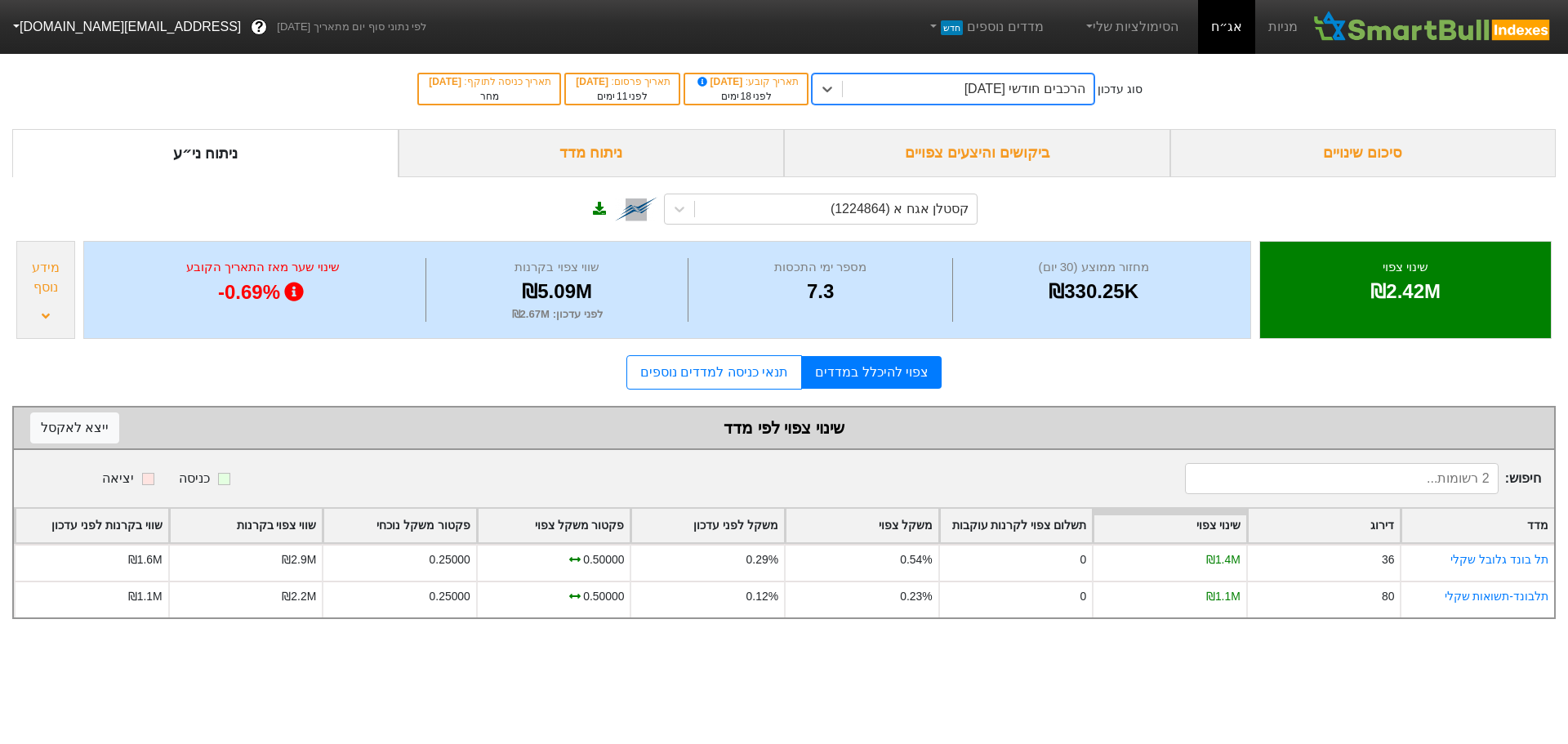
click at [992, 94] on div "הרכבים חודשי [DATE]" at bounding box center [1025, 89] width 121 height 19
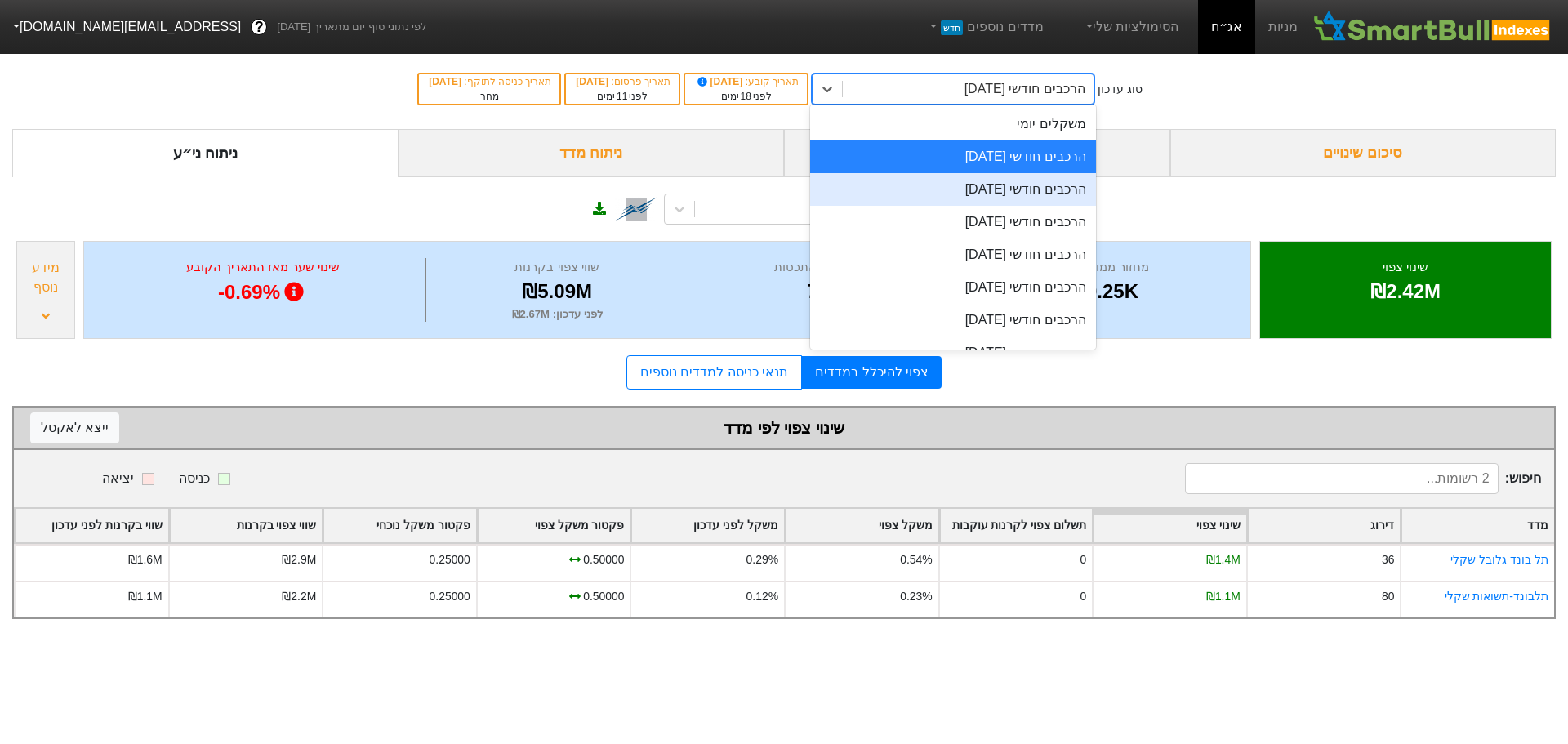
click at [994, 189] on div "הרכבים חודשי [DATE]" at bounding box center [952, 189] width 285 height 33
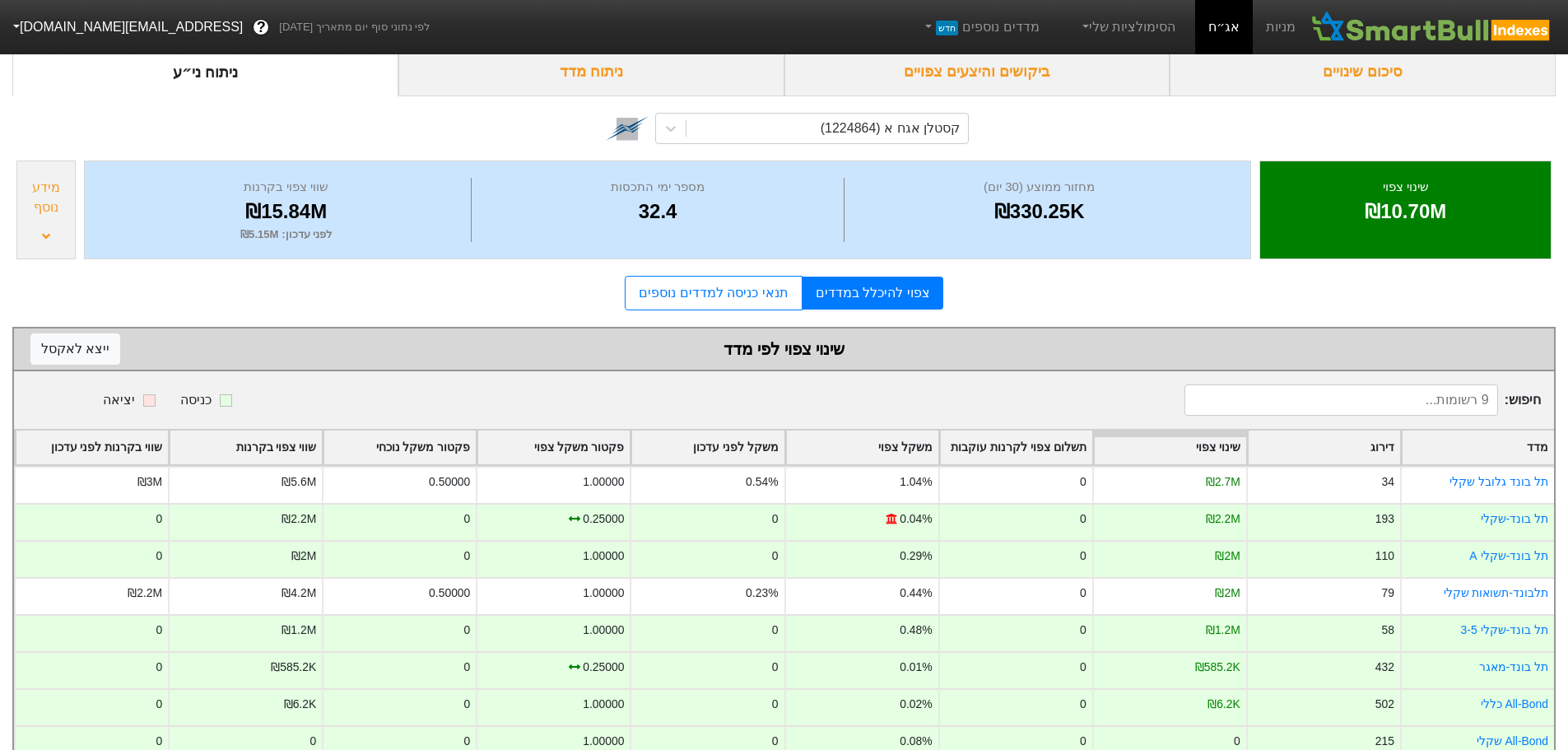
scroll to position [162, 0]
